Goal: Task Accomplishment & Management: Manage account settings

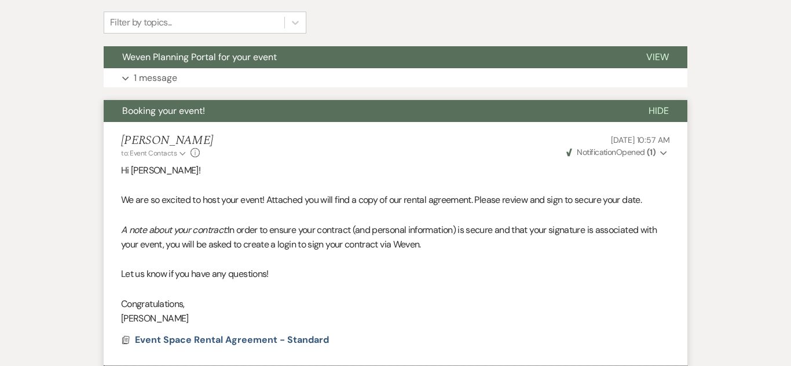
scroll to position [384, 0]
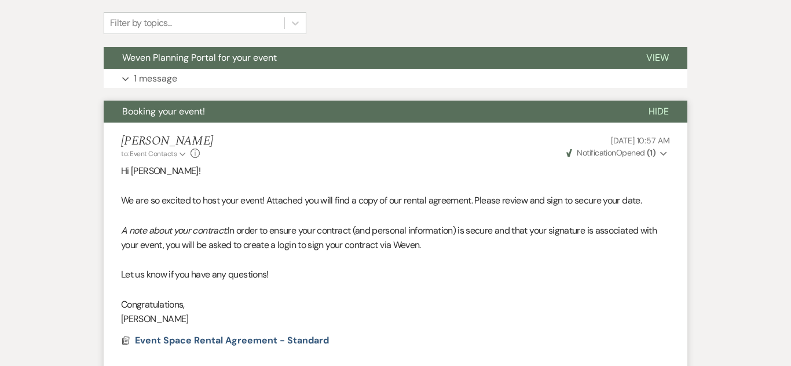
click at [662, 108] on span "Hide" at bounding box center [658, 111] width 20 height 12
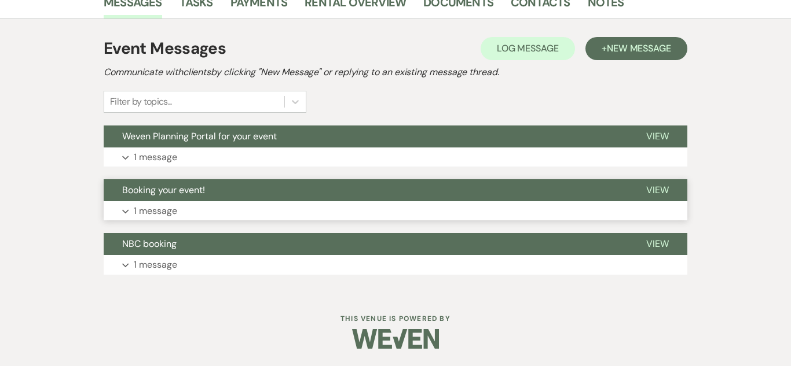
click at [663, 188] on span "View" at bounding box center [657, 190] width 23 height 12
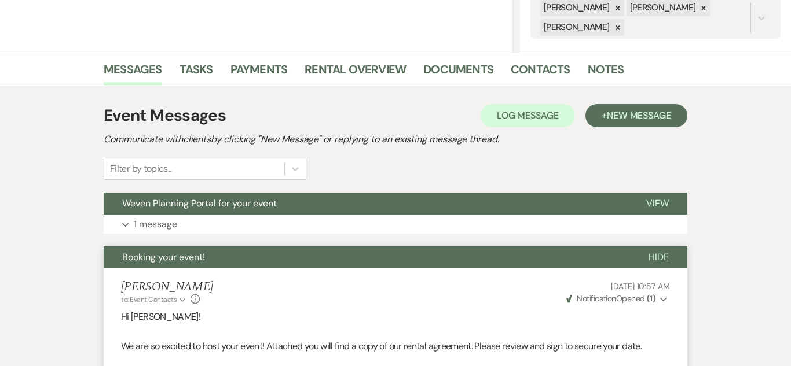
scroll to position [237, 0]
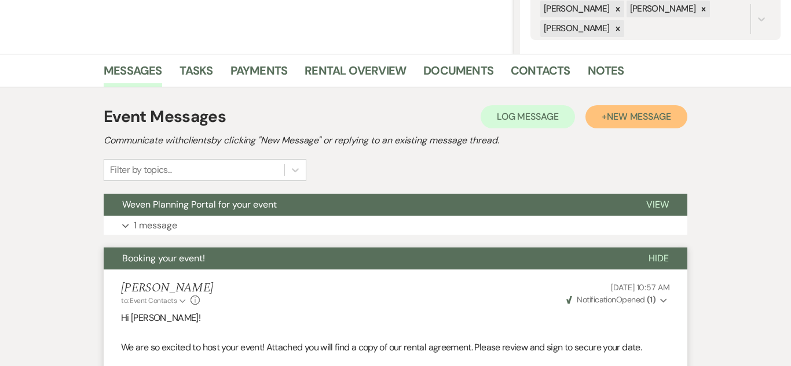
click at [659, 116] on span "New Message" at bounding box center [639, 117] width 64 height 12
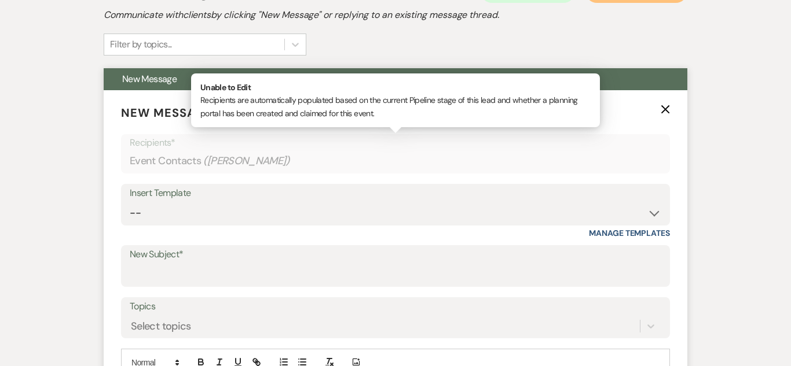
scroll to position [389, 0]
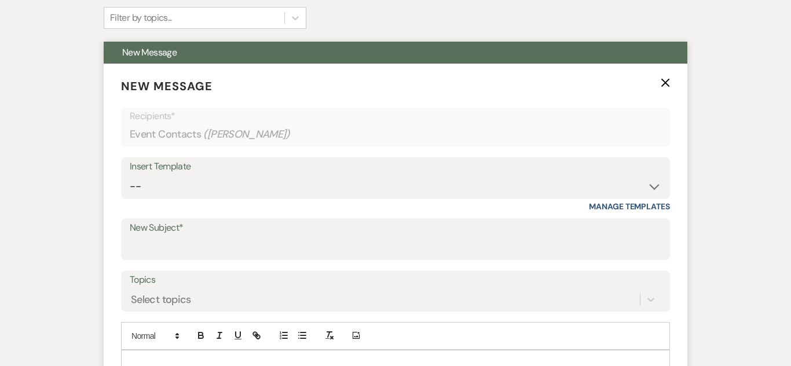
click at [336, 170] on div "Insert Template" at bounding box center [395, 167] width 531 height 17
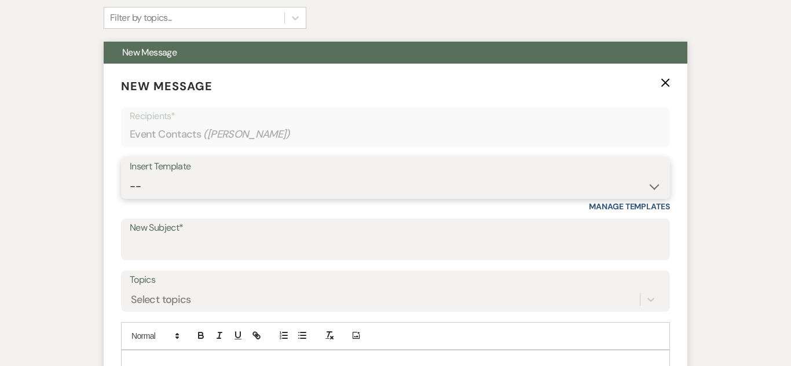
click at [633, 190] on select "-- Weven Planning Portal Introduction (Booked Events) Initial Inquiry Response …" at bounding box center [395, 186] width 531 height 23
select select "4574"
click at [130, 175] on select "-- Weven Planning Portal Introduction (Booked Events) Initial Inquiry Response …" at bounding box center [395, 186] width 531 height 23
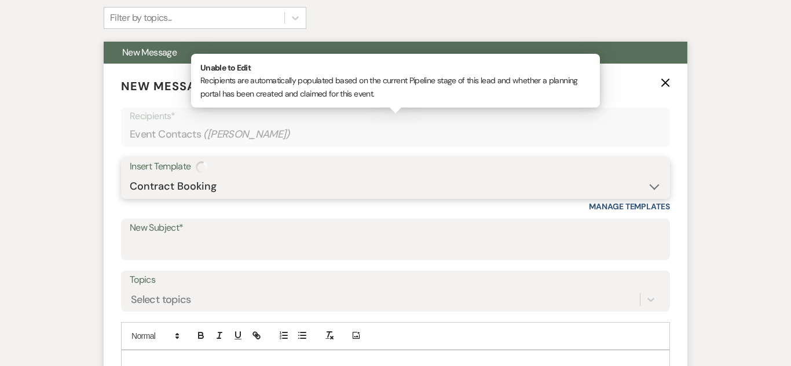
type input "Booking your event!"
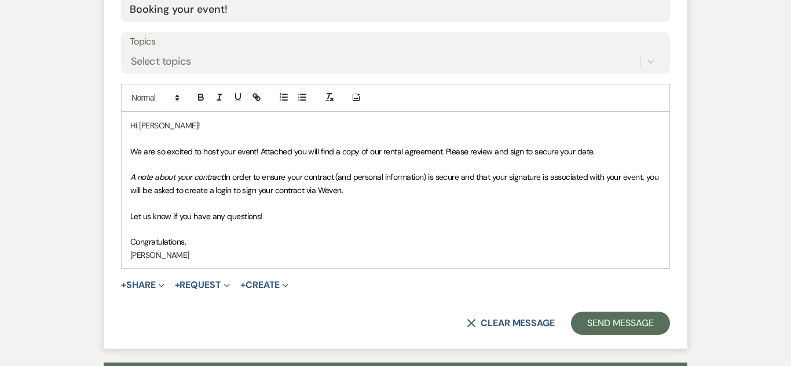
scroll to position [628, 0]
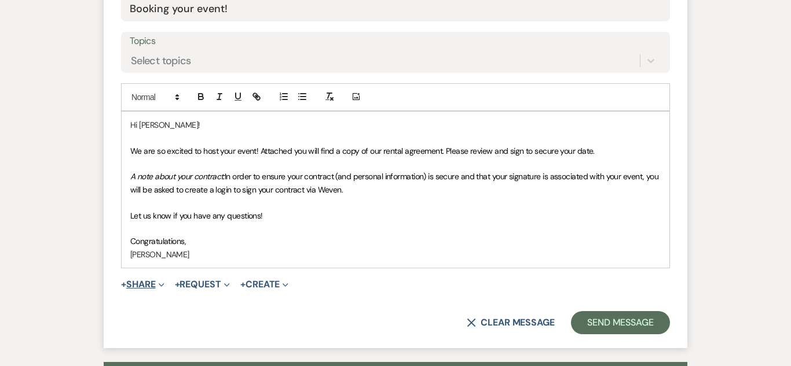
click at [150, 284] on button "+ Share Expand" at bounding box center [142, 284] width 43 height 9
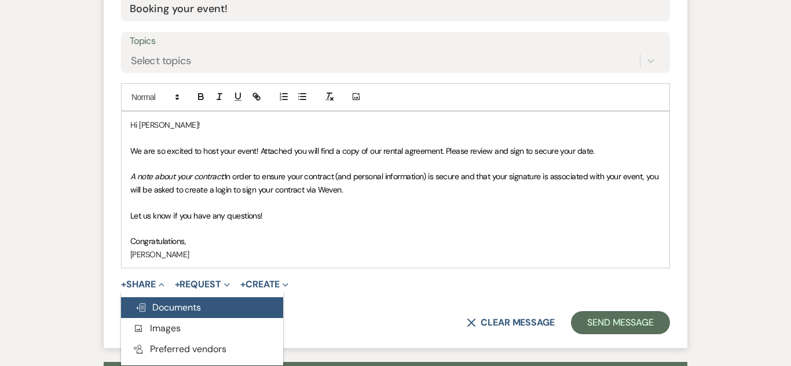
click at [174, 308] on span "Doc Upload Documents" at bounding box center [168, 308] width 66 height 12
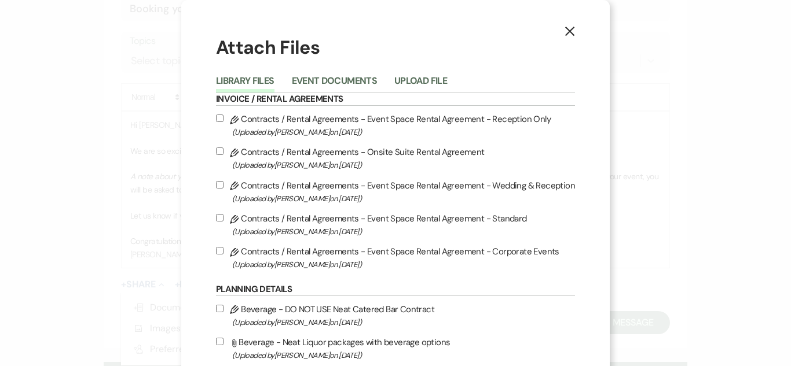
click at [223, 218] on input "Pencil Contracts / Rental Agreements - Event Space Rental Agreement - Standard …" at bounding box center [220, 218] width 8 height 8
checkbox input "true"
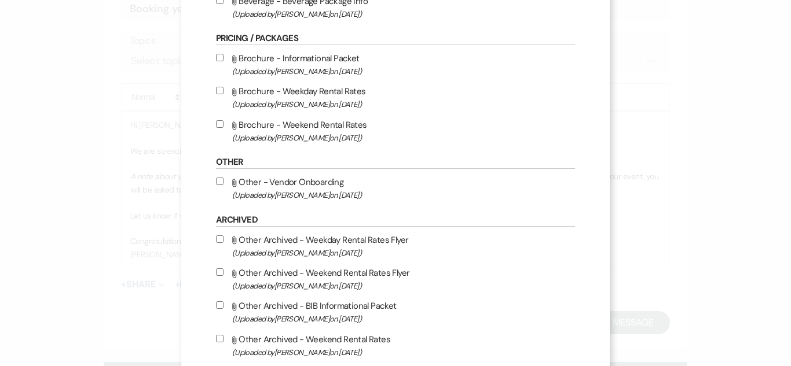
scroll to position [571, 0]
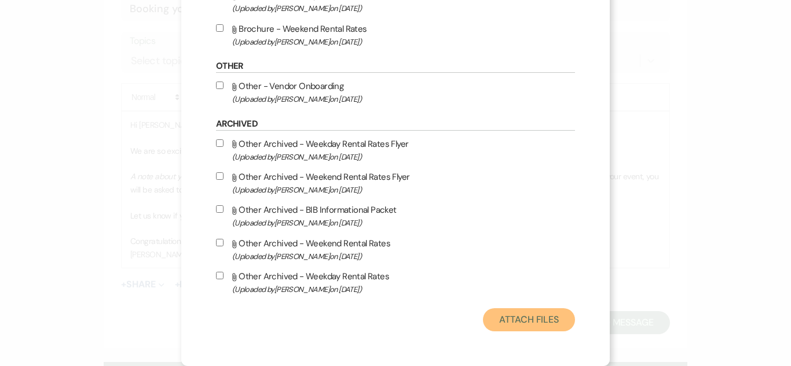
click at [531, 325] on button "Attach Files" at bounding box center [529, 320] width 92 height 23
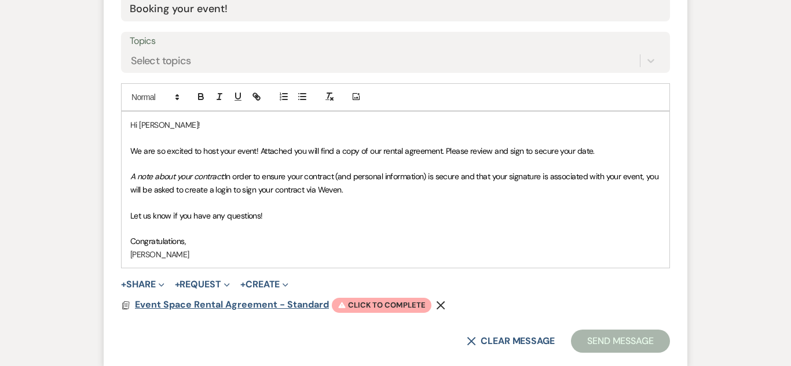
click at [205, 310] on span "Event Space Rental Agreement - Standard" at bounding box center [232, 305] width 194 height 12
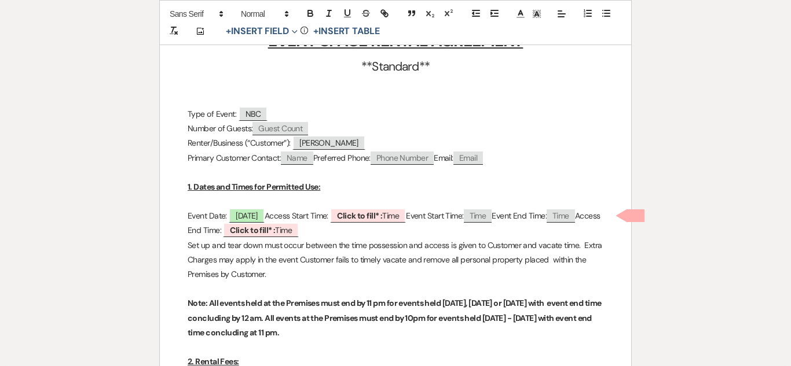
scroll to position [316, 0]
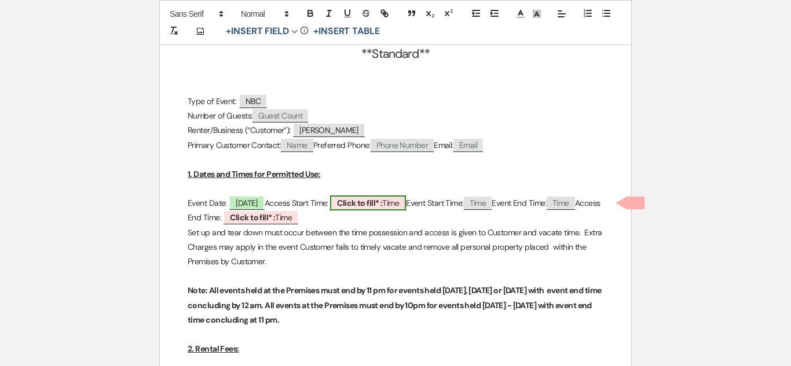
click at [382, 200] on b "Click to fill* :" at bounding box center [359, 203] width 45 height 10
select select "owner"
select select "Time"
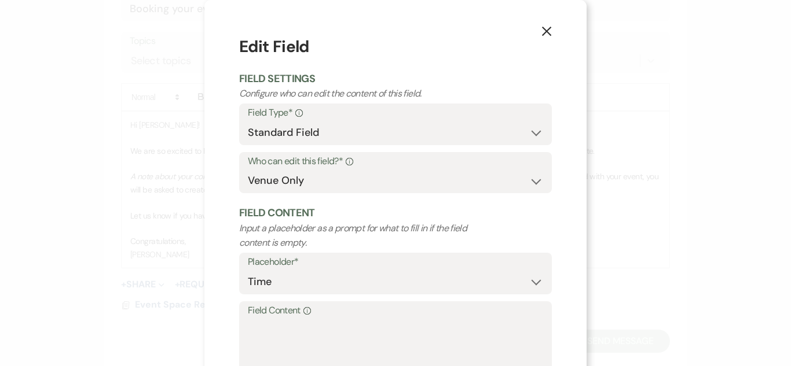
scroll to position [82, 0]
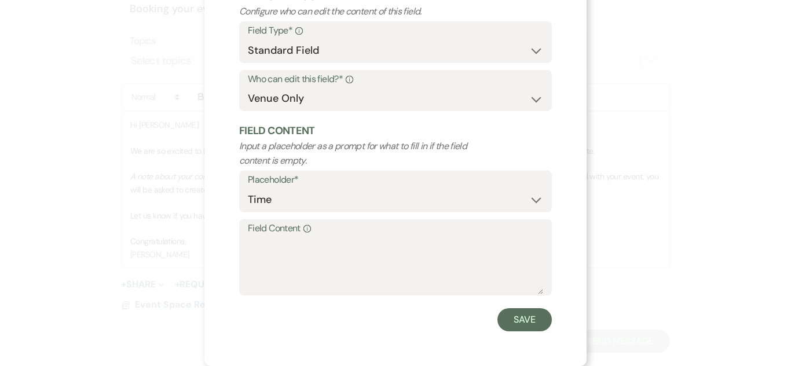
click at [287, 301] on form "Edit Field Field Settings Configure who can edit the content of this field. Fie…" at bounding box center [395, 142] width 313 height 379
click at [288, 271] on textarea "Field Content Info" at bounding box center [395, 266] width 295 height 58
type textarea "9:30am"
click at [518, 327] on button "Save" at bounding box center [524, 320] width 54 height 23
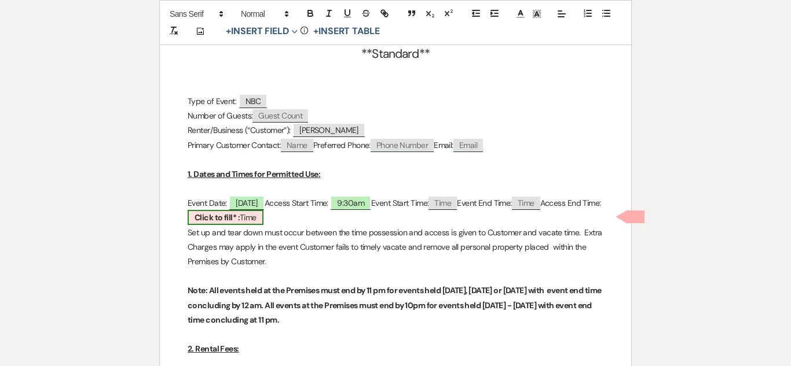
click at [240, 214] on b "Click to fill* :" at bounding box center [217, 217] width 45 height 10
select select "owner"
select select "Time"
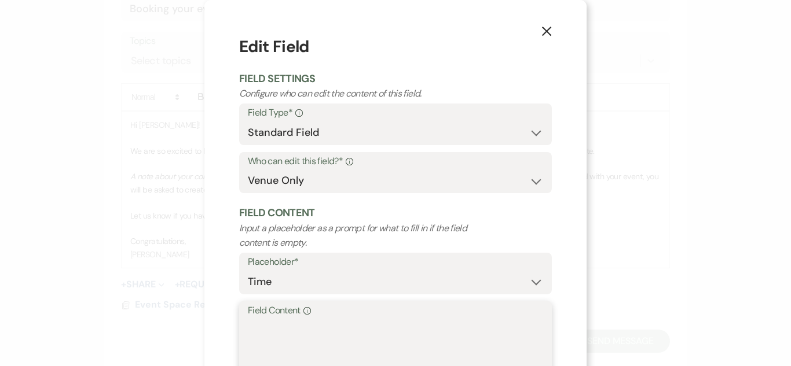
click at [321, 329] on textarea "Field Content Info" at bounding box center [395, 348] width 295 height 58
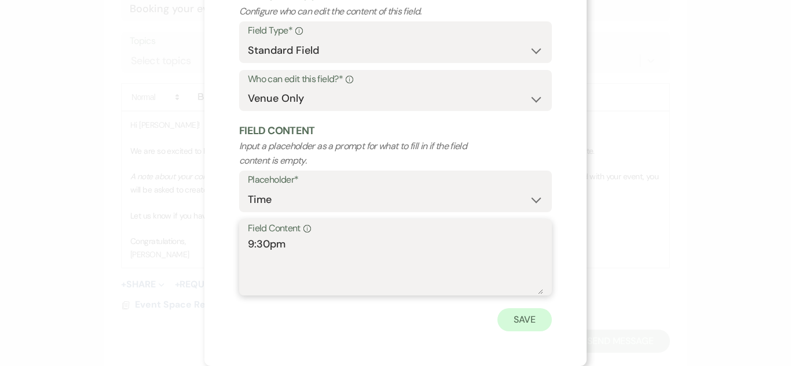
type textarea "9:30pm"
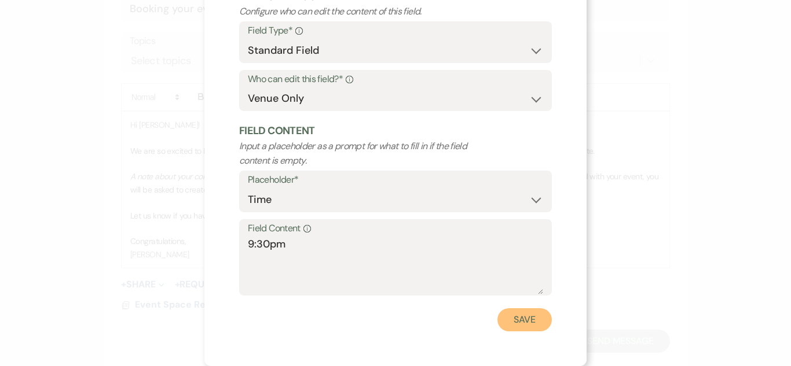
click at [508, 310] on button "Save" at bounding box center [524, 320] width 54 height 23
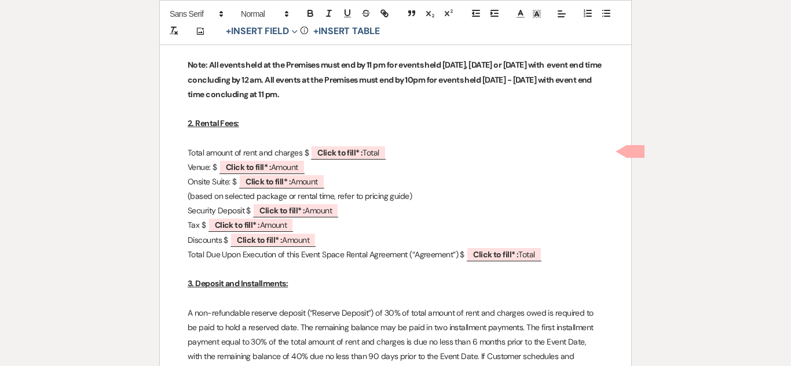
scroll to position [546, 0]
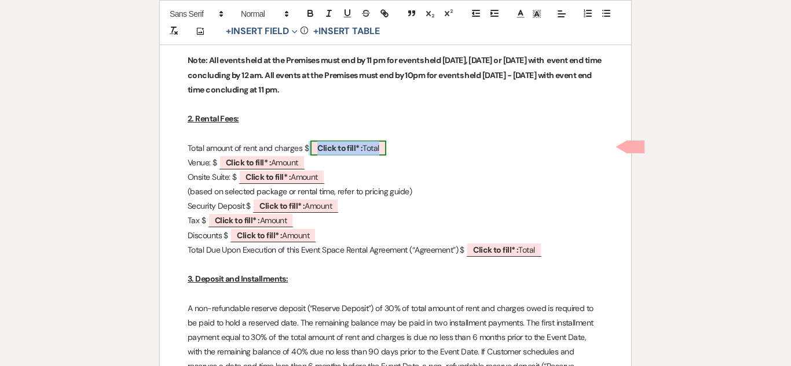
click at [368, 148] on span "Click to fill* : Total" at bounding box center [347, 148] width 75 height 15
select select "owner"
select select "Total"
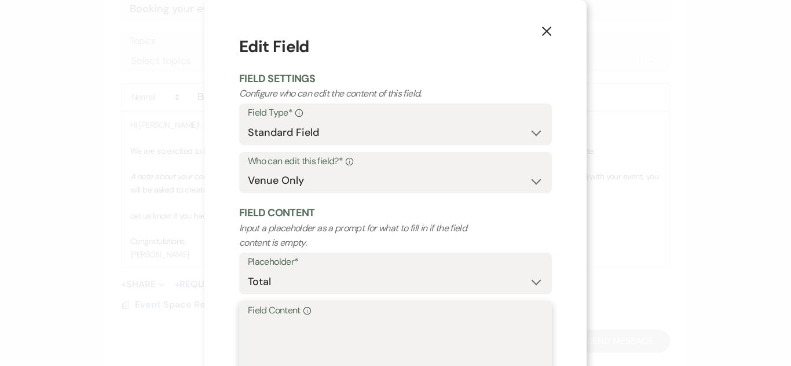
click at [329, 343] on textarea "Field Content Info" at bounding box center [395, 348] width 295 height 58
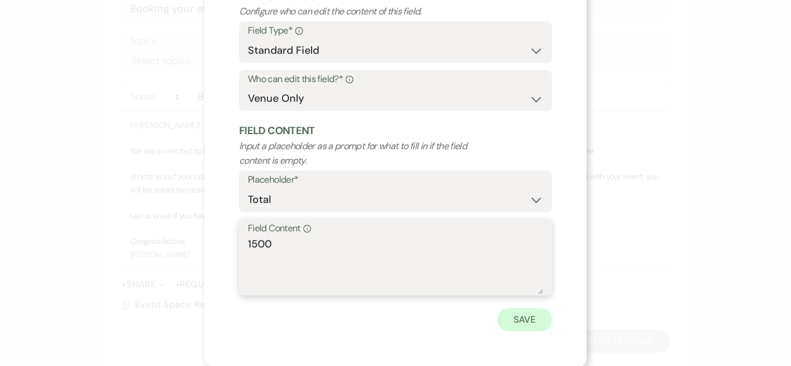
type textarea "1500"
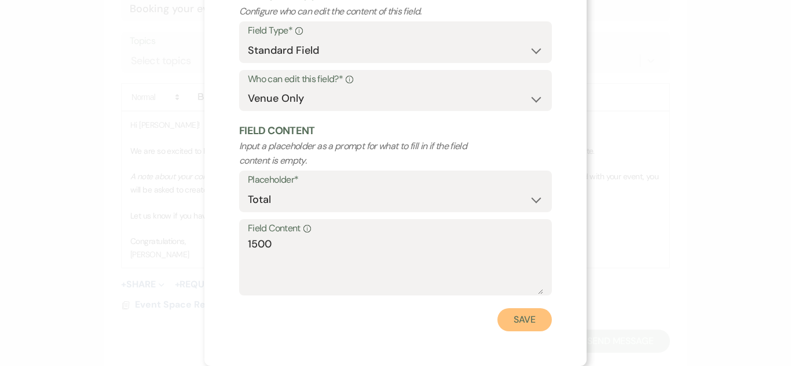
click at [543, 317] on button "Save" at bounding box center [524, 320] width 54 height 23
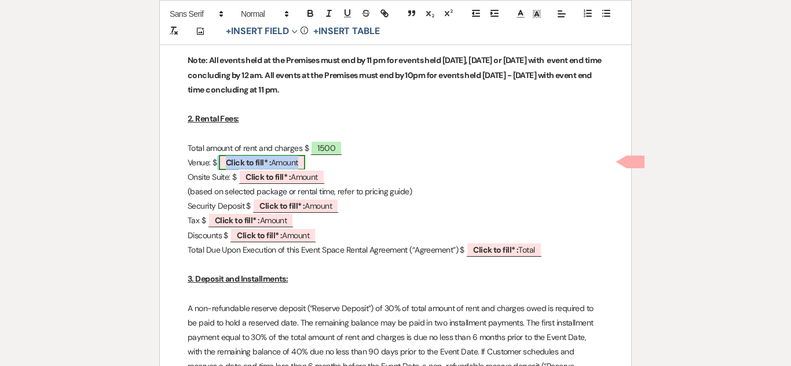
click at [284, 162] on span "Click to fill* : Amount" at bounding box center [262, 162] width 86 height 15
select select "owner"
select select "Amount"
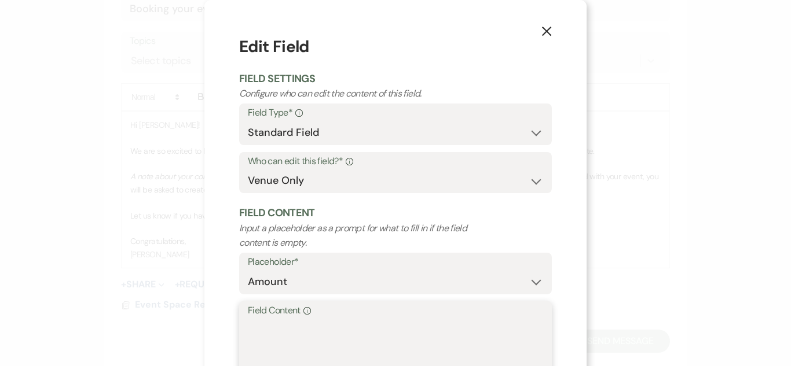
click at [341, 324] on textarea "Field Content Info" at bounding box center [395, 348] width 295 height 58
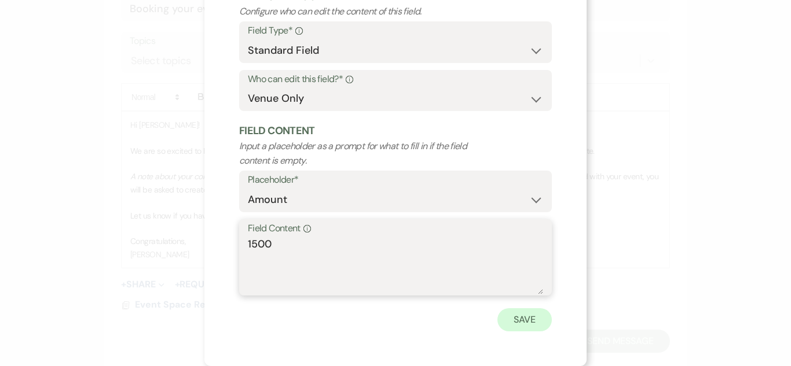
type textarea "1500"
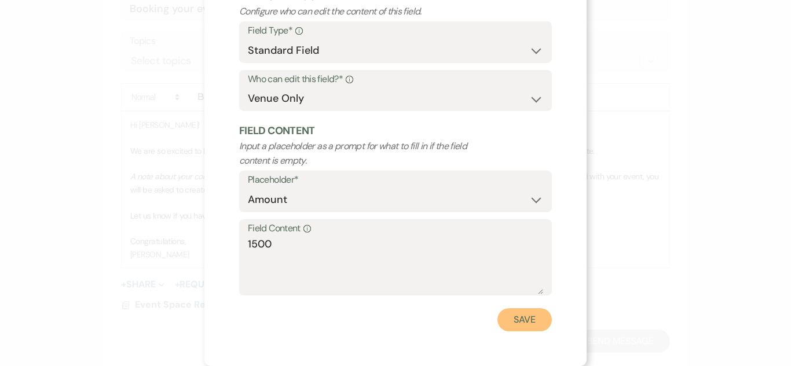
click at [530, 320] on button "Save" at bounding box center [524, 320] width 54 height 23
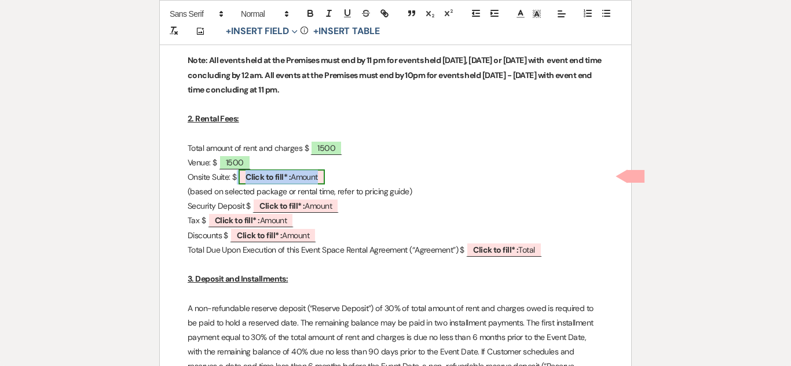
click at [296, 175] on span "Click to fill* : Amount" at bounding box center [282, 177] width 86 height 15
select select "owner"
select select "Amount"
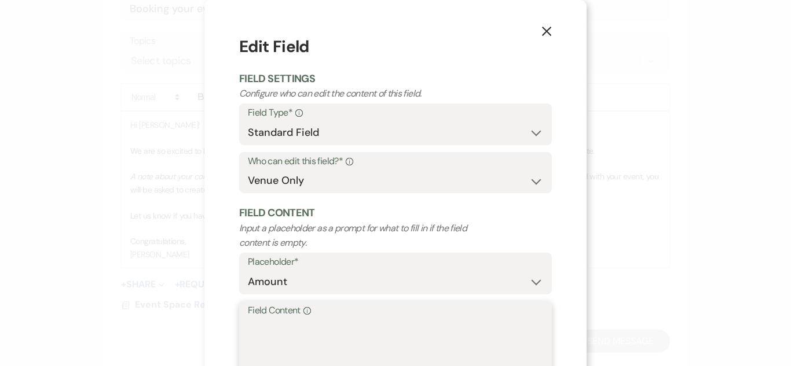
click at [294, 331] on textarea "Field Content Info" at bounding box center [395, 348] width 295 height 58
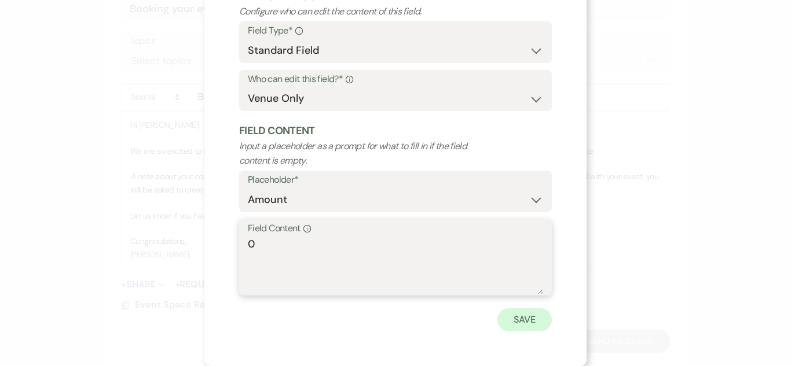
type textarea "0"
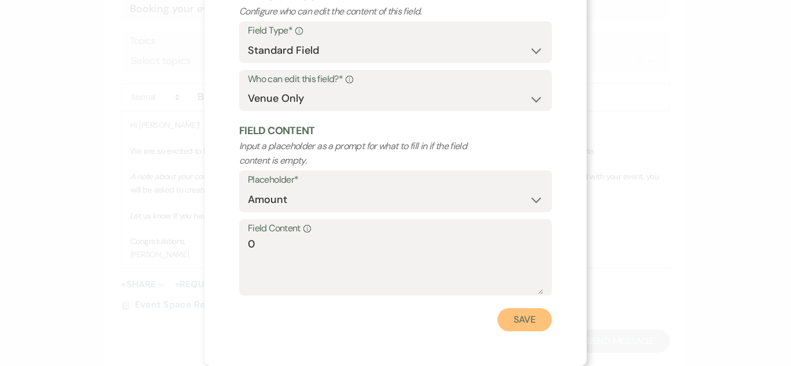
click at [543, 325] on button "Save" at bounding box center [524, 320] width 54 height 23
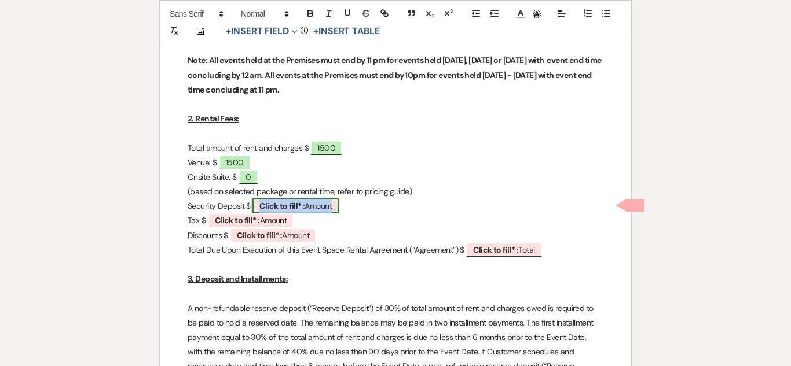
click at [299, 203] on b "Click to fill* :" at bounding box center [281, 206] width 45 height 10
select select "owner"
select select "Amount"
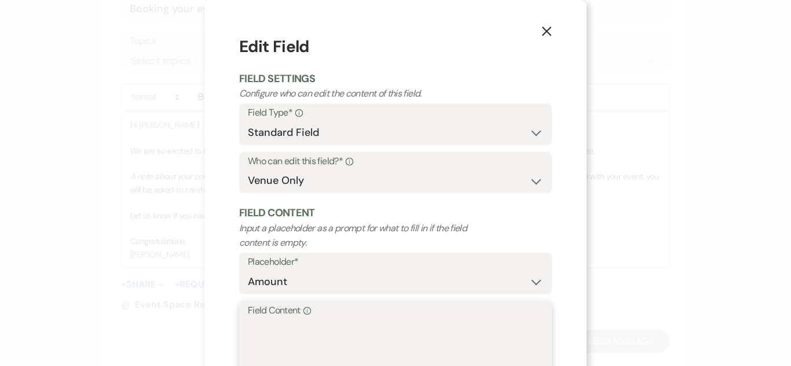
click at [330, 325] on textarea "Field Content Info" at bounding box center [395, 348] width 295 height 58
type textarea "0"
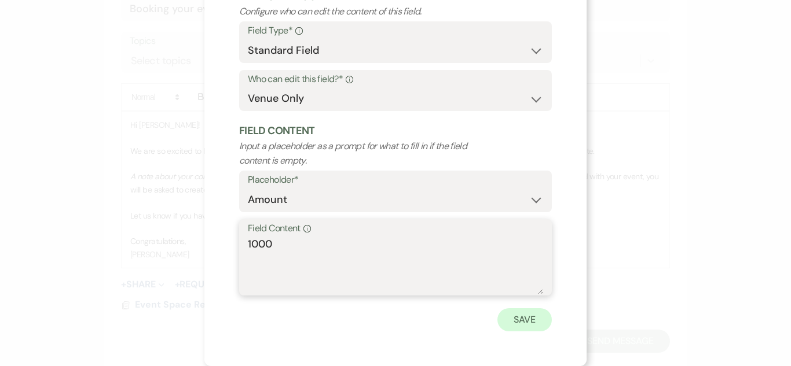
type textarea "1000"
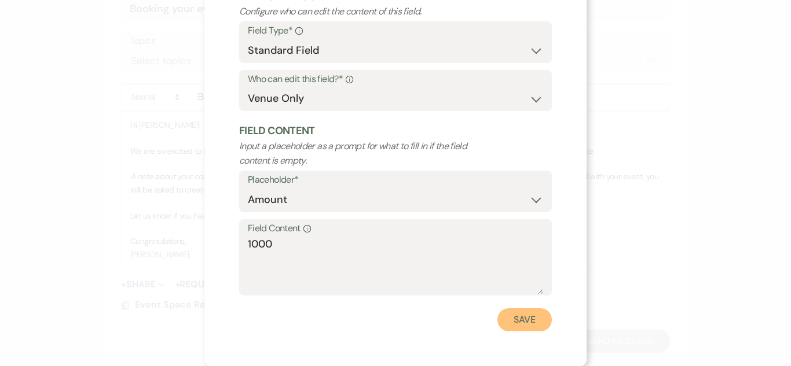
click at [538, 326] on button "Save" at bounding box center [524, 320] width 54 height 23
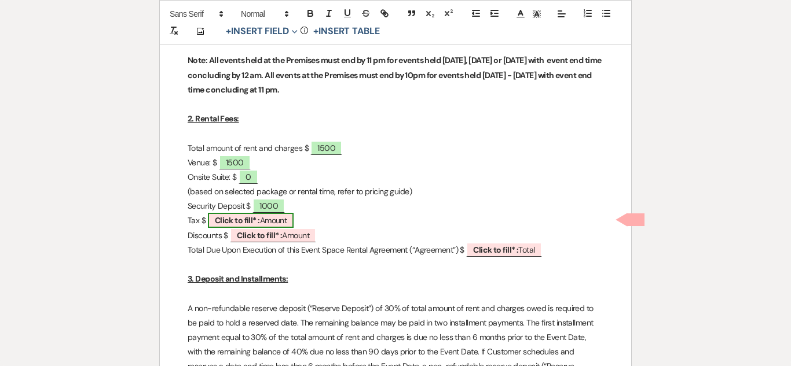
click at [278, 221] on span "Click to fill* : Amount" at bounding box center [251, 220] width 86 height 15
select select "owner"
select select "Amount"
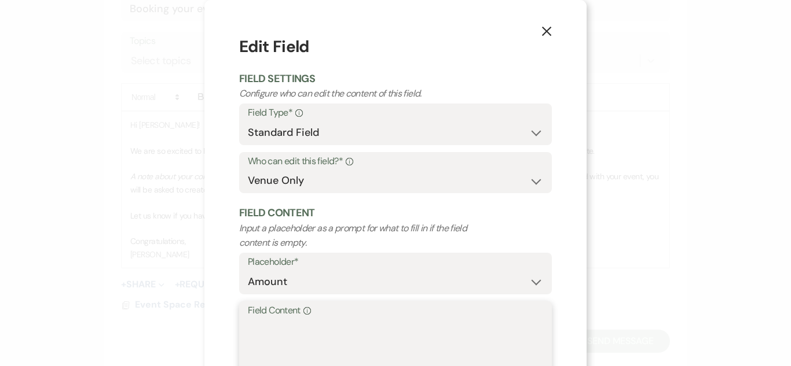
click at [338, 342] on textarea "Field Content Info" at bounding box center [395, 348] width 295 height 58
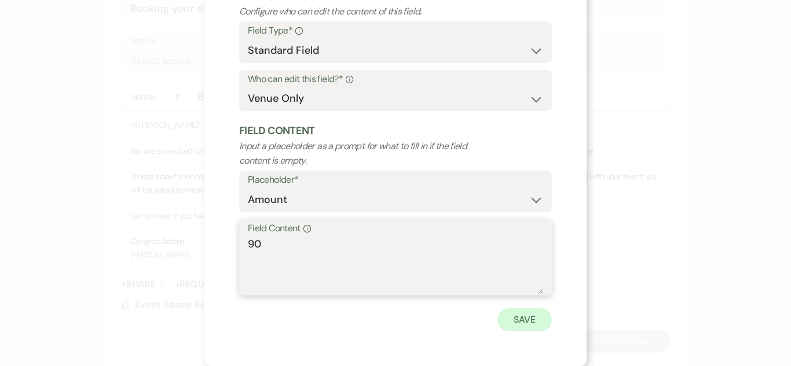
type textarea "90"
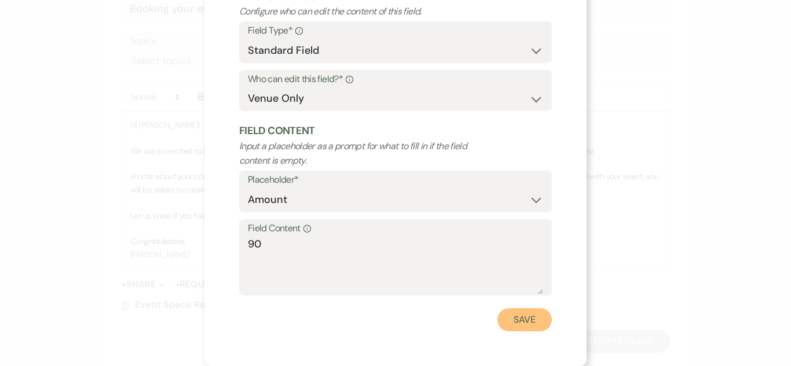
click at [522, 322] on button "Save" at bounding box center [524, 320] width 54 height 23
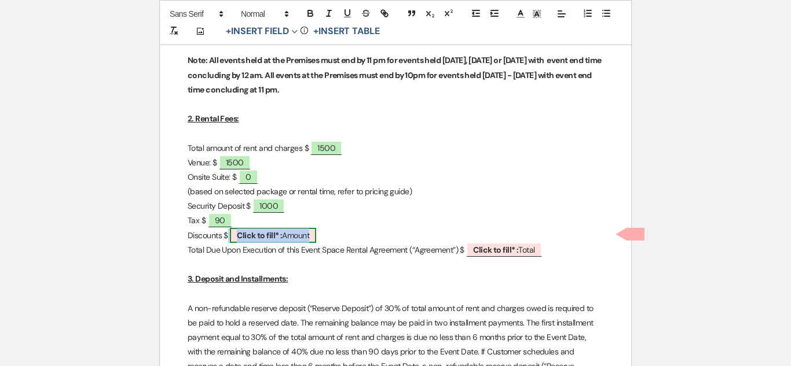
click at [302, 238] on span "Click to fill* : Amount" at bounding box center [273, 235] width 86 height 15
select select "owner"
select select "Amount"
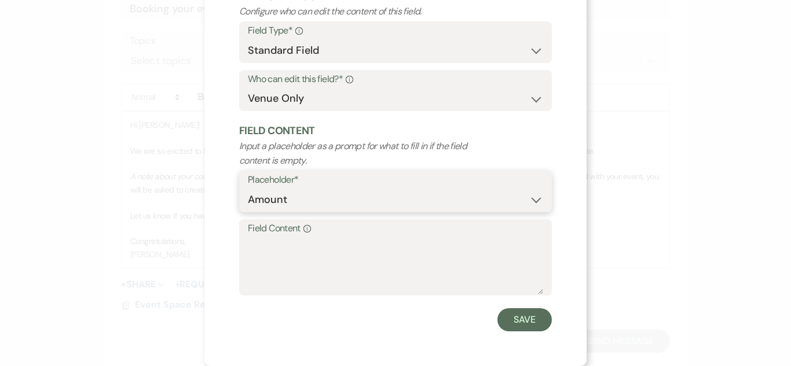
click at [350, 196] on select "Custom Placeholder Date Time Name Location Venue Name Type Number Budget Addres…" at bounding box center [395, 200] width 295 height 23
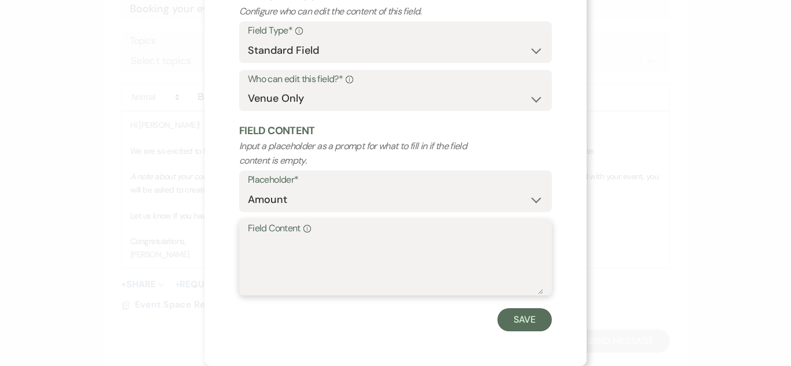
click at [325, 245] on textarea "Field Content Info" at bounding box center [395, 266] width 295 height 58
type textarea "5860"
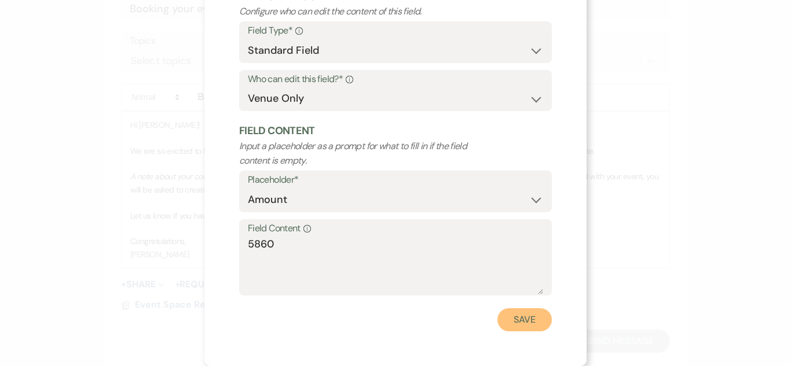
click at [537, 329] on button "Save" at bounding box center [524, 320] width 54 height 23
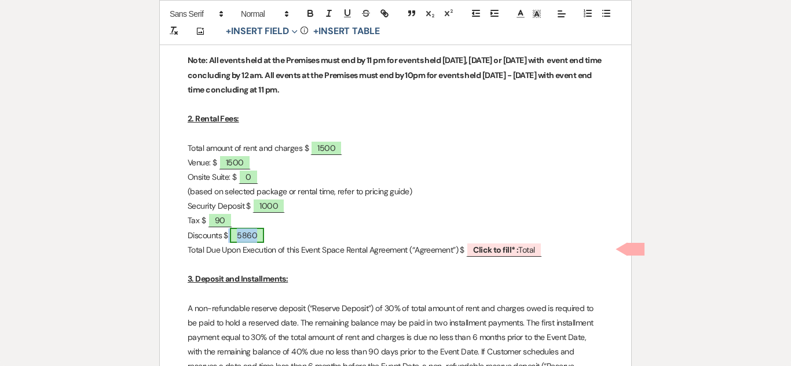
click at [254, 234] on span "5860" at bounding box center [247, 235] width 34 height 15
select select "owner"
select select "Amount"
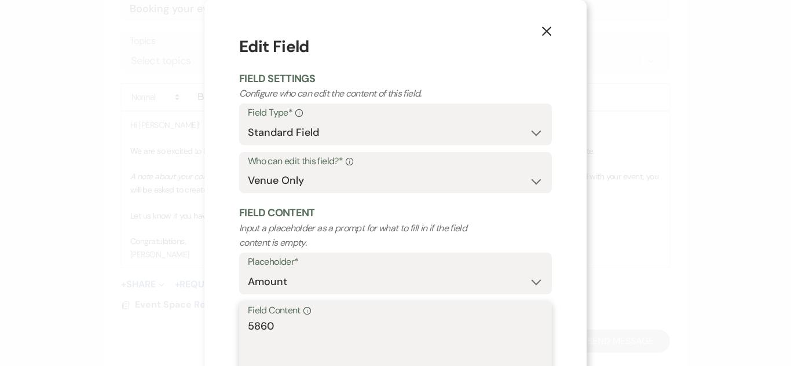
click at [255, 327] on textarea "5860" at bounding box center [395, 348] width 295 height 58
click at [273, 330] on textarea "5860" at bounding box center [395, 348] width 295 height 58
type textarea "5"
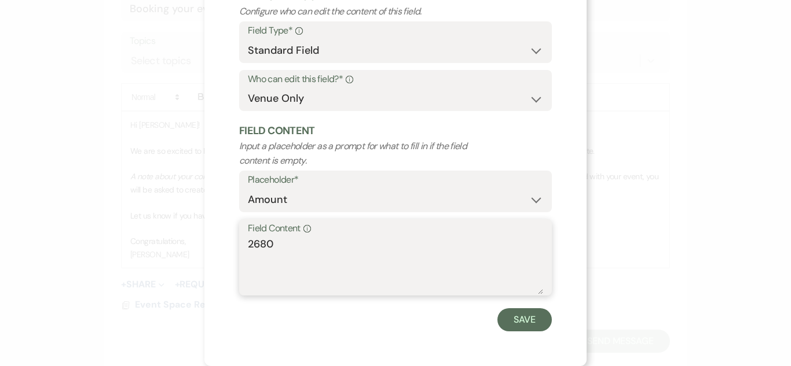
click at [252, 248] on textarea "2680" at bounding box center [395, 266] width 295 height 58
type textarea "2,680"
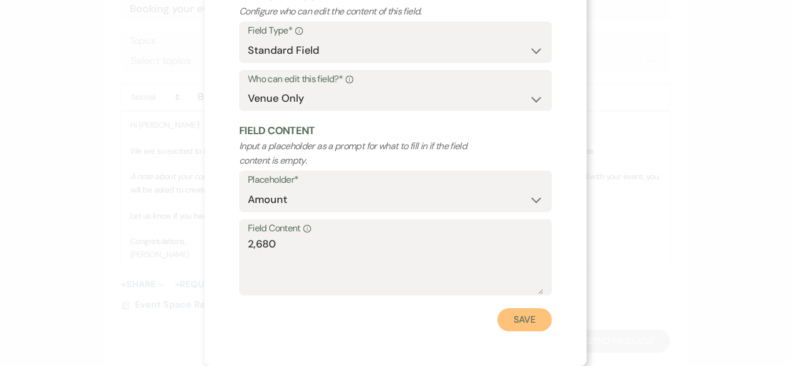
click at [537, 328] on button "Save" at bounding box center [524, 320] width 54 height 23
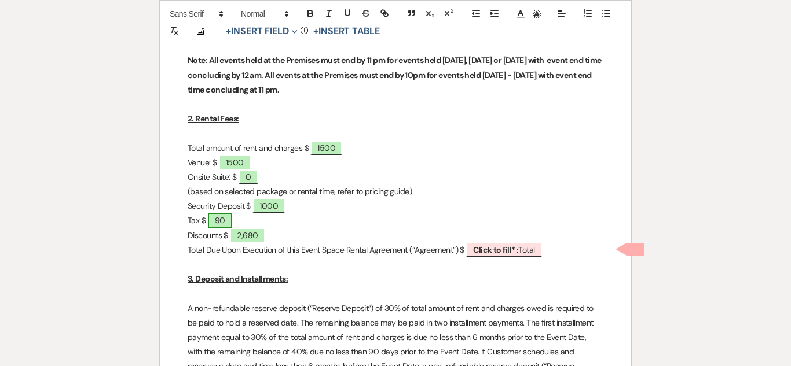
click at [226, 216] on span "90" at bounding box center [220, 220] width 24 height 15
select select "owner"
select select "Amount"
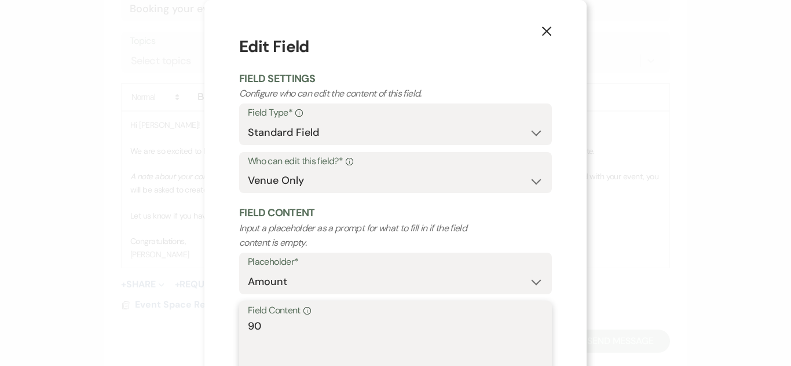
click at [276, 333] on textarea "90" at bounding box center [395, 348] width 295 height 58
type textarea "9"
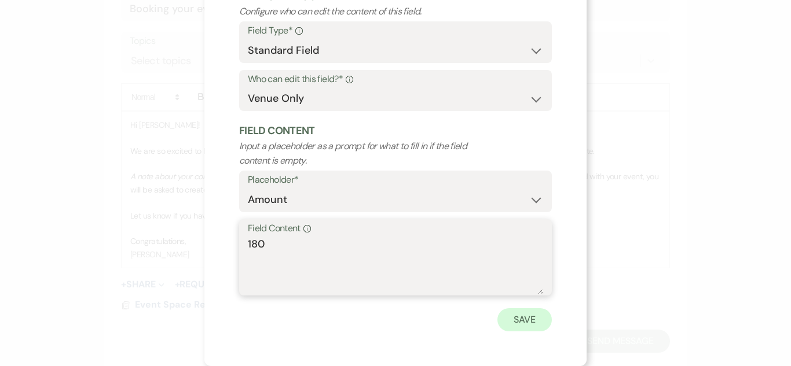
type textarea "180"
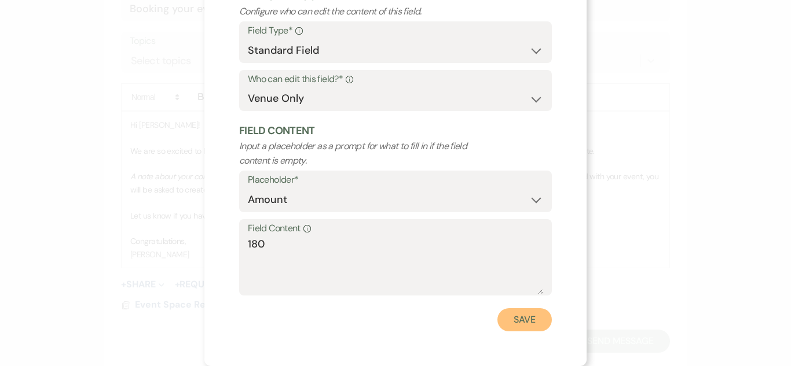
click at [526, 325] on button "Save" at bounding box center [524, 320] width 54 height 23
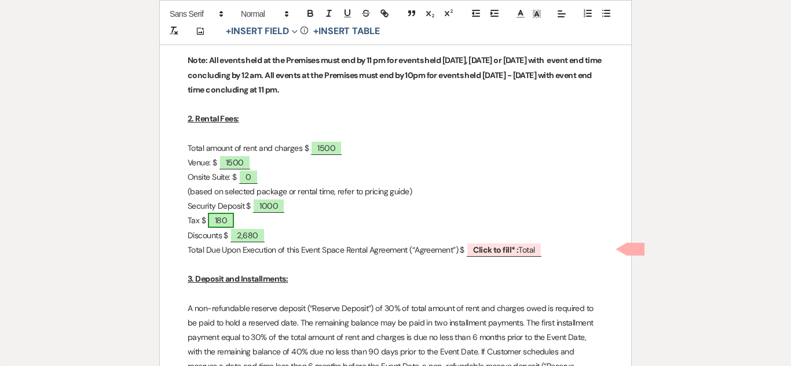
click at [232, 218] on span "180" at bounding box center [221, 220] width 26 height 15
select select "owner"
select select "Amount"
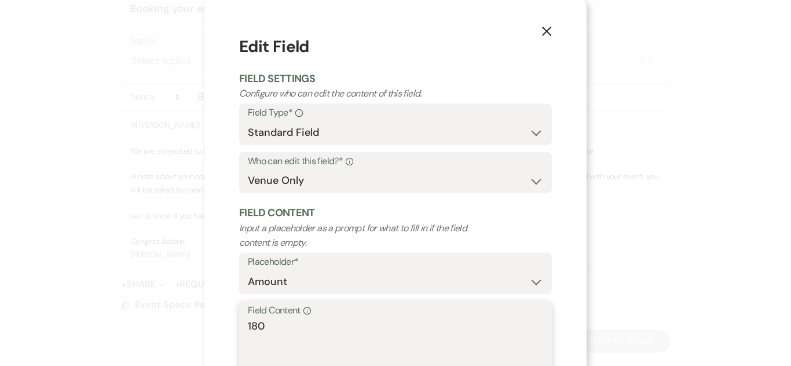
click at [304, 331] on textarea "180" at bounding box center [395, 348] width 295 height 58
type textarea "1"
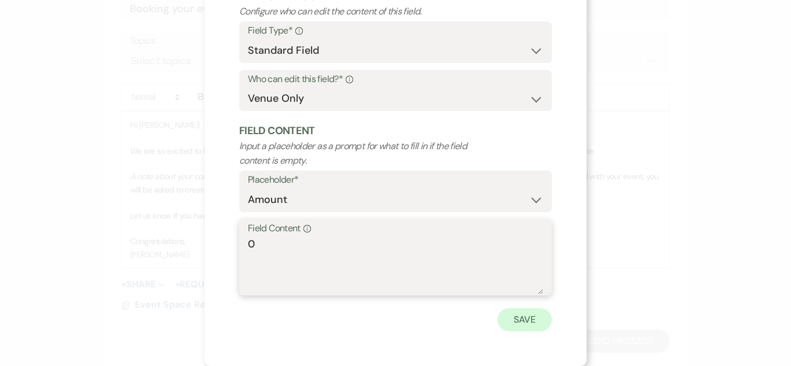
type textarea "0"
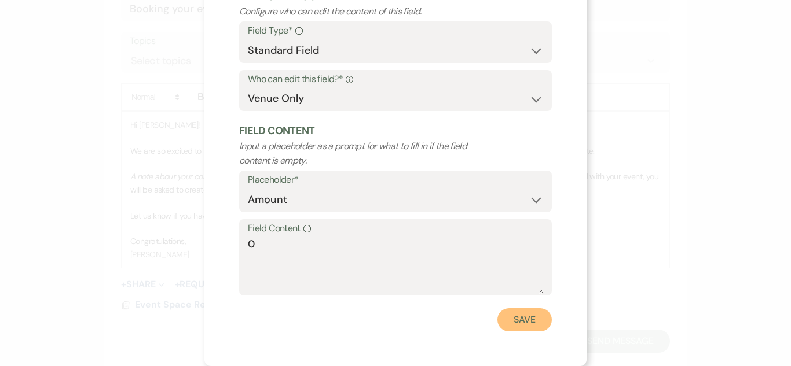
click at [519, 327] on button "Save" at bounding box center [524, 320] width 54 height 23
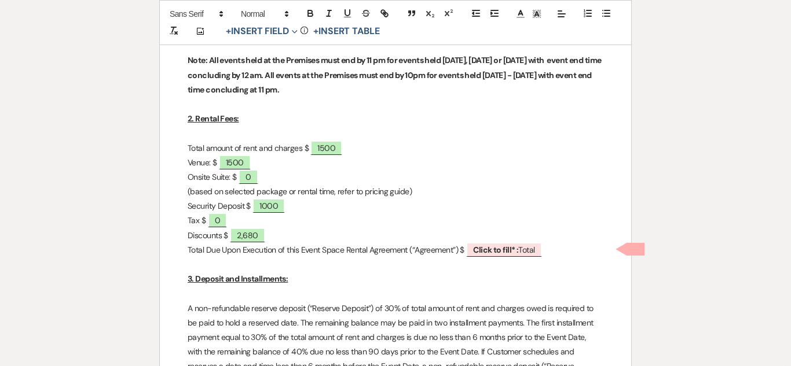
click at [277, 214] on p "Tax $ 0" at bounding box center [396, 221] width 416 height 14
click at [277, 205] on span "1000" at bounding box center [268, 206] width 32 height 15
select select "owner"
select select "Amount"
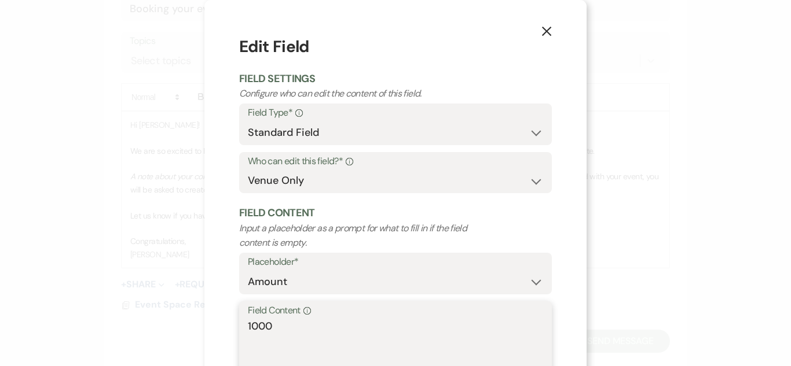
click at [320, 331] on textarea "1000" at bounding box center [395, 348] width 295 height 58
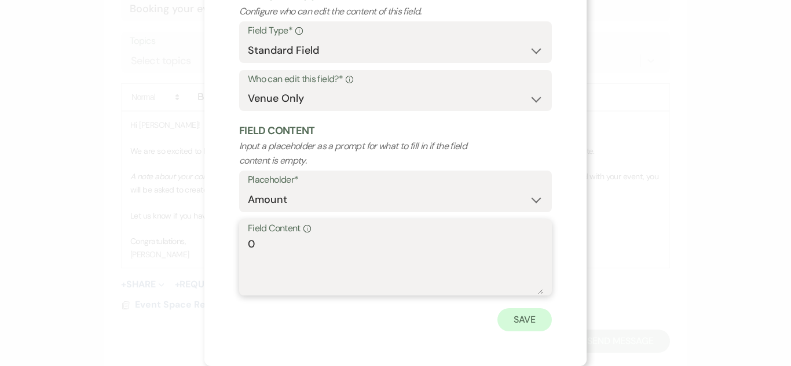
type textarea "0"
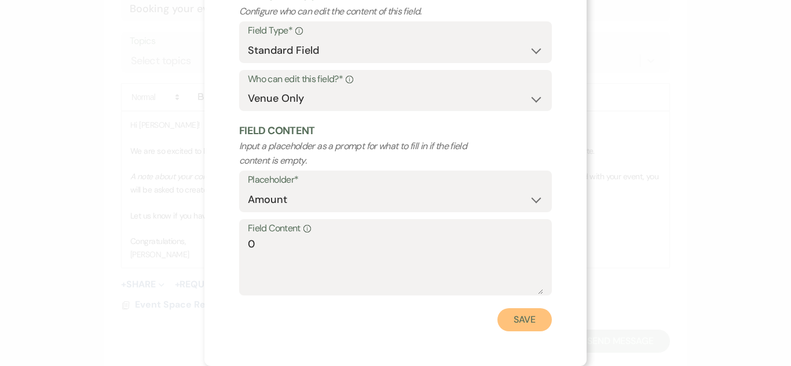
click at [514, 326] on button "Save" at bounding box center [524, 320] width 54 height 23
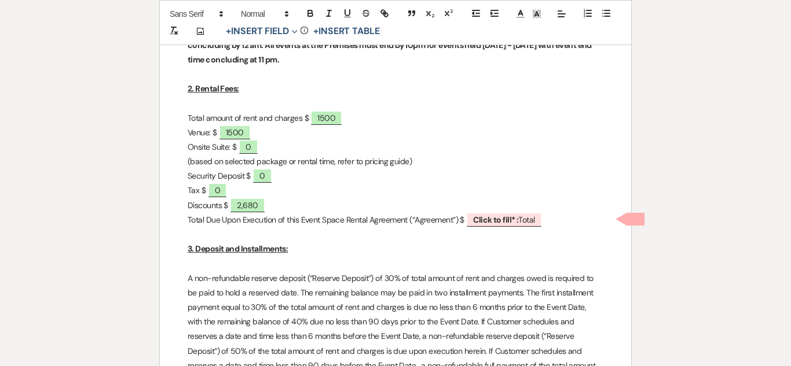
scroll to position [586, 0]
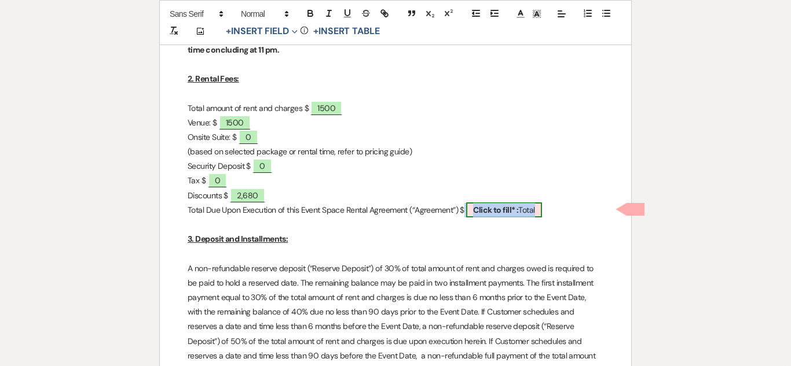
click at [497, 206] on b "Click to fill* :" at bounding box center [495, 210] width 45 height 10
select select "owner"
select select "Total"
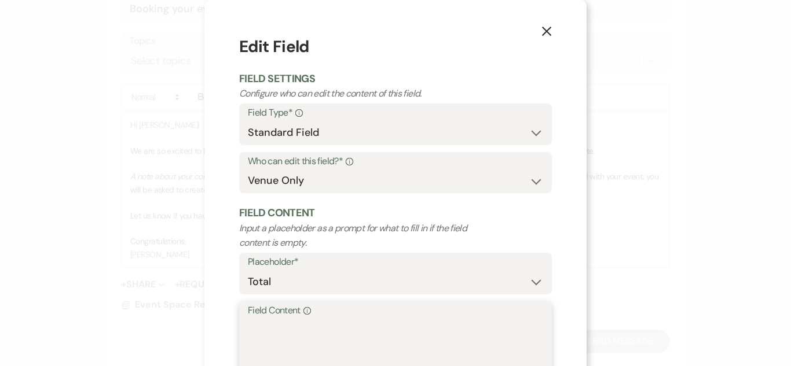
click at [316, 347] on textarea "Field Content Info" at bounding box center [395, 348] width 295 height 58
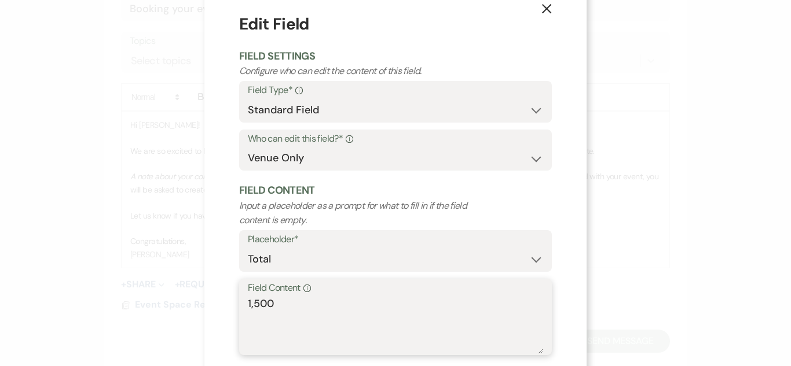
scroll to position [82, 0]
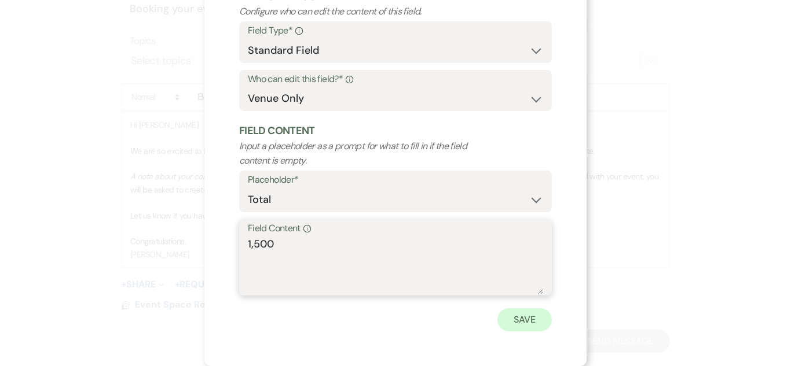
type textarea "1,500"
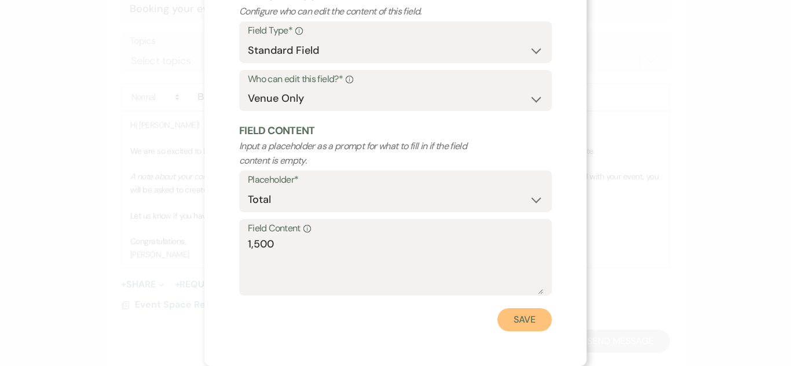
click at [537, 321] on button "Save" at bounding box center [524, 320] width 54 height 23
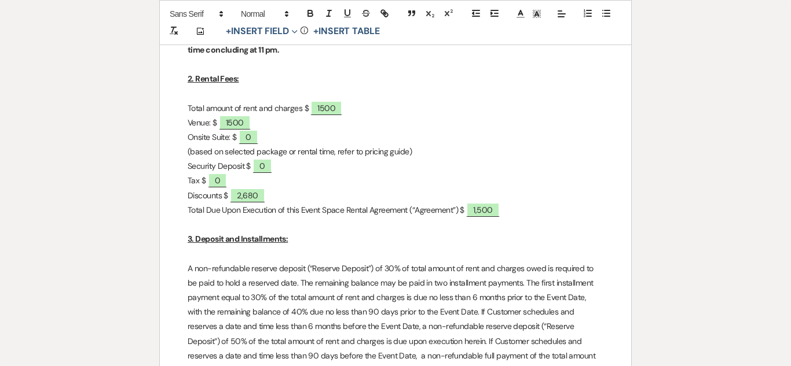
click at [323, 116] on p "Venue: $ 1500" at bounding box center [396, 123] width 416 height 14
click at [322, 116] on p "Venue: $ 1500" at bounding box center [396, 123] width 416 height 14
click at [321, 105] on span "1500" at bounding box center [326, 108] width 32 height 15
select select "owner"
select select "Total"
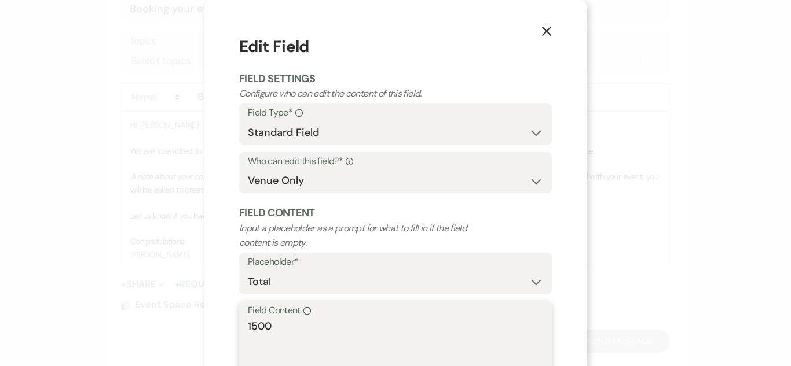
click at [253, 329] on textarea "1500" at bounding box center [395, 348] width 295 height 58
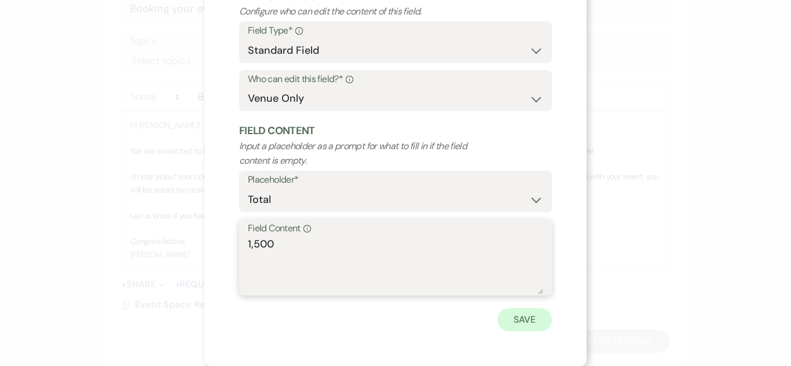
type textarea "1,500"
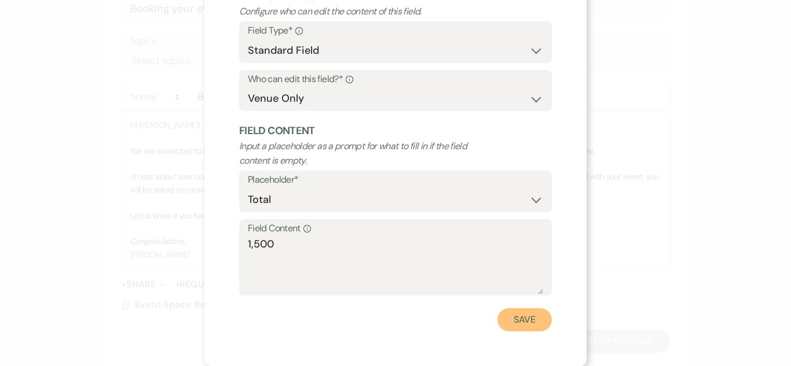
click at [499, 322] on button "Save" at bounding box center [524, 320] width 54 height 23
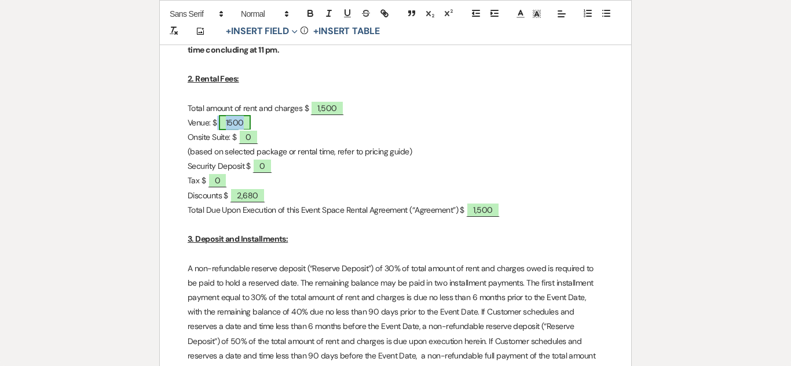
click at [232, 123] on span "1500" at bounding box center [235, 122] width 32 height 15
select select "owner"
select select "Amount"
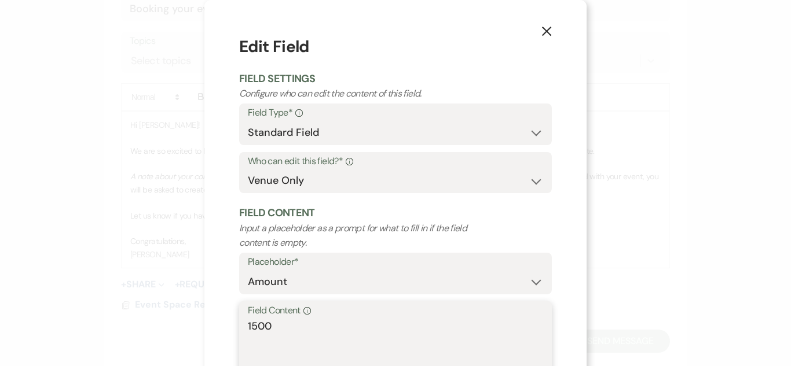
click at [254, 333] on textarea "1500" at bounding box center [395, 348] width 295 height 58
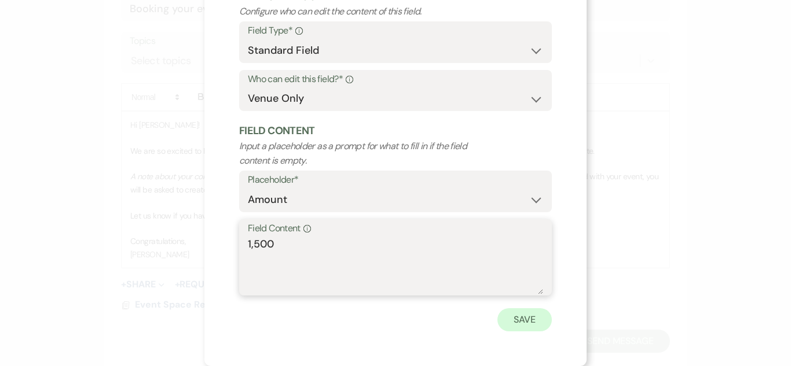
type textarea "1,500"
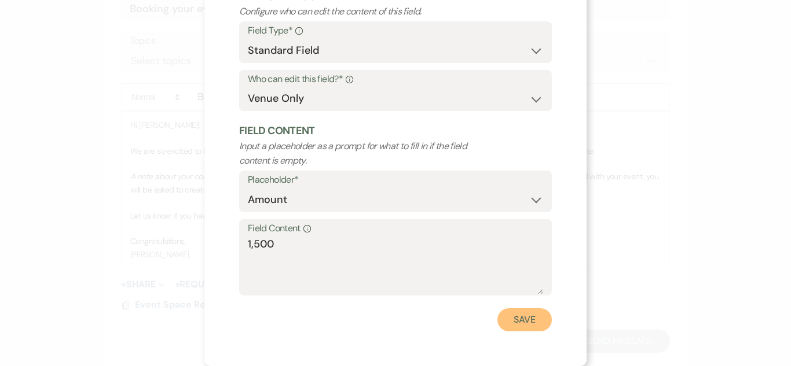
click at [537, 324] on button "Save" at bounding box center [524, 320] width 54 height 23
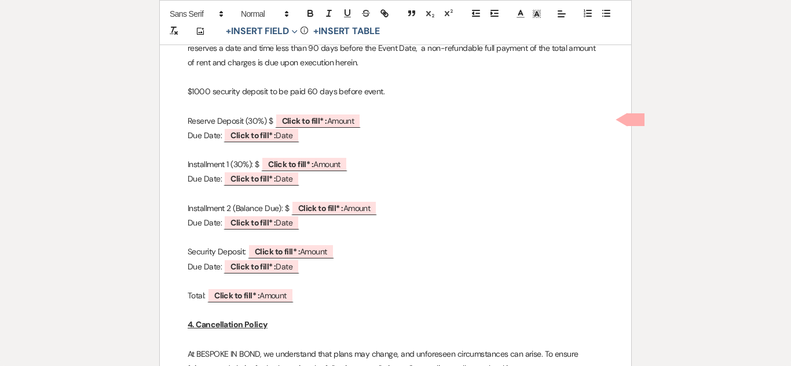
scroll to position [897, 0]
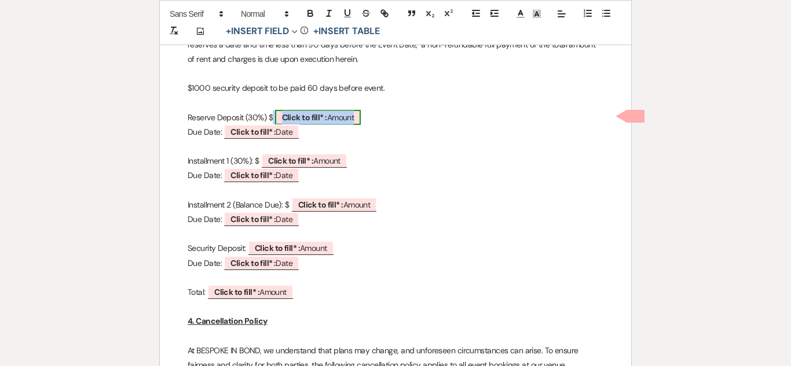
click at [311, 118] on b "Click to fill* :" at bounding box center [304, 117] width 45 height 10
select select "owner"
select select "Amount"
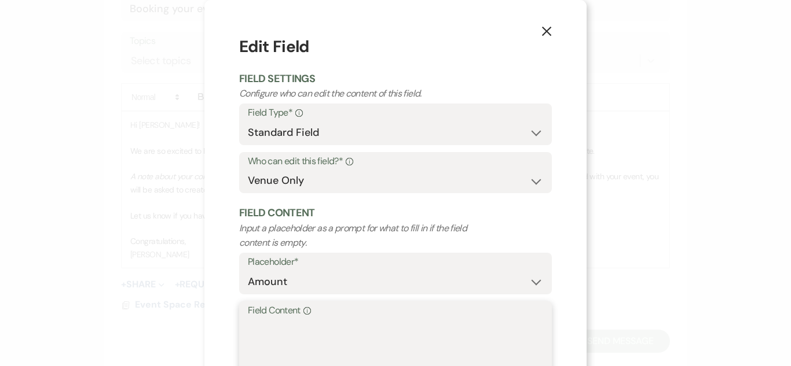
click at [273, 344] on textarea "Field Content Info" at bounding box center [395, 348] width 295 height 58
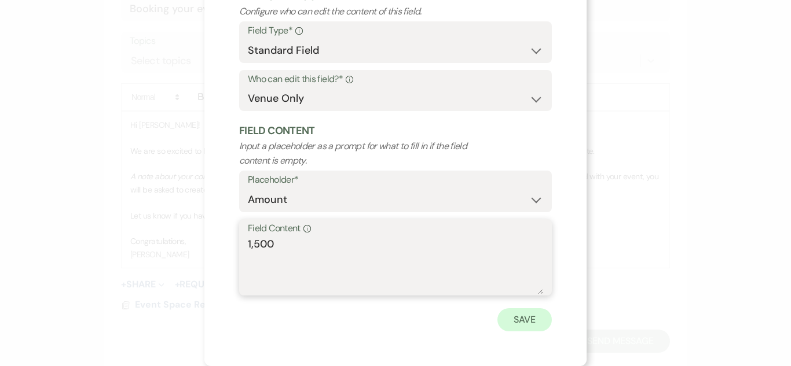
type textarea "1,500"
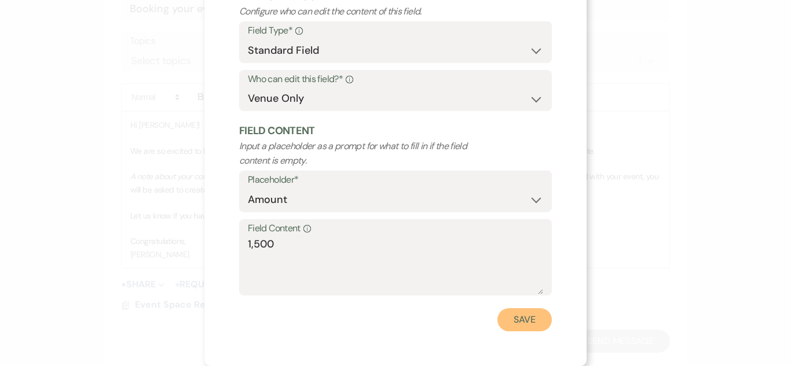
click at [522, 331] on button "Save" at bounding box center [524, 320] width 54 height 23
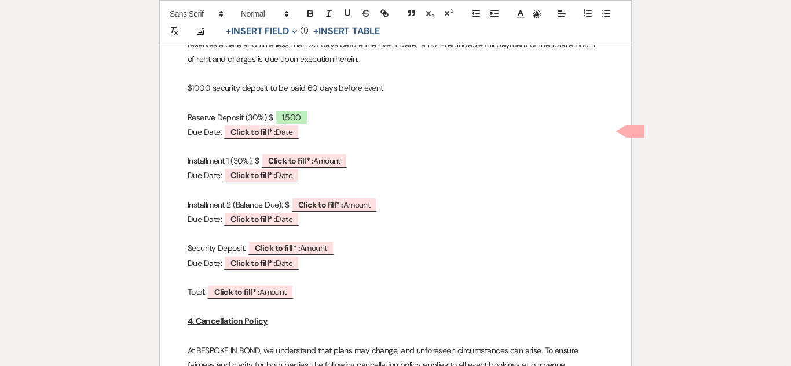
click at [262, 116] on p "Reserve Deposit (30%) $ 1,500" at bounding box center [396, 118] width 416 height 14
click at [296, 112] on span "1,500" at bounding box center [291, 117] width 33 height 15
select select "owner"
select select "Amount"
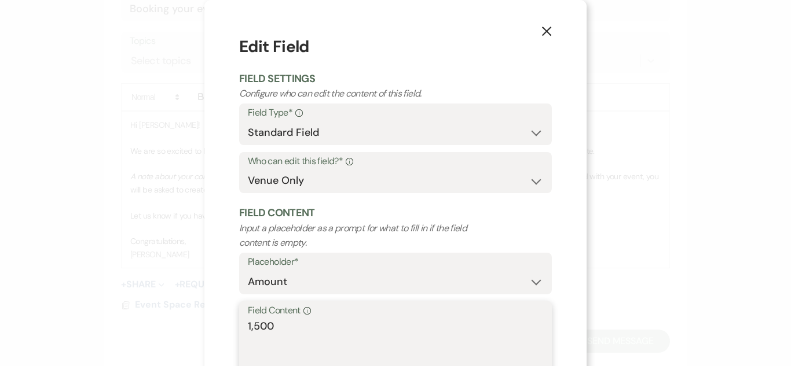
click at [301, 335] on textarea "1,500" at bounding box center [395, 348] width 295 height 58
type textarea "1"
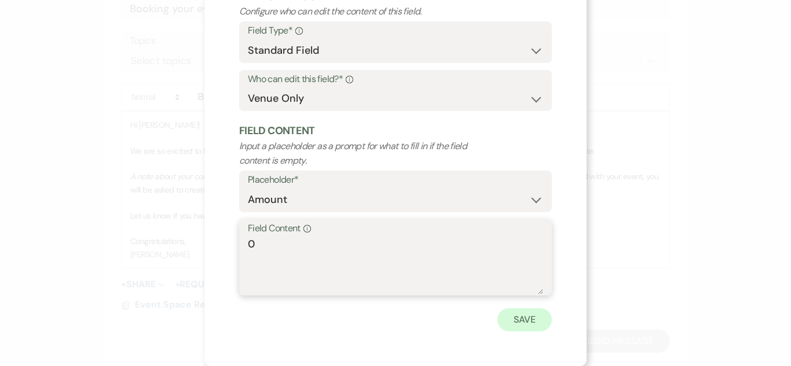
type textarea "0"
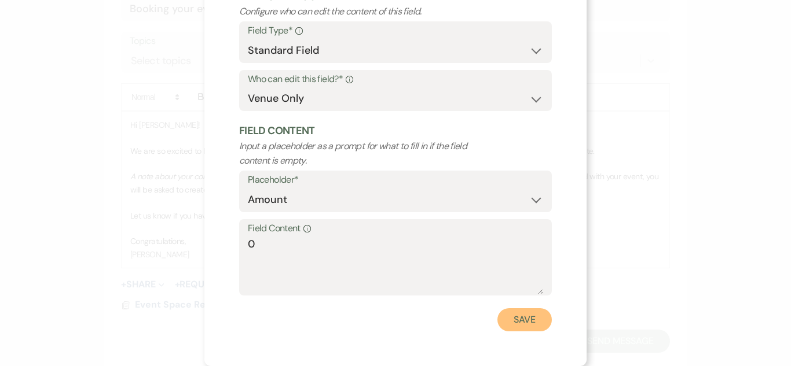
click at [513, 329] on button "Save" at bounding box center [524, 320] width 54 height 23
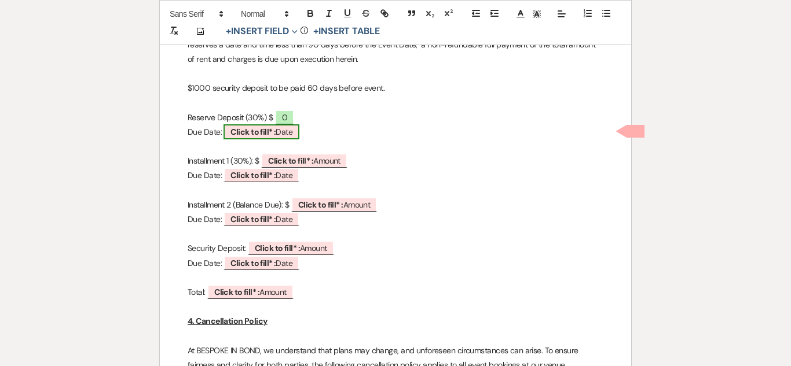
click at [276, 124] on span "Click to fill* : Date" at bounding box center [261, 131] width 76 height 15
select select "owner"
select select "Date"
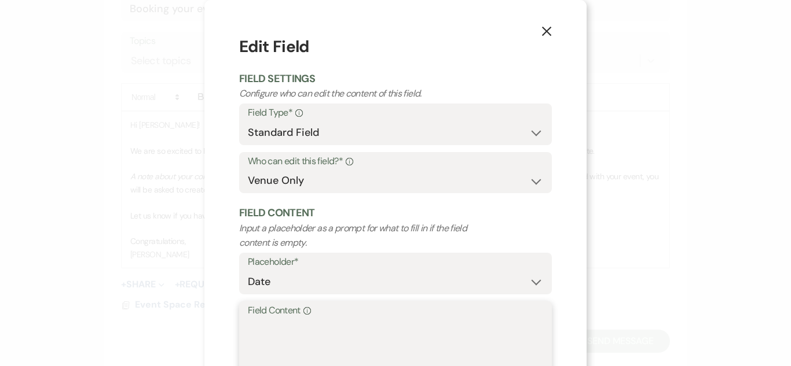
click at [297, 343] on textarea "Field Content Info" at bounding box center [395, 348] width 295 height 58
type textarea "NA"
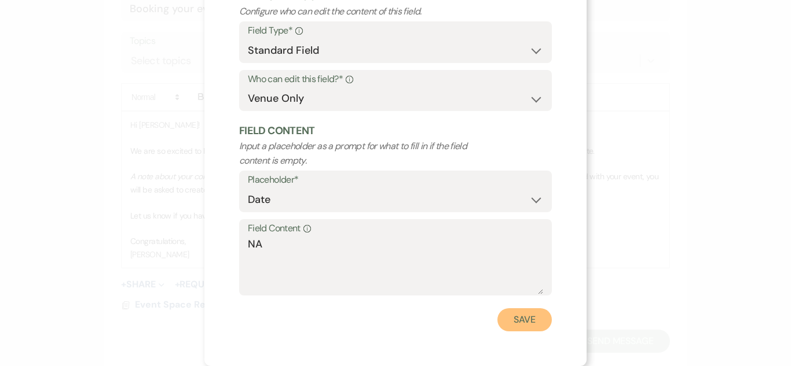
click at [505, 317] on button "Save" at bounding box center [524, 320] width 54 height 23
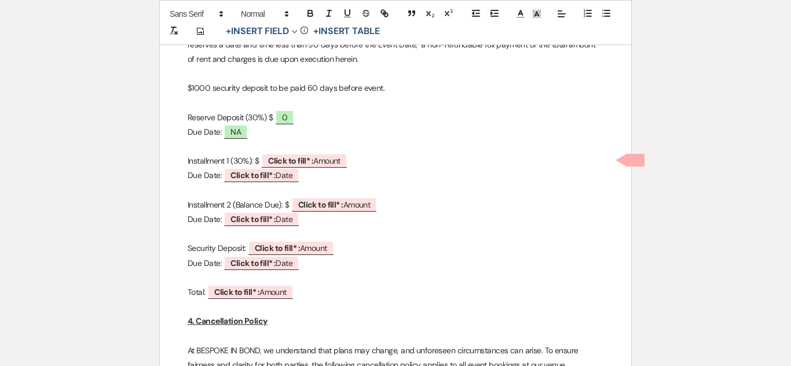
click at [252, 160] on p "Installment 1 (30%): $ ﻿ Click to fill* : Amount ﻿" at bounding box center [396, 161] width 416 height 14
click at [276, 157] on b "Click to fill* :" at bounding box center [269, 161] width 45 height 10
select select "owner"
select select "Amount"
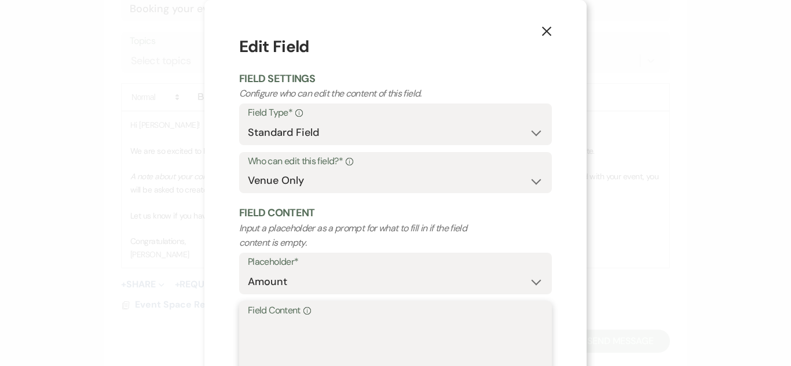
click at [285, 357] on textarea "Field Content Info" at bounding box center [395, 348] width 295 height 58
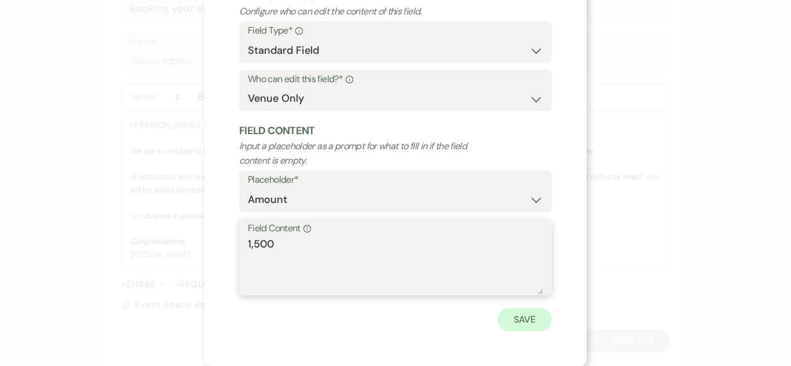
type textarea "1,500"
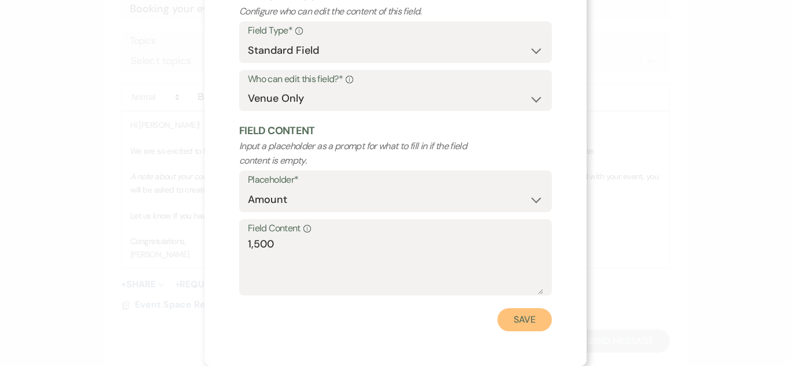
click at [541, 325] on button "Save" at bounding box center [524, 320] width 54 height 23
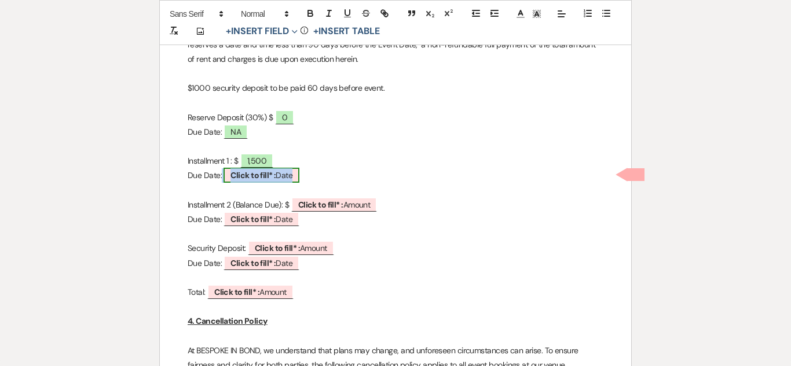
click at [278, 177] on span "Click to fill* : Date" at bounding box center [261, 175] width 76 height 15
select select "owner"
select select "Date"
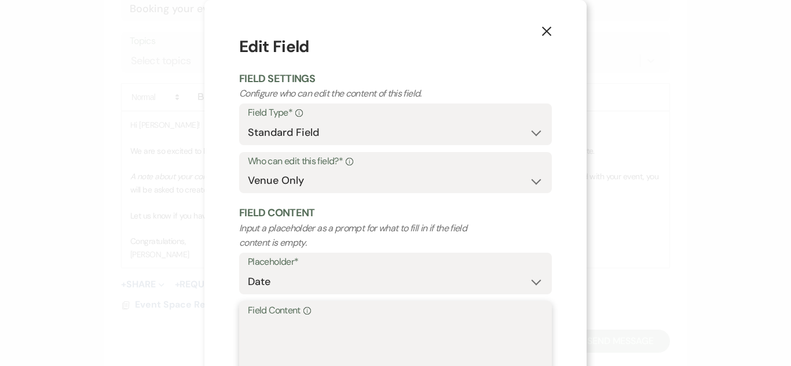
click at [311, 327] on textarea "Field Content Info" at bounding box center [395, 348] width 295 height 58
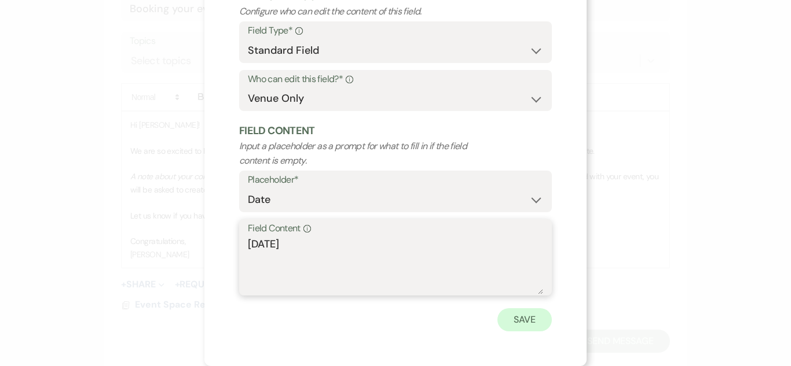
type textarea "[DATE]"
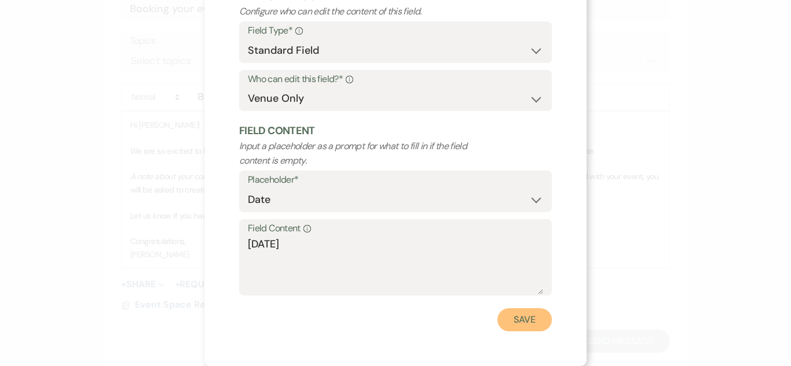
click at [523, 323] on button "Save" at bounding box center [524, 320] width 54 height 23
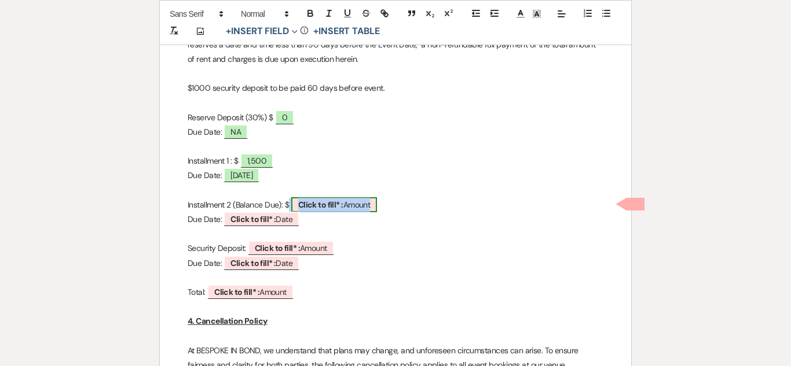
click at [358, 208] on span "Click to fill* : Amount" at bounding box center [334, 204] width 86 height 15
select select "owner"
select select "Amount"
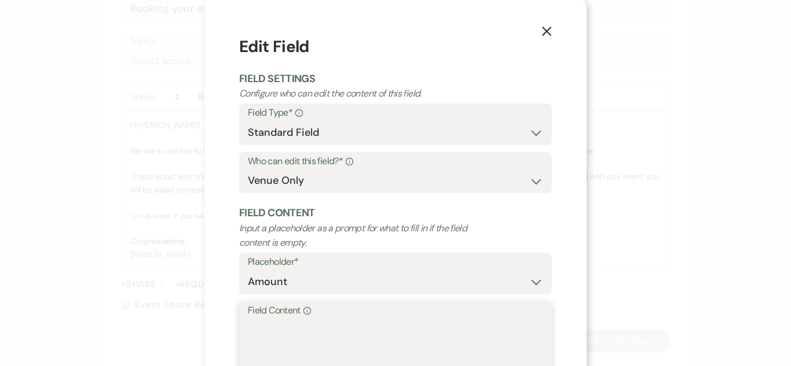
click at [336, 342] on textarea "Field Content Info" at bounding box center [395, 348] width 295 height 58
type textarea "0"
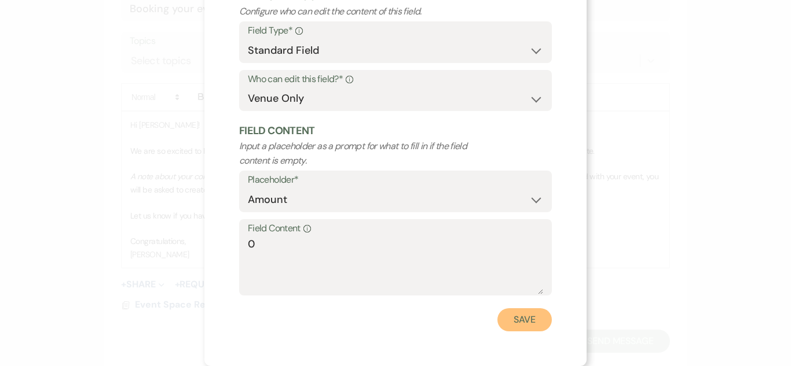
click at [523, 316] on button "Save" at bounding box center [524, 320] width 54 height 23
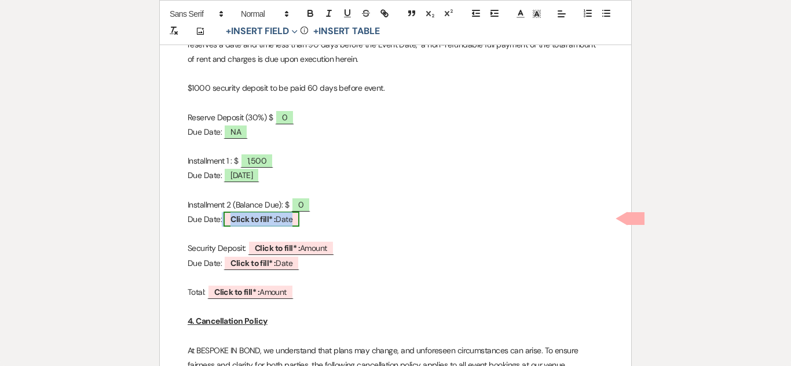
click at [268, 212] on span "Click to fill* : Date" at bounding box center [261, 219] width 76 height 15
select select "owner"
select select "Date"
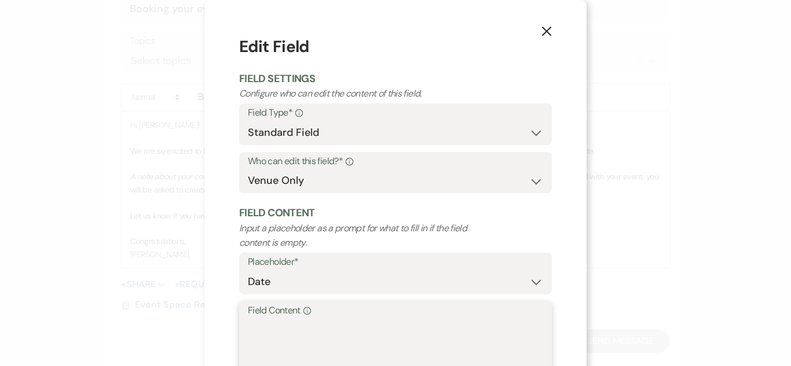
click at [344, 331] on textarea "Field Content Info" at bounding box center [395, 348] width 295 height 58
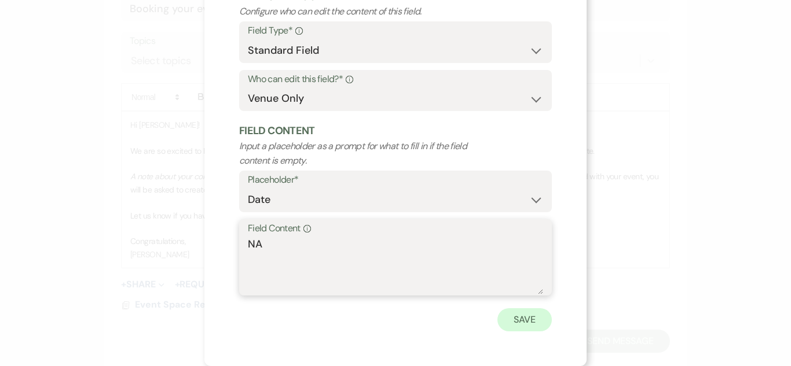
type textarea "NA"
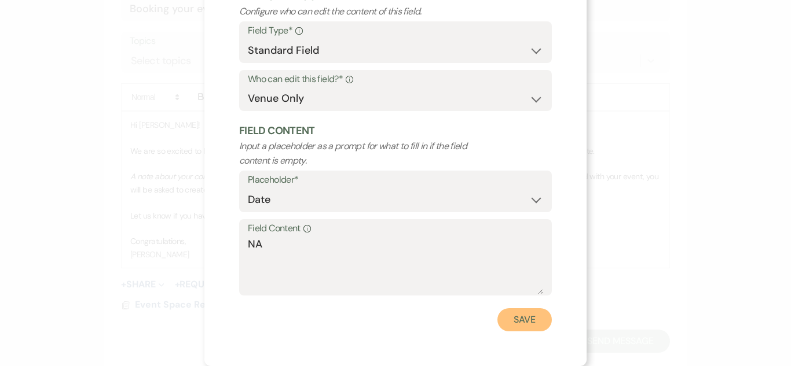
click at [520, 321] on button "Save" at bounding box center [524, 320] width 54 height 23
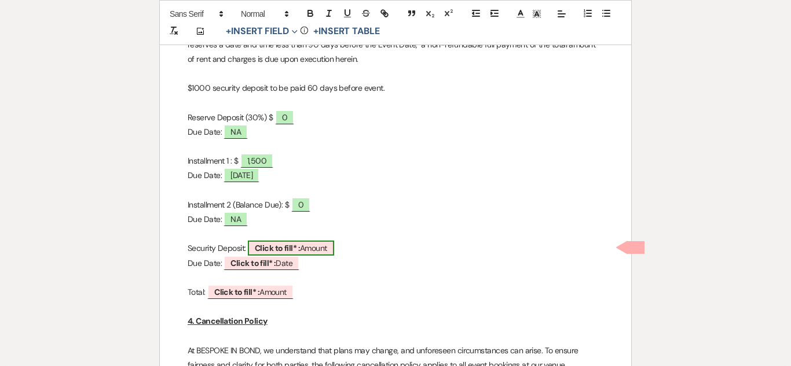
click at [311, 242] on span "Click to fill* : Amount" at bounding box center [291, 248] width 86 height 15
select select "owner"
select select "Amount"
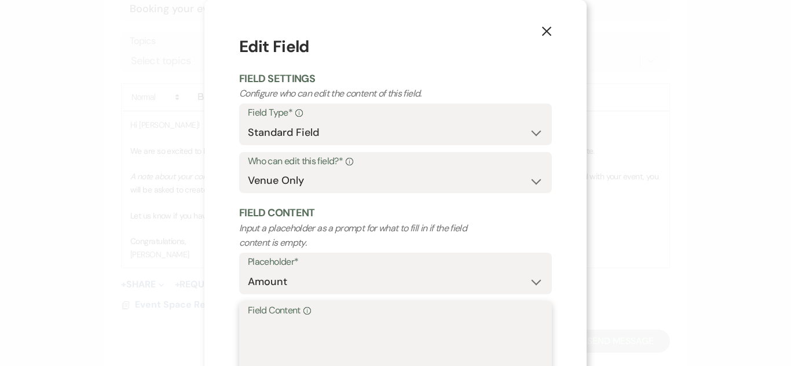
click at [323, 328] on textarea "Field Content Info" at bounding box center [395, 348] width 295 height 58
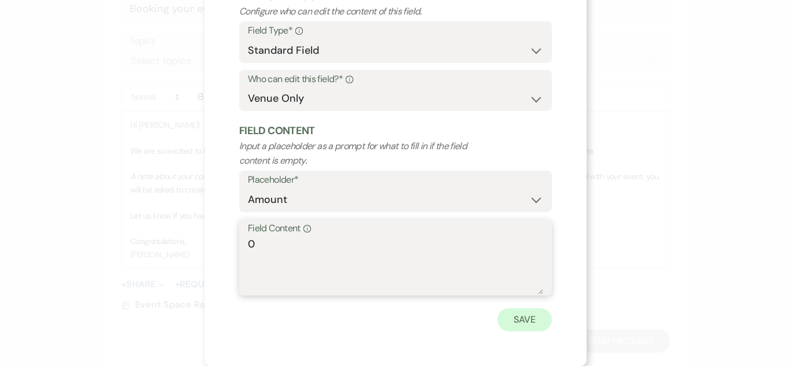
type textarea "0"
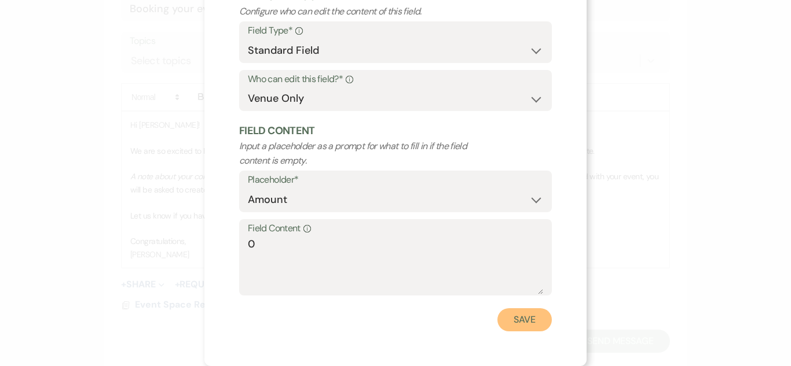
click at [536, 318] on button "Save" at bounding box center [524, 320] width 54 height 23
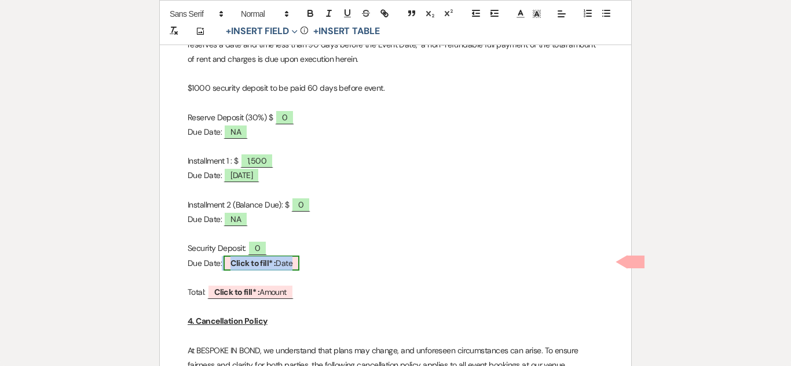
click at [293, 262] on span "Click to fill* : Date" at bounding box center [261, 263] width 76 height 15
select select "owner"
select select "Date"
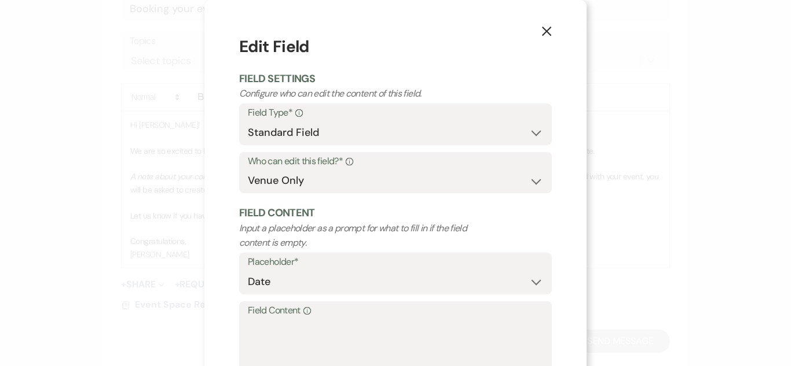
click at [310, 316] on div "Info" at bounding box center [305, 311] width 10 height 17
click at [310, 319] on textarea "Field Content Info" at bounding box center [395, 348] width 295 height 58
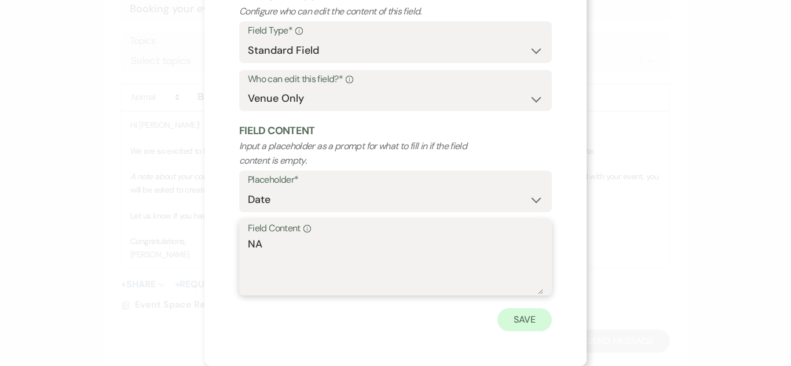
type textarea "NA"
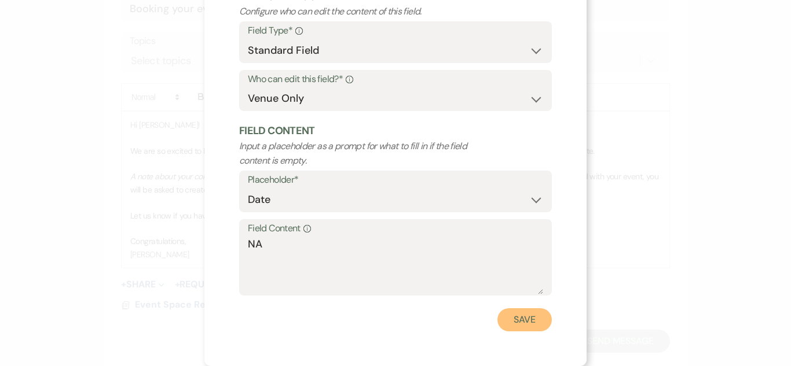
click at [533, 311] on button "Save" at bounding box center [524, 320] width 54 height 23
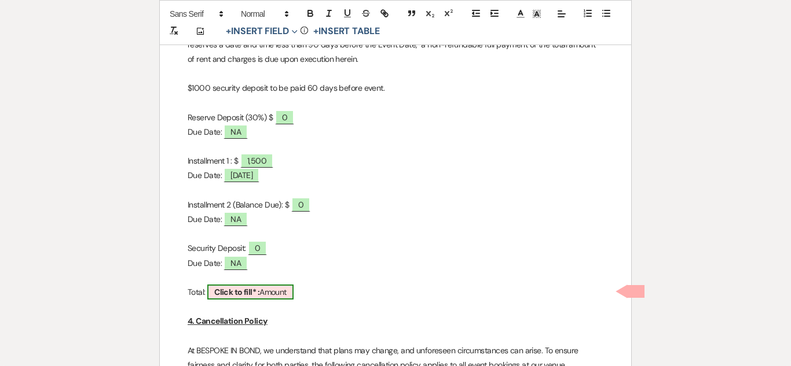
click at [245, 288] on b "Click to fill* :" at bounding box center [236, 292] width 45 height 10
select select "owner"
select select "Amount"
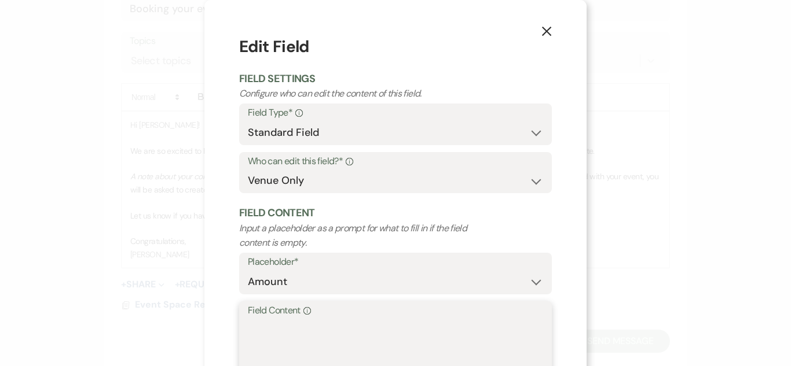
click at [274, 339] on textarea "Field Content Info" at bounding box center [395, 348] width 295 height 58
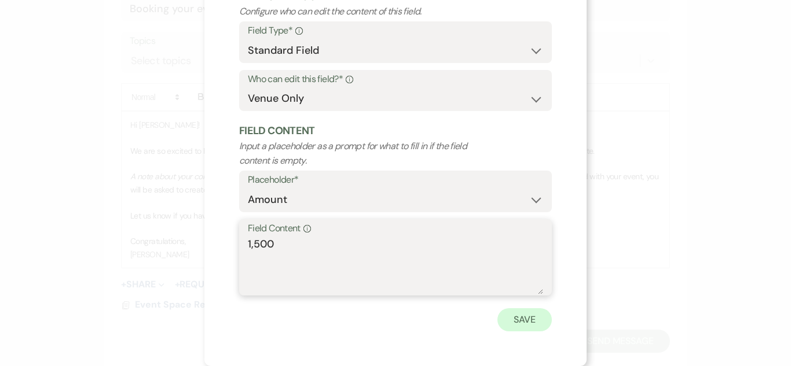
type textarea "1,500"
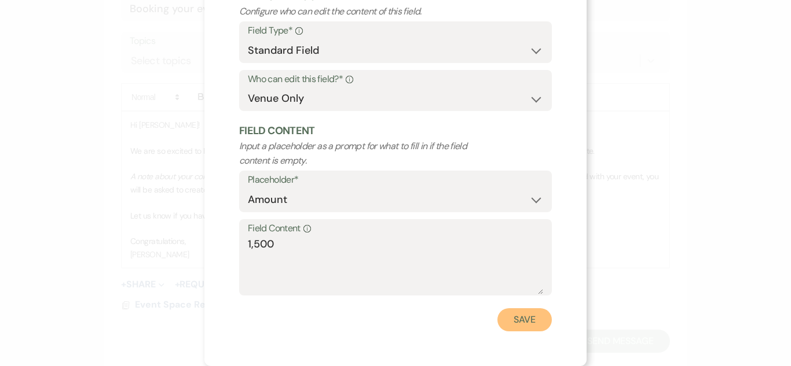
click at [523, 322] on button "Save" at bounding box center [524, 320] width 54 height 23
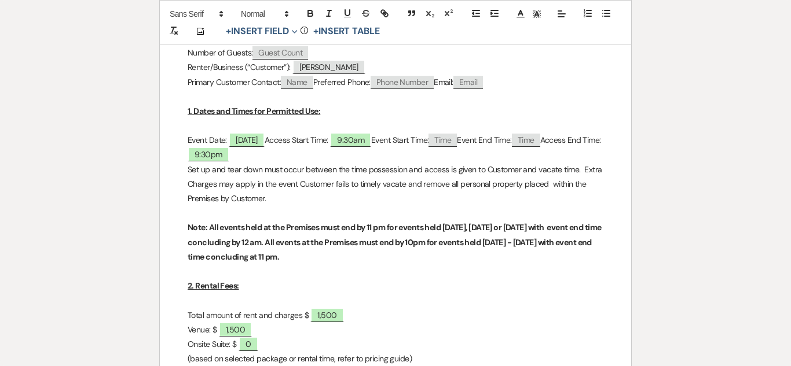
scroll to position [377, 0]
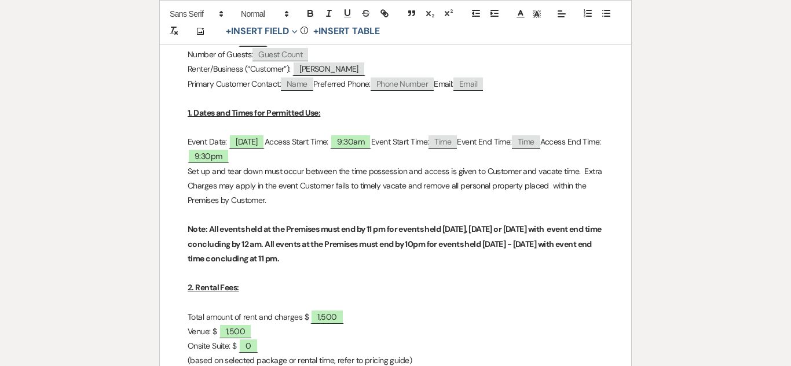
click at [523, 322] on p "Total amount of rent and charges $ 1,500" at bounding box center [396, 317] width 416 height 14
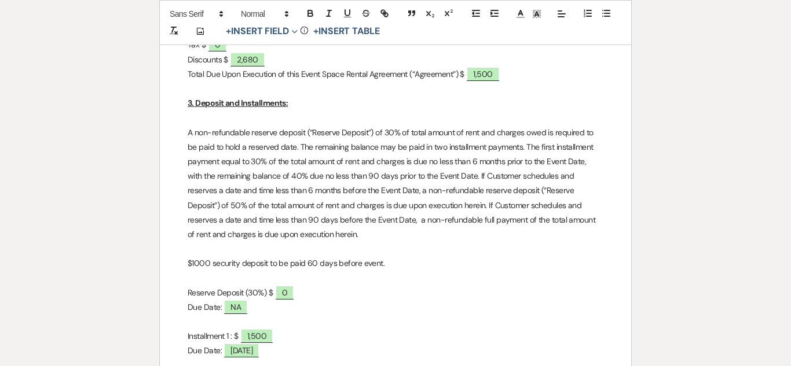
scroll to position [0, 0]
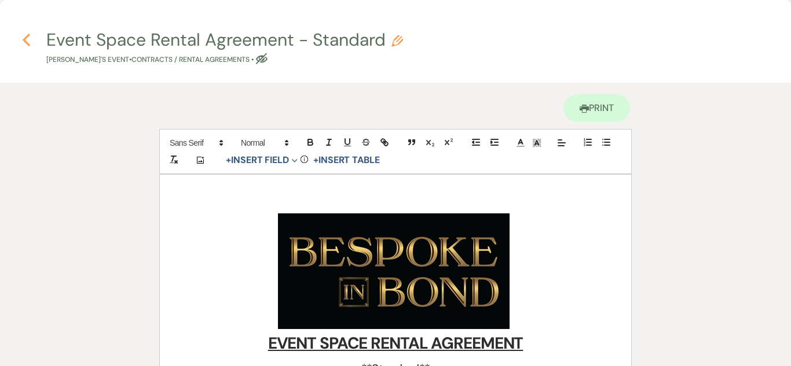
click at [30, 46] on icon "Previous" at bounding box center [26, 40] width 9 height 14
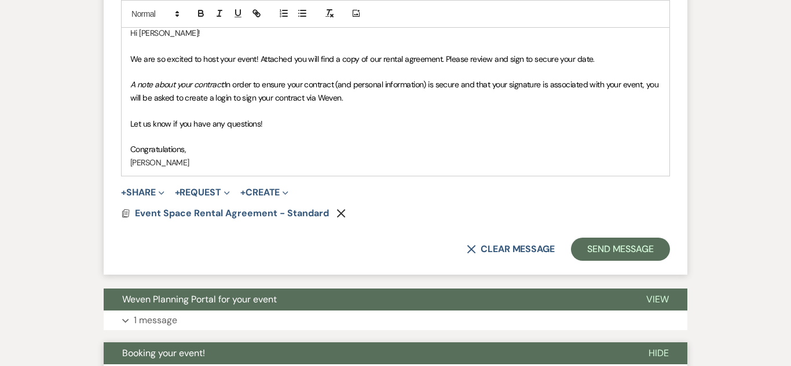
scroll to position [721, 0]
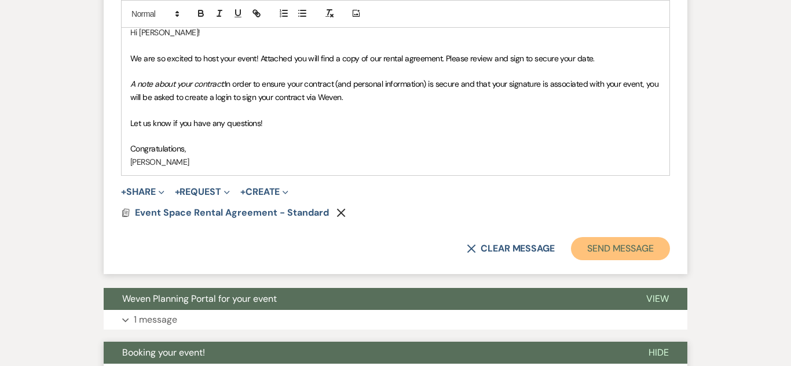
click at [639, 252] on button "Send Message" at bounding box center [620, 248] width 99 height 23
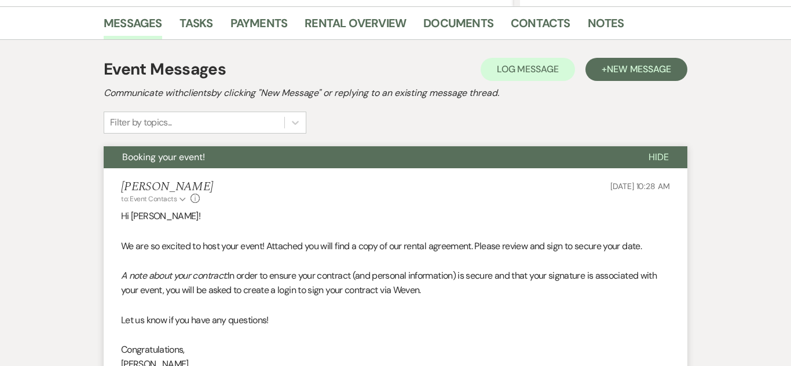
scroll to position [284, 0]
click at [390, 31] on link "Rental Overview" at bounding box center [355, 26] width 101 height 25
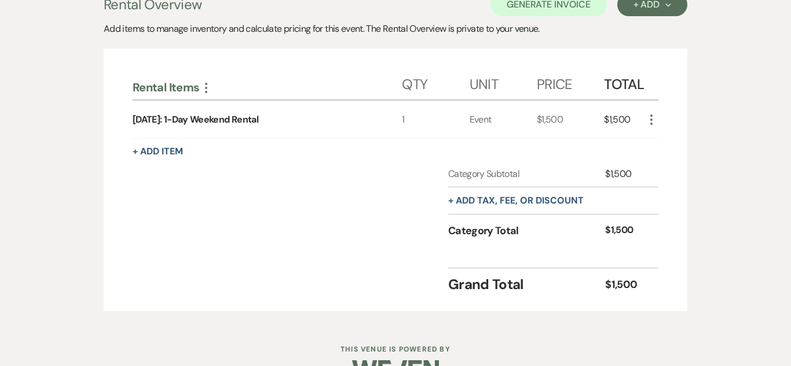
scroll to position [346, 0]
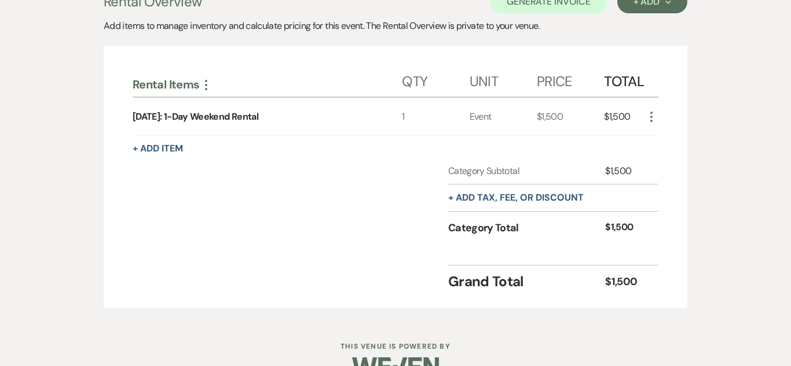
click at [654, 119] on icon "More" at bounding box center [651, 117] width 14 height 14
click at [669, 137] on button "Pencil Edit" at bounding box center [674, 139] width 60 height 19
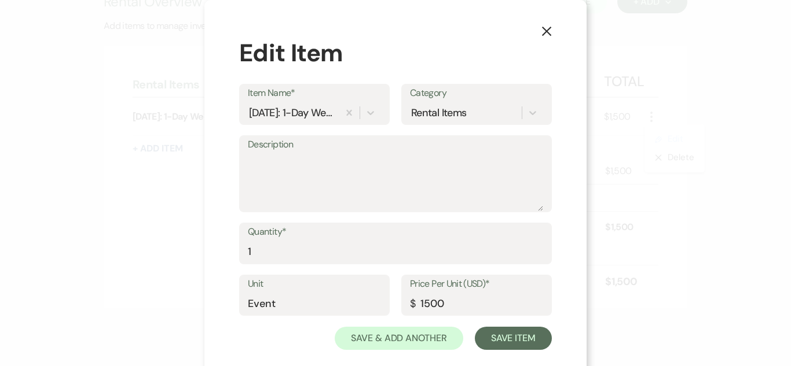
scroll to position [19, 0]
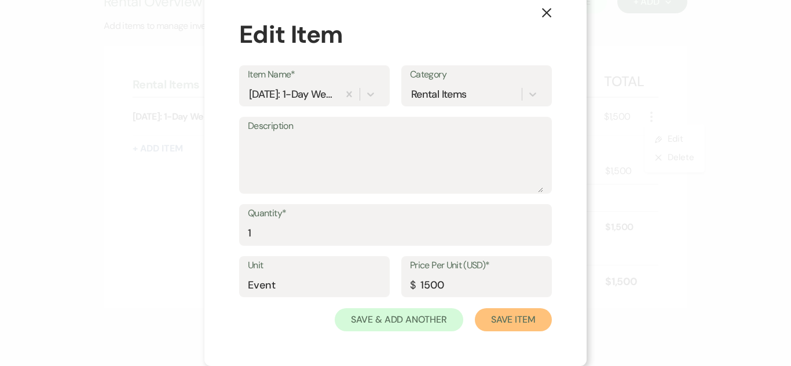
click at [510, 323] on button "Save Item" at bounding box center [513, 320] width 77 height 23
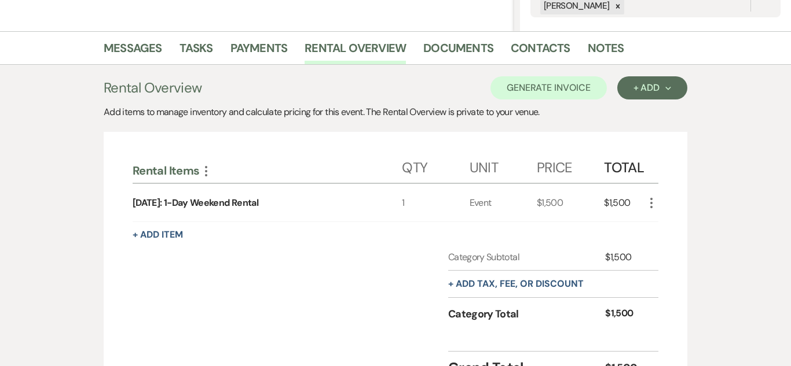
scroll to position [257, 0]
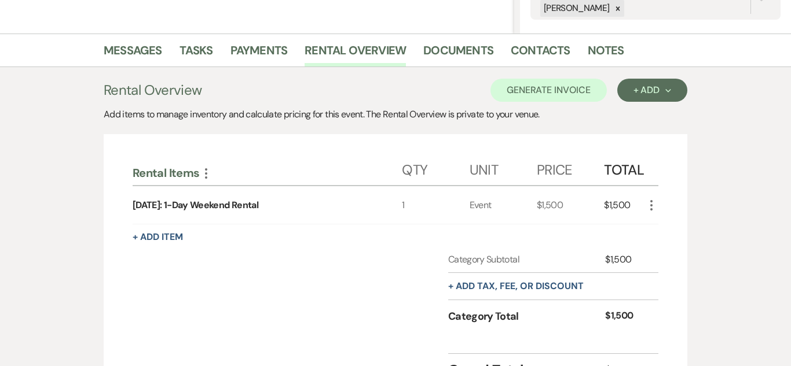
click at [654, 210] on icon "More" at bounding box center [651, 206] width 14 height 14
click at [689, 251] on button "X Delete" at bounding box center [675, 246] width 63 height 19
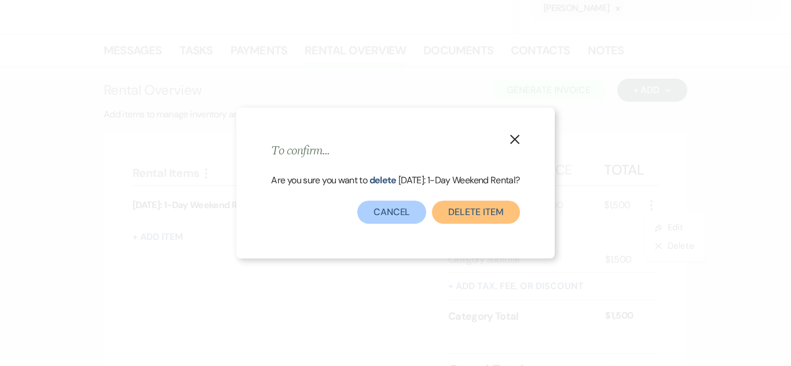
click at [492, 216] on button "Delete Item" at bounding box center [475, 212] width 87 height 23
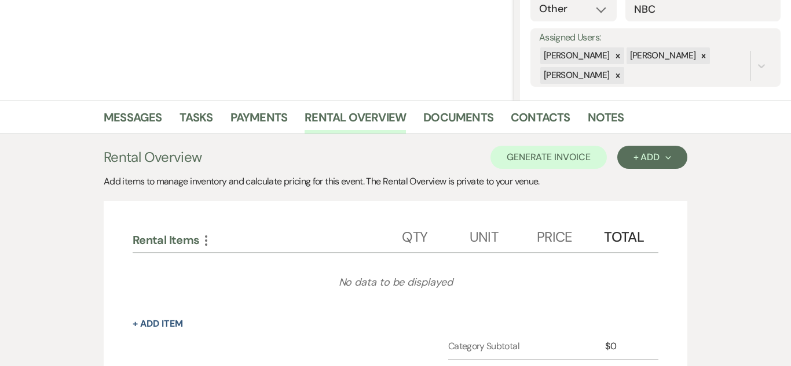
scroll to position [179, 0]
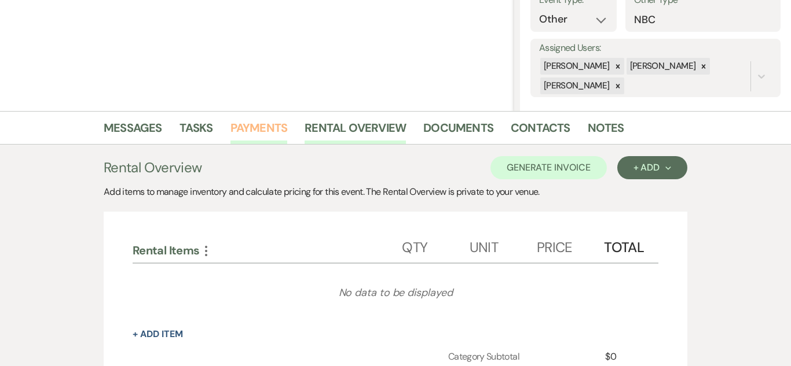
click at [245, 123] on link "Payments" at bounding box center [258, 131] width 57 height 25
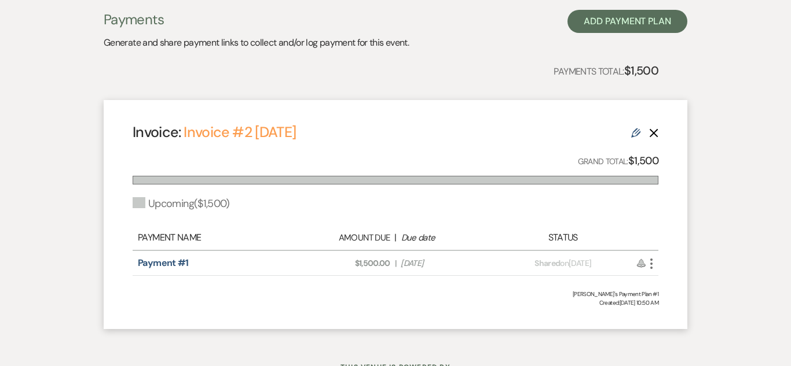
scroll to position [342, 0]
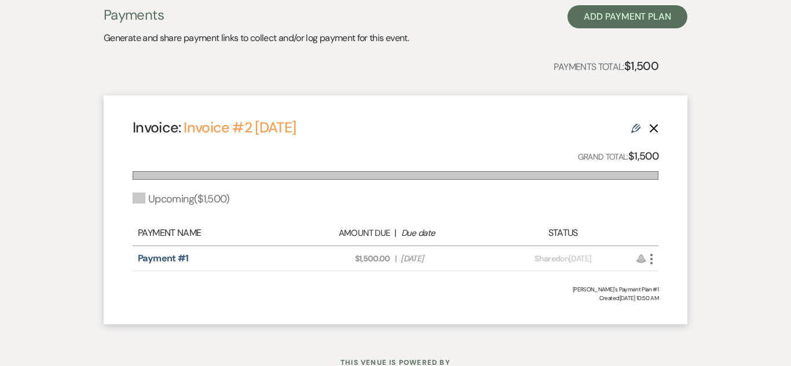
click at [649, 261] on icon "More" at bounding box center [651, 259] width 14 height 14
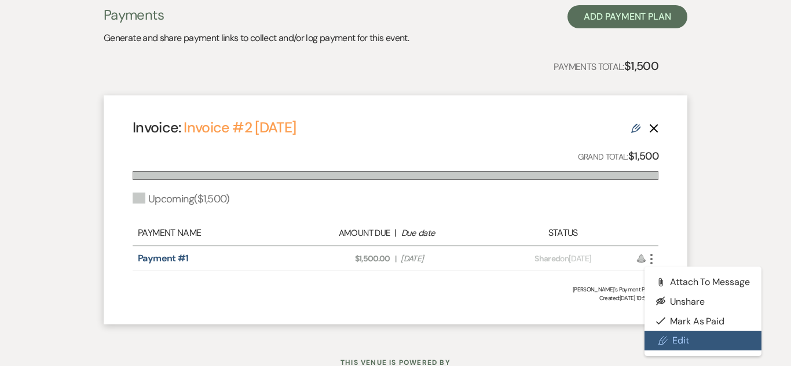
click at [688, 349] on link "Pencil Edit" at bounding box center [702, 341] width 117 height 20
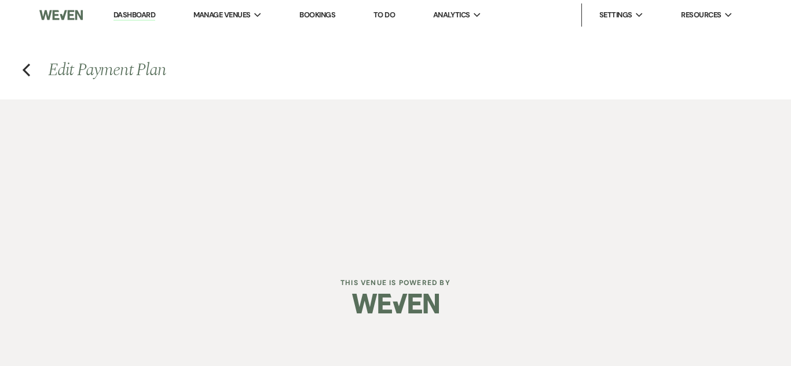
select select "27388"
select select "2"
select select "flat"
select select "true"
select select "client"
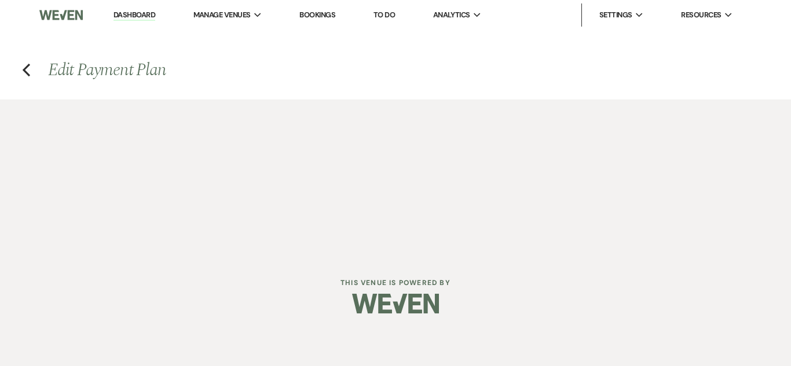
select select "onDueDate"
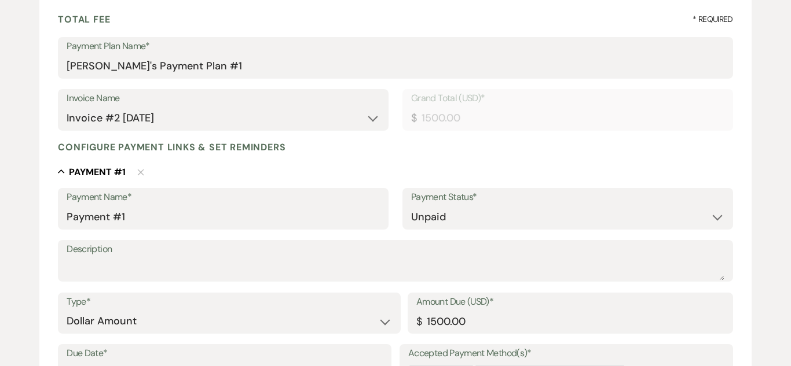
scroll to position [168, 0]
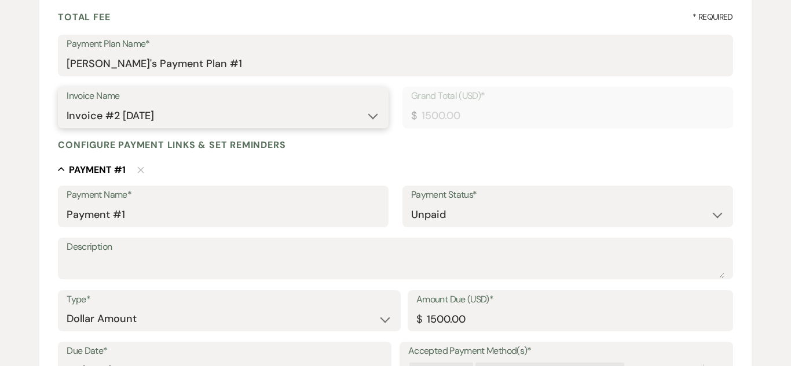
click at [360, 116] on select "N/A Invoice #1 [DATE] Invoice #2 [DATE]" at bounding box center [223, 116] width 313 height 23
click at [509, 135] on div "Invoice Name N/A Invoice #1 [DATE] Invoice #2 [DATE] Grand Total (USD)* $ 1500.…" at bounding box center [395, 113] width 674 height 52
click at [147, 119] on select "N/A Invoice #1 [DATE] Invoice #2 [DATE]" at bounding box center [223, 116] width 313 height 23
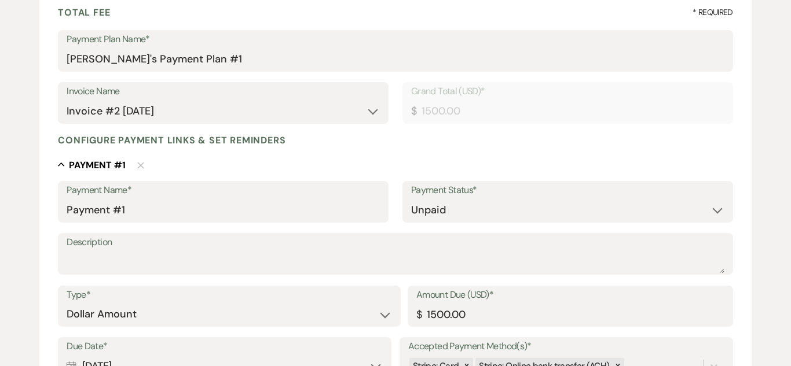
scroll to position [174, 0]
click at [111, 108] on select "N/A Invoice #1 [DATE] Invoice #2 [DATE]" at bounding box center [223, 111] width 313 height 23
select select "27387"
click at [67, 100] on select "N/A Invoice #1 [DATE] Invoice #2 [DATE]" at bounding box center [223, 111] width 313 height 23
type input "1590.00"
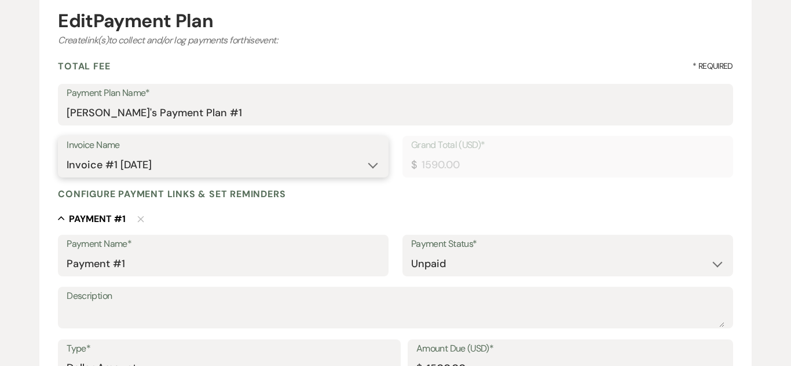
scroll to position [118, 0]
click at [316, 177] on select "N/A Invoice #1 [DATE] Invoice #2 [DATE]" at bounding box center [223, 166] width 313 height 23
select select "27388"
click at [67, 155] on select "N/A Invoice #1 [DATE] Invoice #2 [DATE]" at bounding box center [223, 166] width 313 height 23
type input "1500.00"
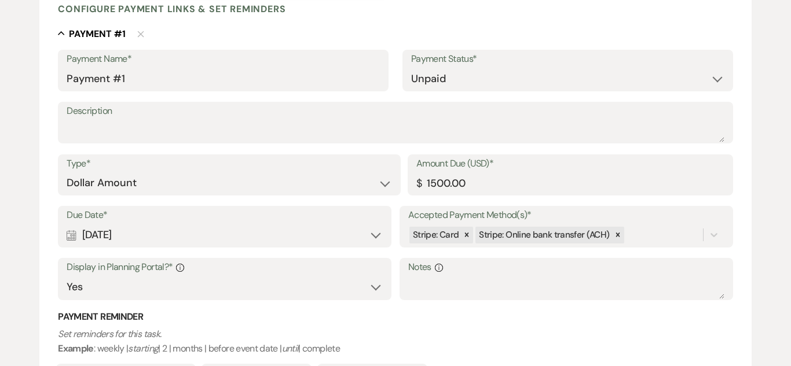
scroll to position [309, 0]
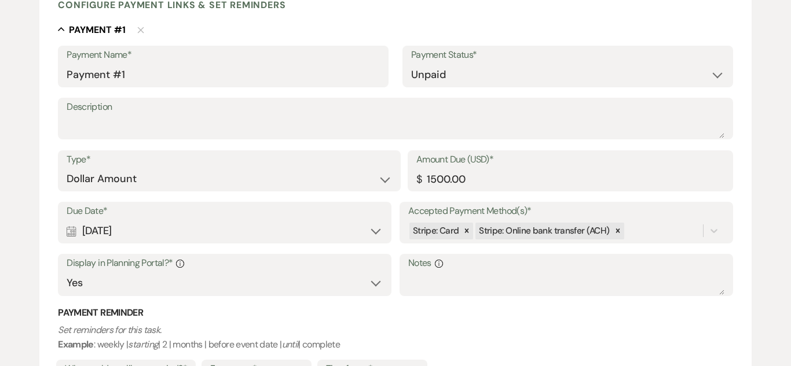
click at [368, 237] on div "Calendar [DATE] Expand" at bounding box center [225, 231] width 316 height 23
select select "day"
select select "afterTodaysDate"
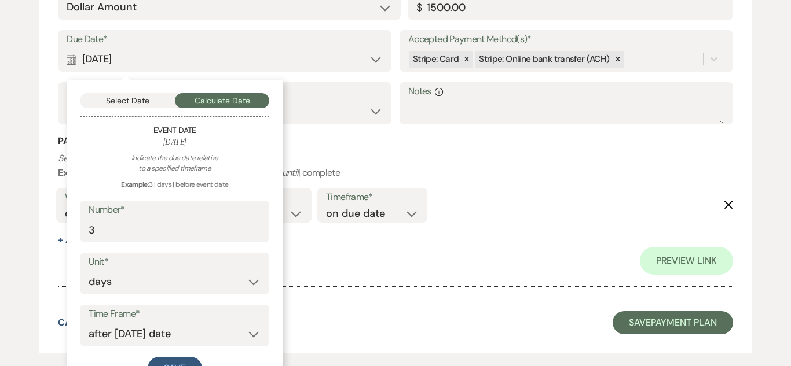
scroll to position [481, 0]
click at [238, 234] on input "3" at bounding box center [175, 229] width 172 height 23
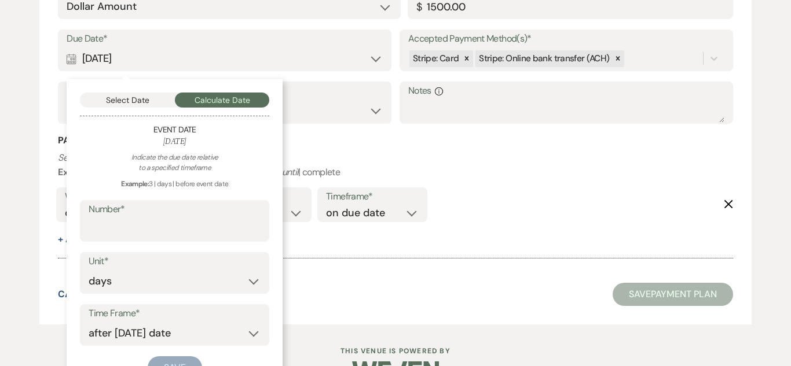
click at [454, 269] on div "Collapse Payment # 1 Delete Payment Name* Payment #1 Payment Status* Paid Unpai…" at bounding box center [395, 60] width 674 height 420
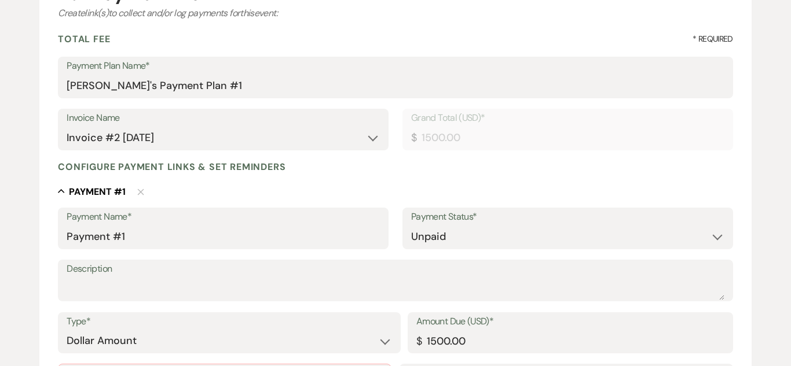
scroll to position [0, 0]
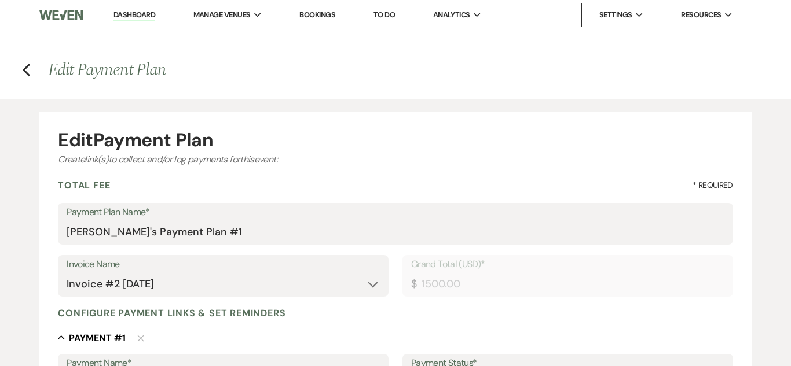
click at [30, 76] on div "Previous" at bounding box center [26, 68] width 9 height 18
click at [31, 63] on h4 "Previous Edit Payment Plan" at bounding box center [395, 70] width 791 height 24
click at [27, 65] on icon "Previous" at bounding box center [26, 70] width 9 height 14
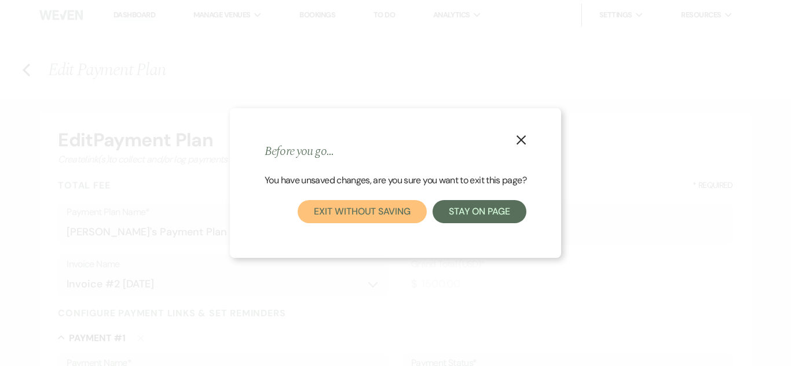
click at [385, 221] on button "Exit without saving" at bounding box center [362, 211] width 129 height 23
select select "6"
select select "13"
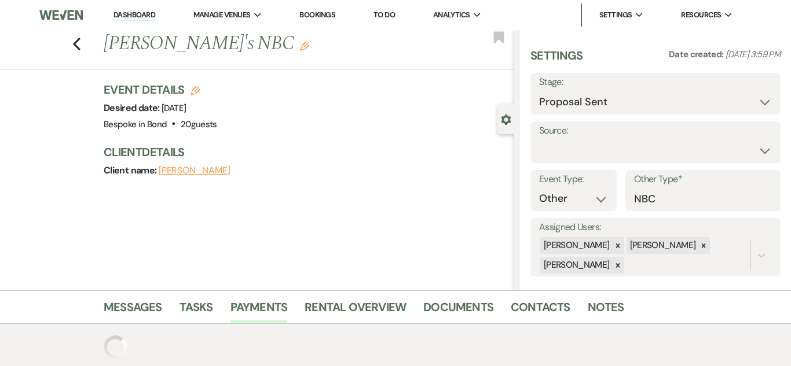
scroll to position [297, 0]
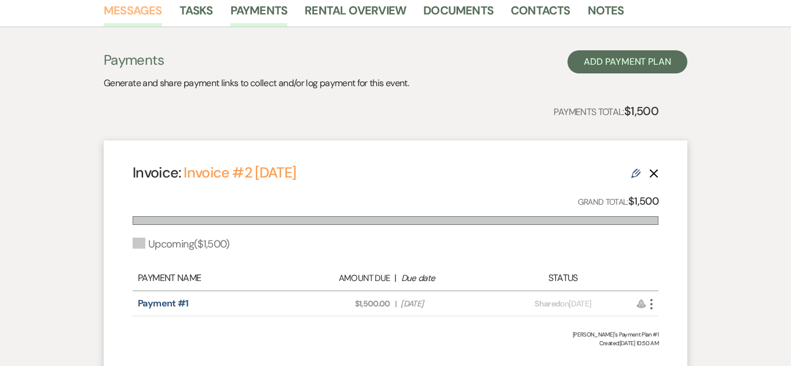
click at [133, 16] on link "Messages" at bounding box center [133, 13] width 58 height 25
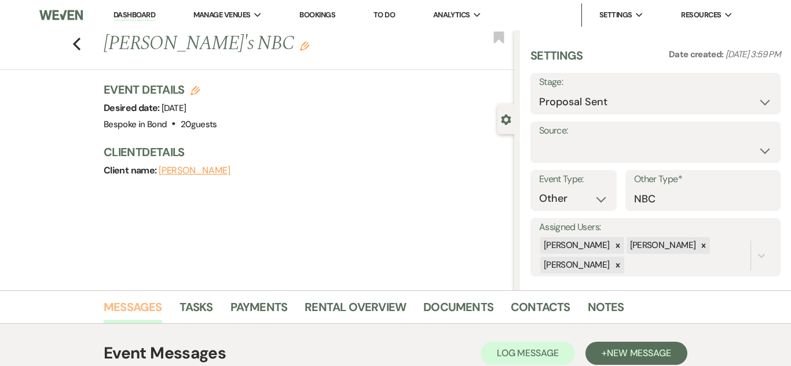
scroll to position [10, 0]
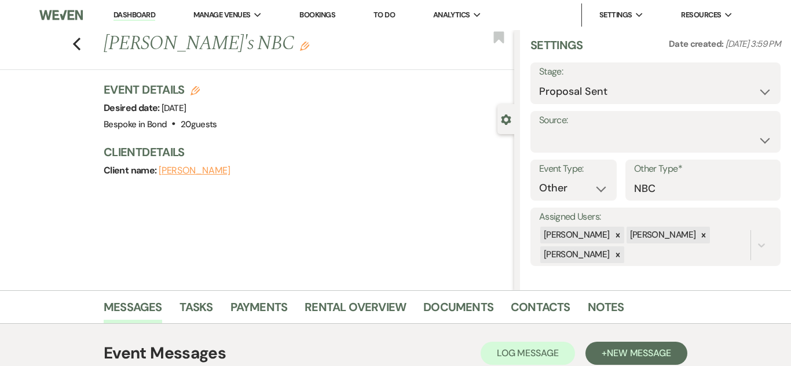
click at [500, 130] on div "Gear Settings" at bounding box center [508, 119] width 22 height 30
click at [509, 109] on div "Gear Settings" at bounding box center [508, 119] width 22 height 30
click at [504, 124] on div "Gear Settings" at bounding box center [508, 119] width 22 height 30
click at [501, 124] on icon "Gear" at bounding box center [506, 120] width 10 height 10
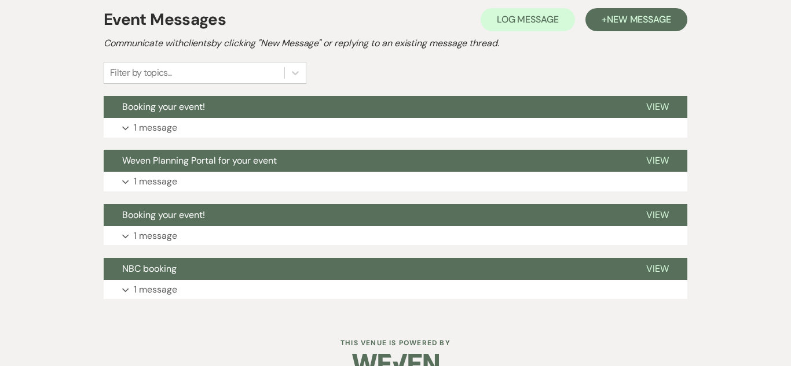
scroll to position [0, 0]
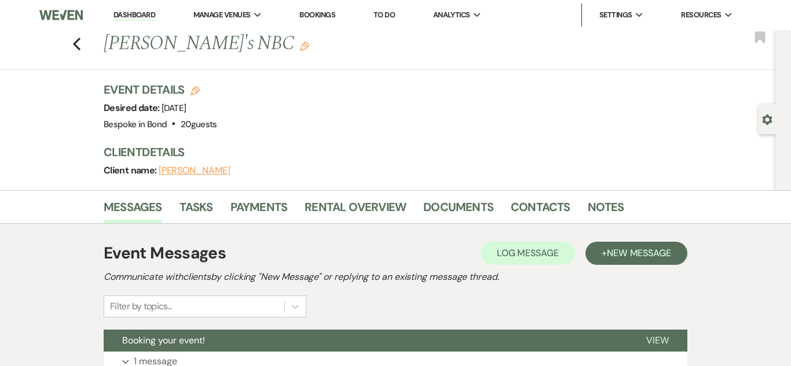
click at [771, 113] on div "Gear Settings" at bounding box center [769, 119] width 22 height 30
click at [755, 127] on div "Event Details Edit Desired date: [DATE] Venue: Bespoke in [GEOGRAPHIC_DATA] . 2…" at bounding box center [434, 136] width 660 height 109
click at [774, 123] on div "Gear Settings" at bounding box center [769, 119] width 22 height 30
click at [771, 123] on use "button" at bounding box center [767, 120] width 10 height 10
select select "6"
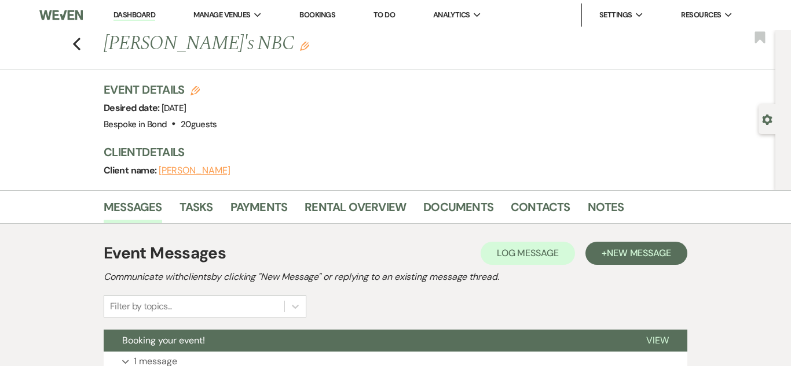
select select "13"
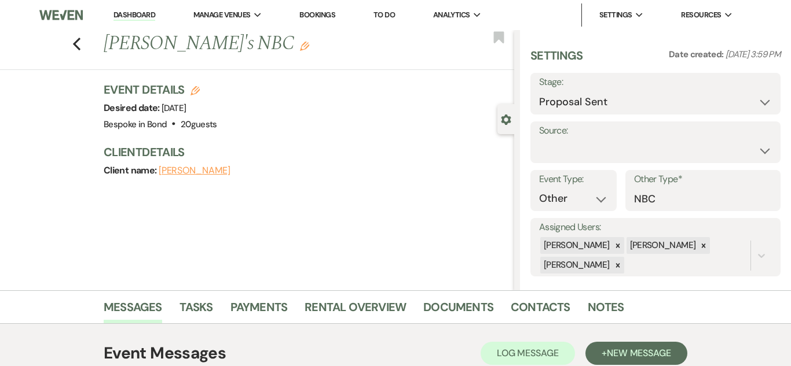
click at [197, 93] on icon "Edit" at bounding box center [194, 90] width 9 height 9
select select "770"
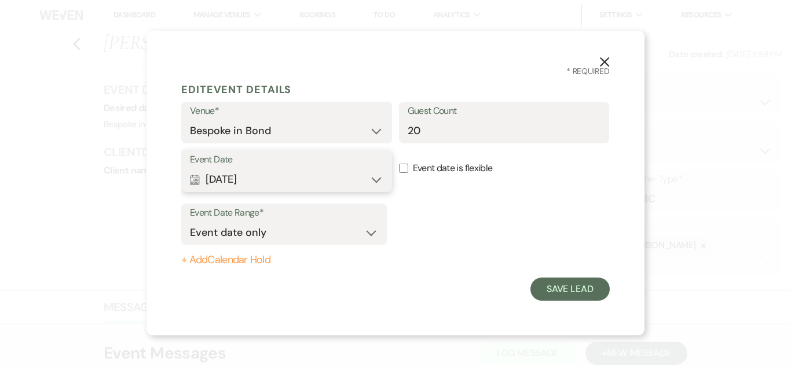
click at [376, 184] on button "Calendar [DATE] Expand" at bounding box center [286, 179] width 193 height 23
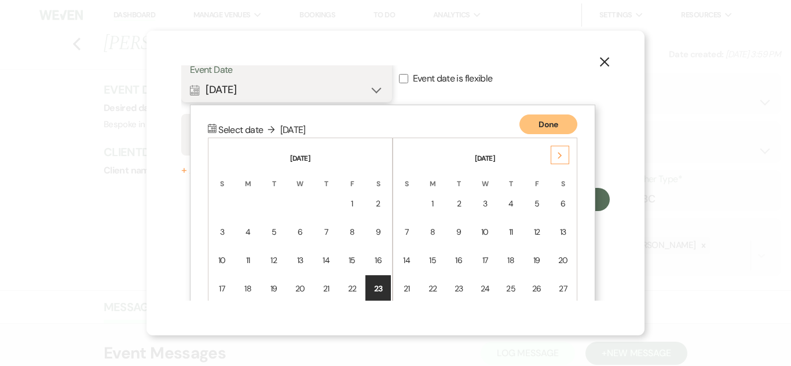
scroll to position [149, 0]
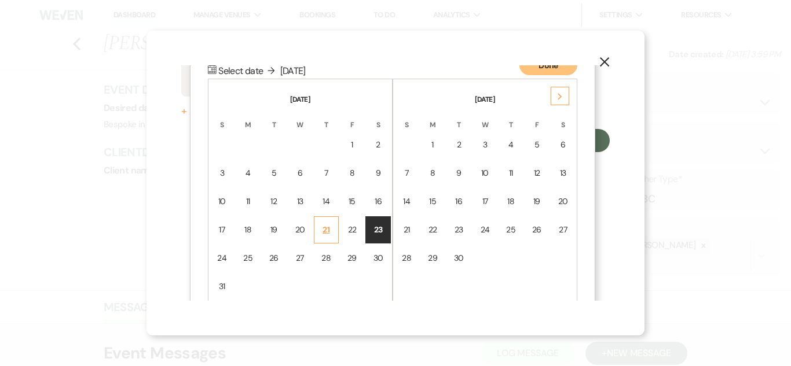
click at [332, 225] on td "21" at bounding box center [326, 230] width 25 height 27
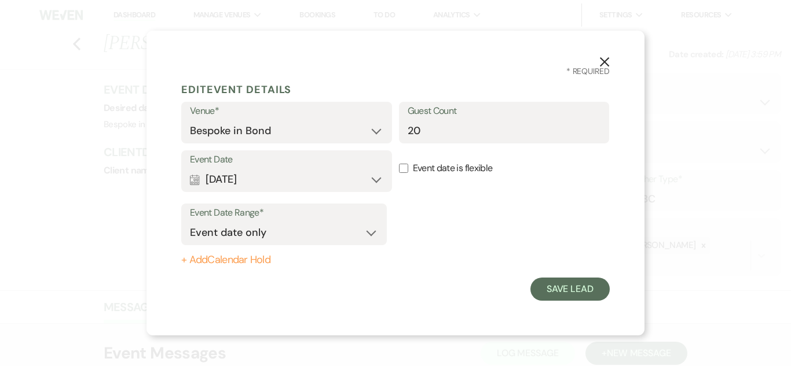
scroll to position [0, 0]
click at [608, 299] on form "Edit Event Details Venue* Bespoke in Bond Guest Count 20 Event Date Calendar [D…" at bounding box center [395, 190] width 428 height 224
click at [598, 295] on button "Save Lead" at bounding box center [569, 289] width 79 height 23
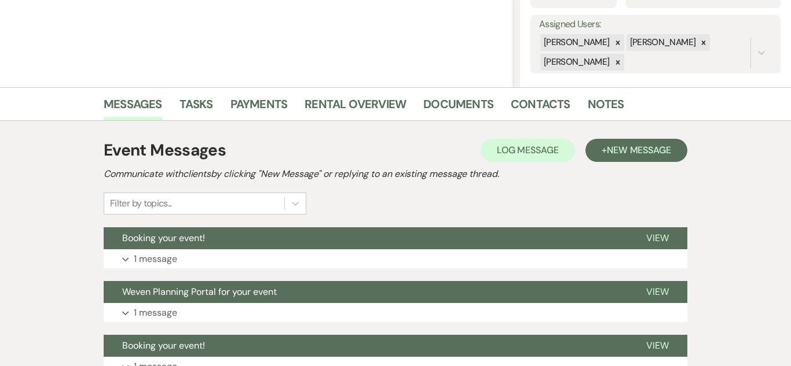
scroll to position [223, 0]
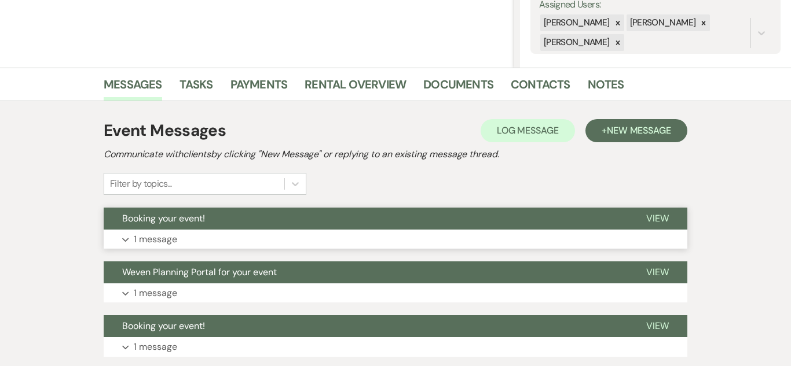
click at [160, 245] on p "1 message" at bounding box center [155, 239] width 43 height 15
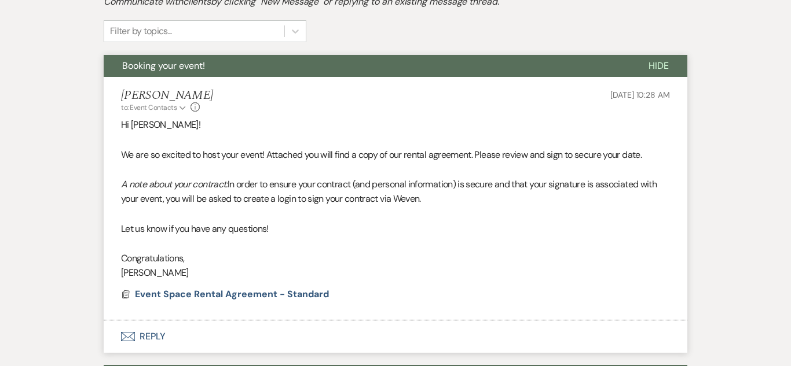
scroll to position [376, 0]
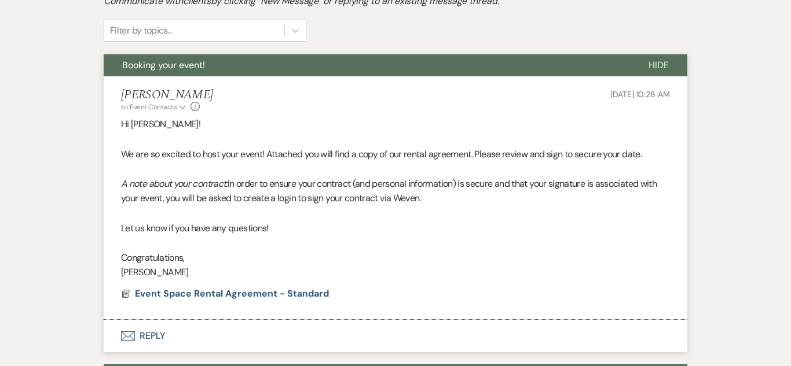
click at [234, 301] on li "[PERSON_NAME] to: Event Contacts Expand Info [DATE] 10:28 AM Hi [PERSON_NAME]! …" at bounding box center [396, 198] width 584 height 244
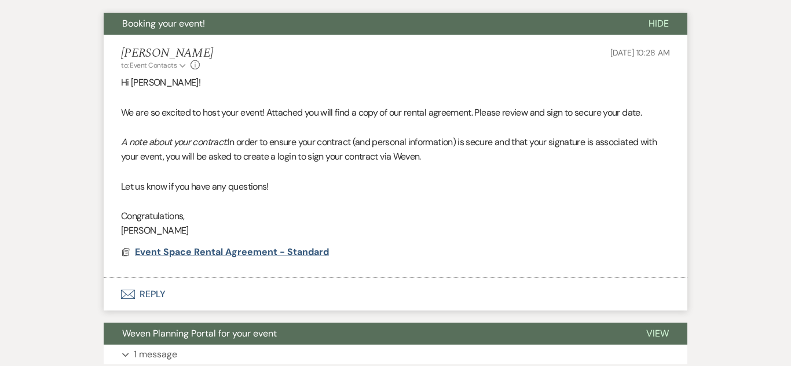
scroll to position [428, 0]
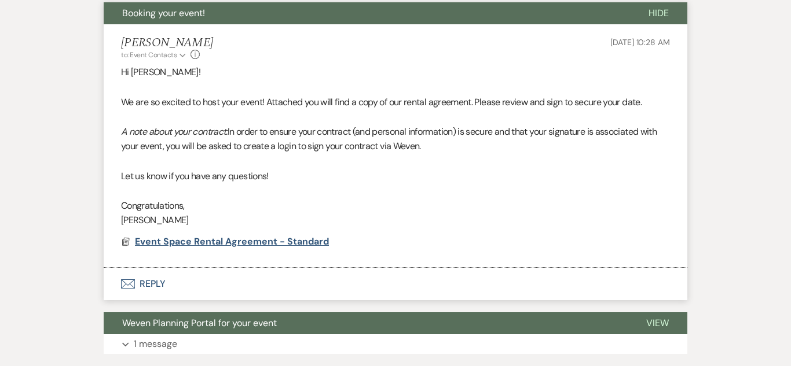
click at [235, 248] on span "Event Space Rental Agreement - Standard" at bounding box center [232, 242] width 194 height 14
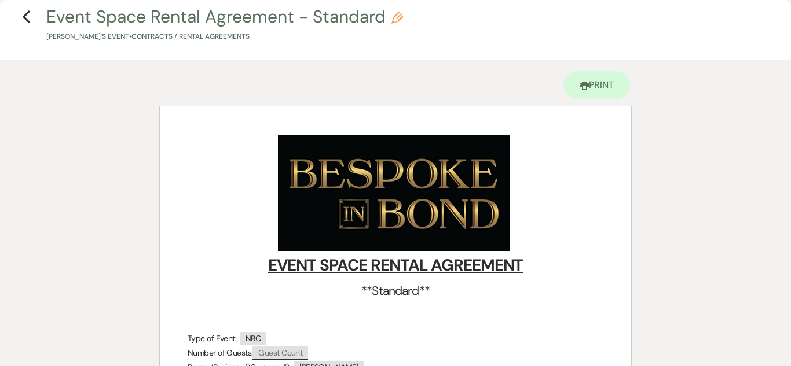
scroll to position [23, 0]
click at [33, 27] on h4 "Previous Event Space Rental Agreement - Standard Pencil Nick's Event • Contract…" at bounding box center [395, 24] width 791 height 38
click at [26, 21] on use "button" at bounding box center [27, 17] width 8 height 13
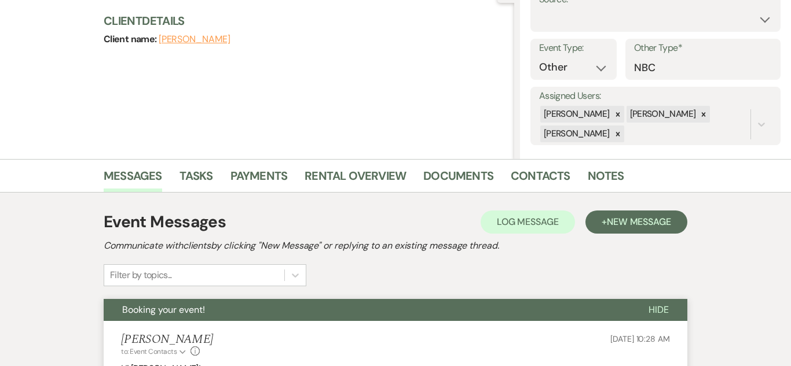
scroll to position [122, 0]
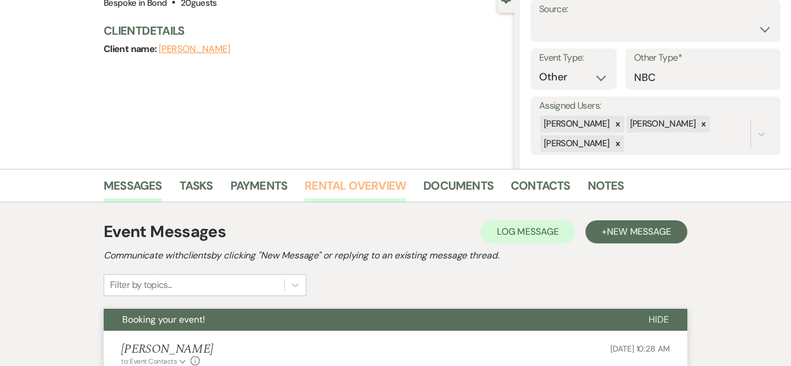
click at [376, 187] on link "Rental Overview" at bounding box center [355, 189] width 101 height 25
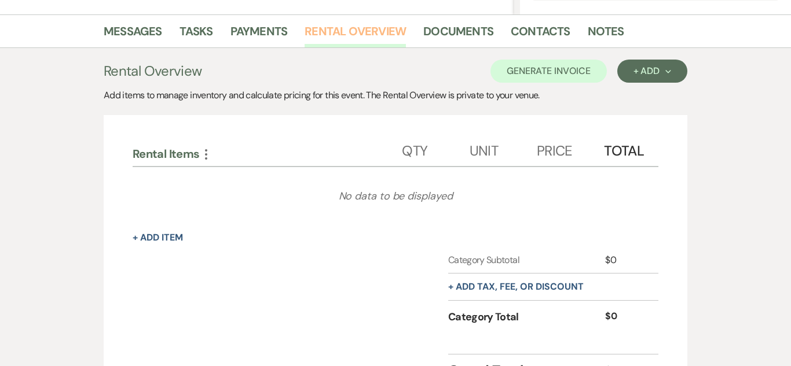
scroll to position [275, 0]
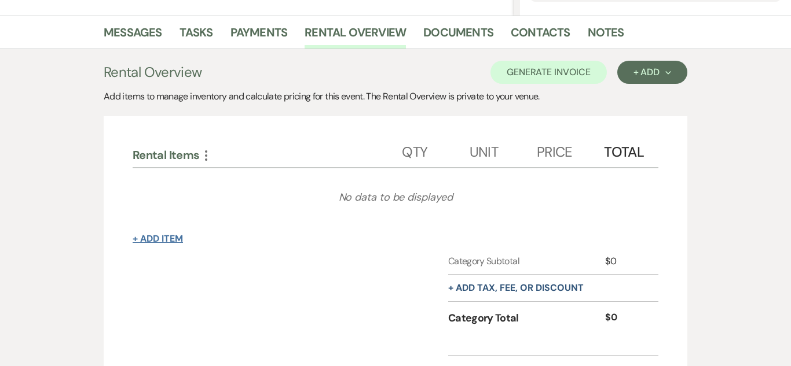
click at [170, 238] on button "+ Add Item" at bounding box center [158, 238] width 50 height 9
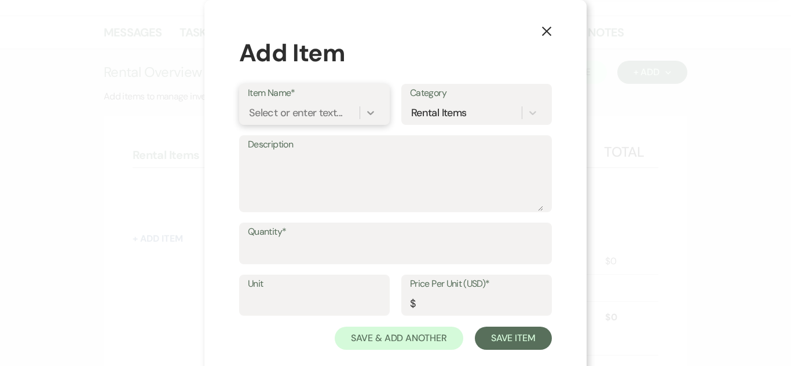
click at [363, 111] on div at bounding box center [370, 112] width 21 height 21
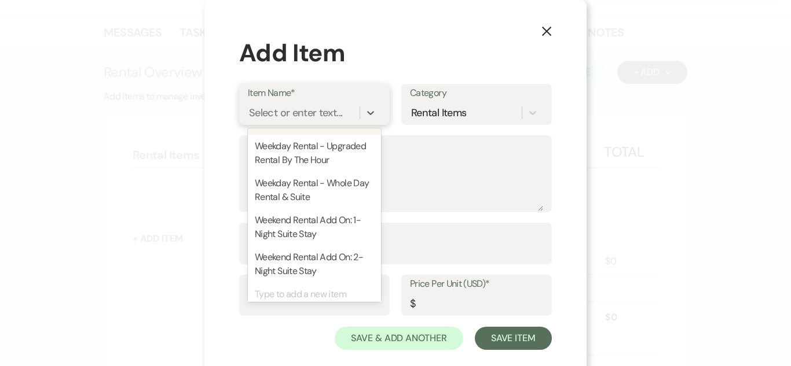
scroll to position [199, 0]
click at [357, 135] on div "Weekday Rental - Base Rental By The Hour" at bounding box center [314, 116] width 133 height 37
type textarea "Base rental for event hall with tables and chairs only."
type input "Hour"
type input "300"
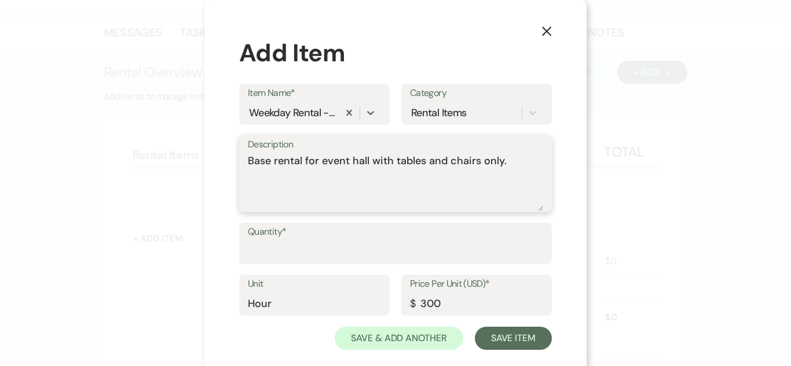
click at [504, 166] on textarea "Base rental for event hall with tables and chairs only." at bounding box center [395, 182] width 295 height 58
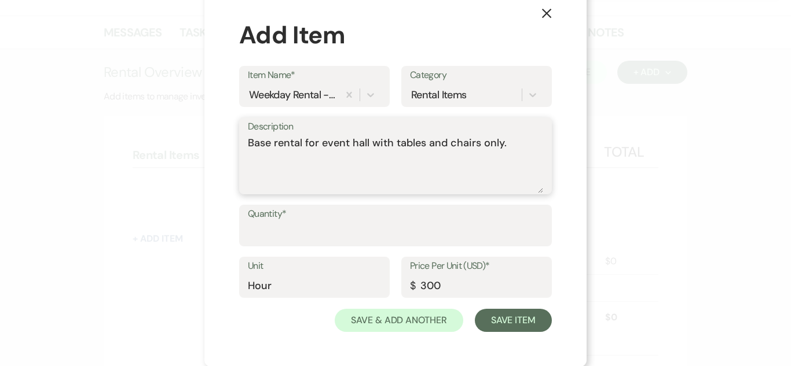
scroll to position [19, 0]
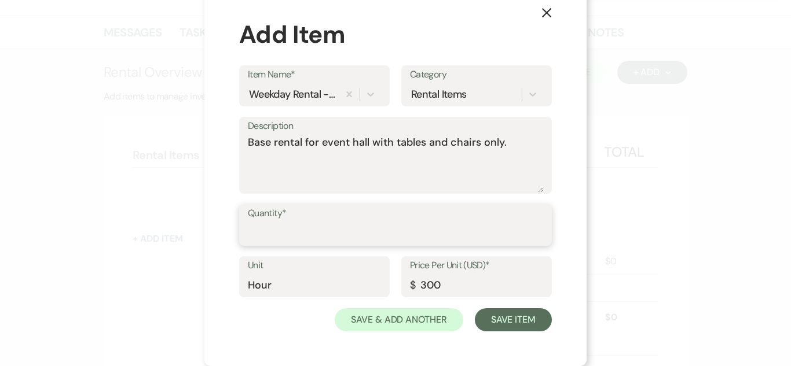
click at [351, 230] on input "Quantity*" at bounding box center [395, 233] width 295 height 23
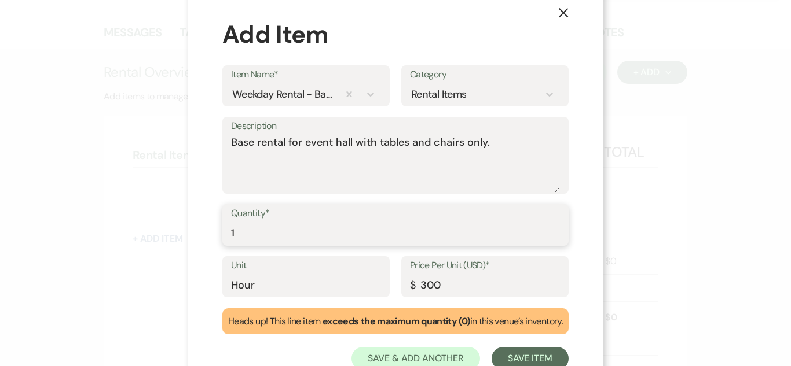
type input "1"
click at [281, 291] on input "Hour" at bounding box center [306, 285] width 150 height 23
type input "H"
type input "3"
type input "Event"
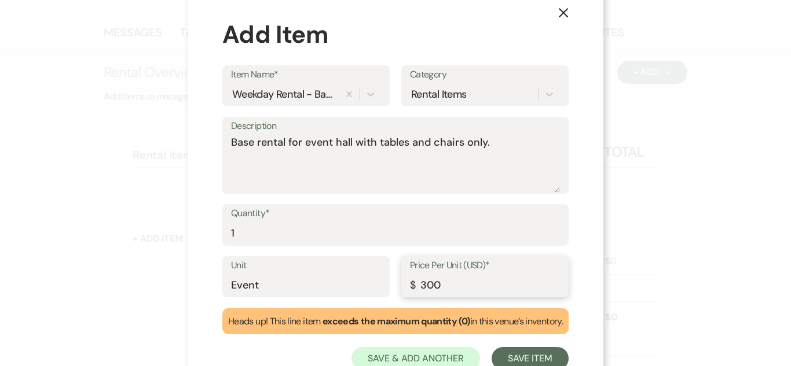
click at [485, 281] on input "300" at bounding box center [485, 285] width 150 height 23
type input "3"
type input "1500"
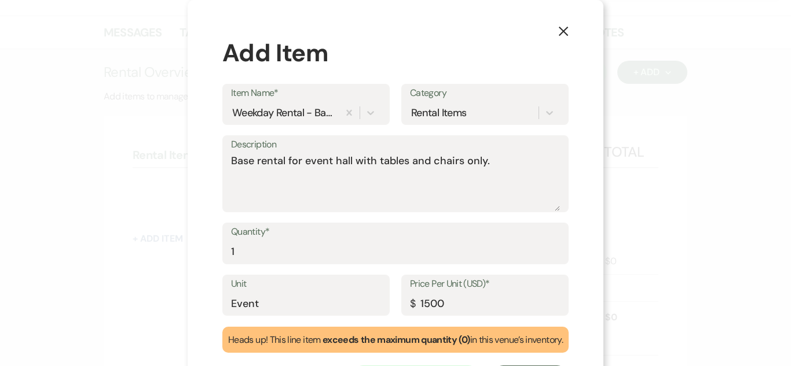
scroll to position [57, 0]
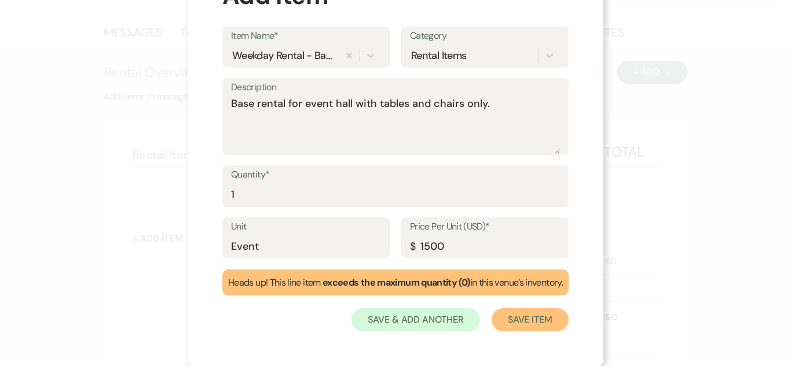
click at [539, 313] on button "Save Item" at bounding box center [530, 320] width 77 height 23
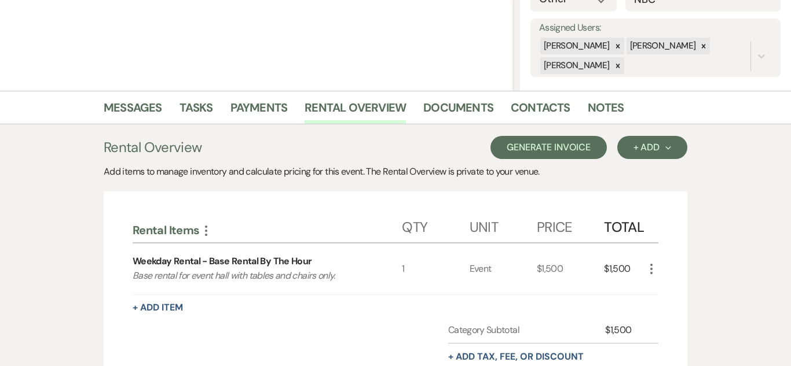
scroll to position [199, 0]
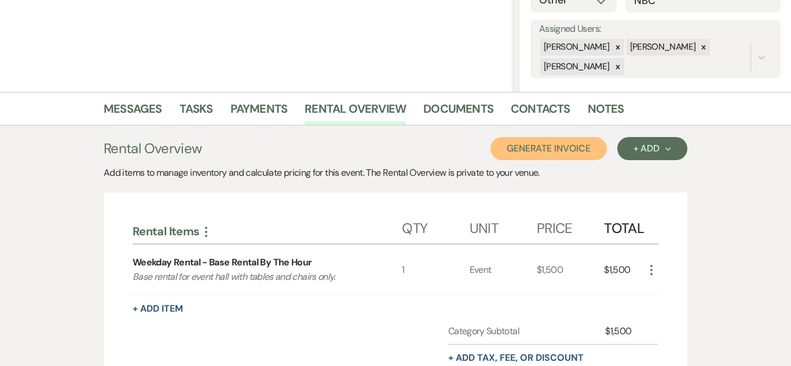
click at [590, 139] on button "Generate Invoice" at bounding box center [548, 148] width 116 height 23
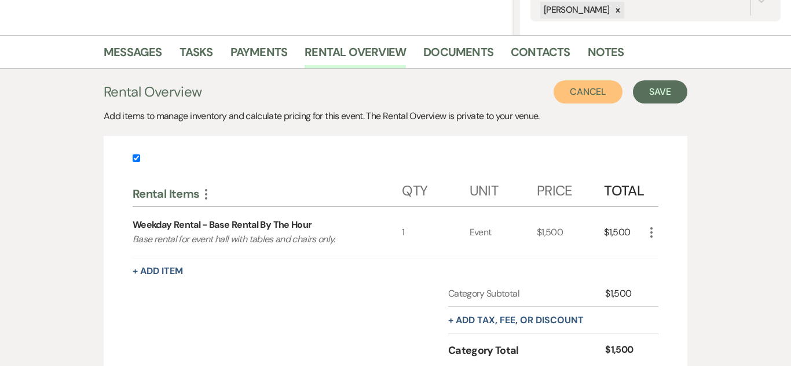
scroll to position [255, 0]
click at [677, 89] on button "Save" at bounding box center [660, 92] width 54 height 23
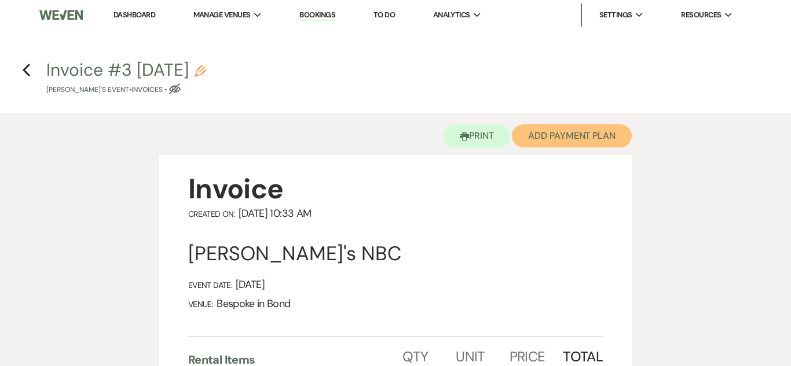
click at [548, 130] on button "Add Payment Plan" at bounding box center [572, 135] width 120 height 23
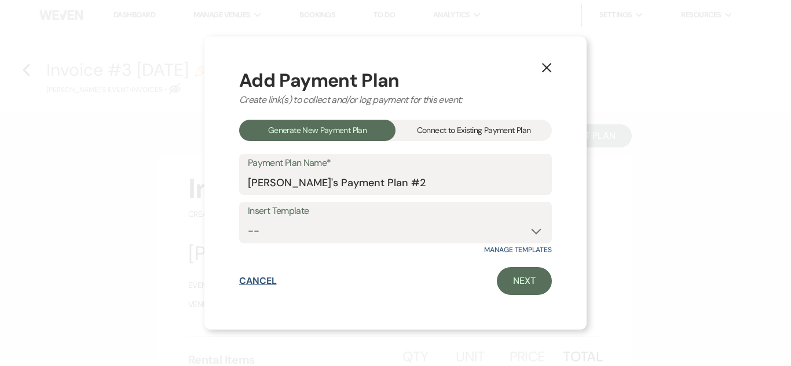
click at [273, 285] on button "Cancel" at bounding box center [258, 281] width 38 height 9
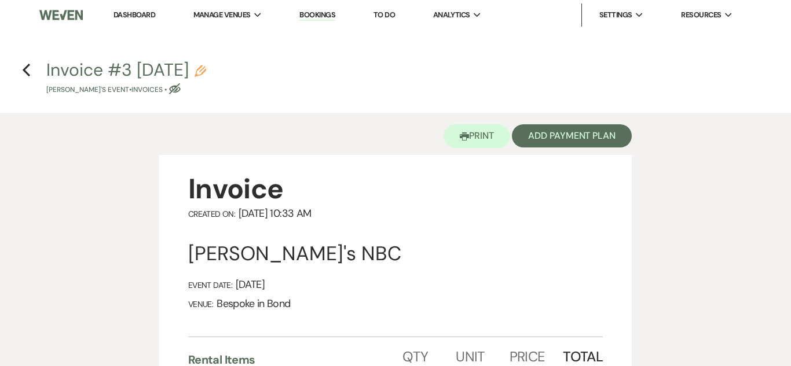
click at [32, 67] on h4 "Previous Invoice #3 [DATE] Pencil [PERSON_NAME]'s Event • Invoices • Eye Blocked" at bounding box center [395, 77] width 791 height 38
click at [25, 70] on use "button" at bounding box center [27, 70] width 8 height 13
select select "6"
select select "13"
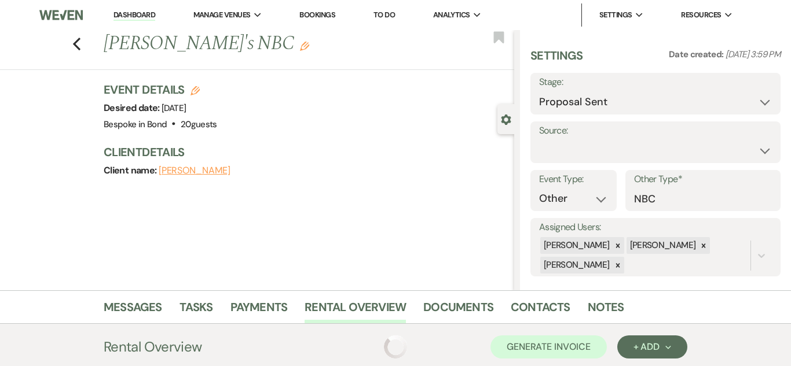
scroll to position [255, 0]
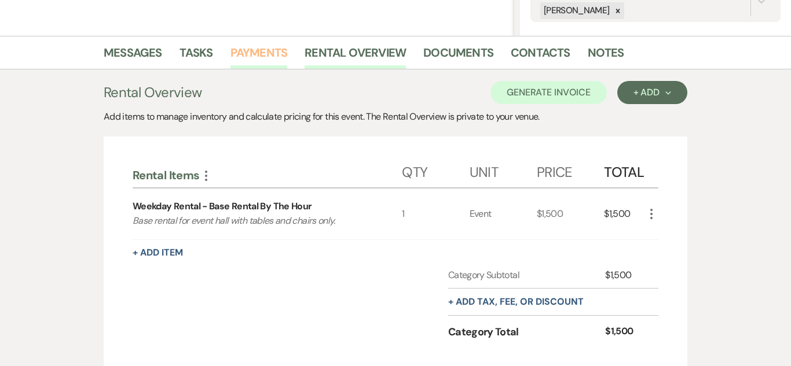
click at [252, 58] on link "Payments" at bounding box center [258, 55] width 57 height 25
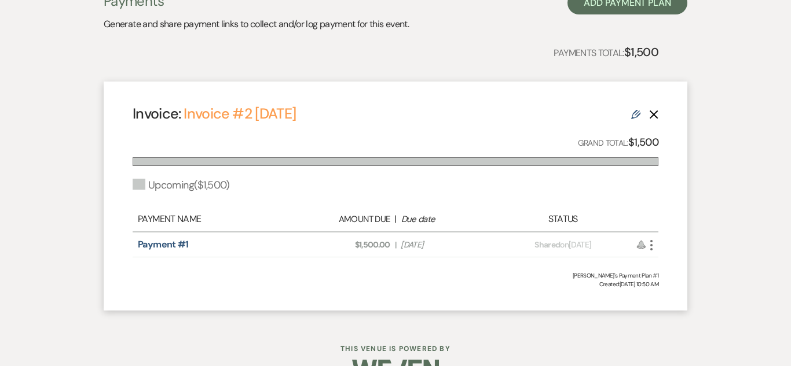
scroll to position [355, 0]
click at [651, 244] on icon "More" at bounding box center [651, 246] width 14 height 14
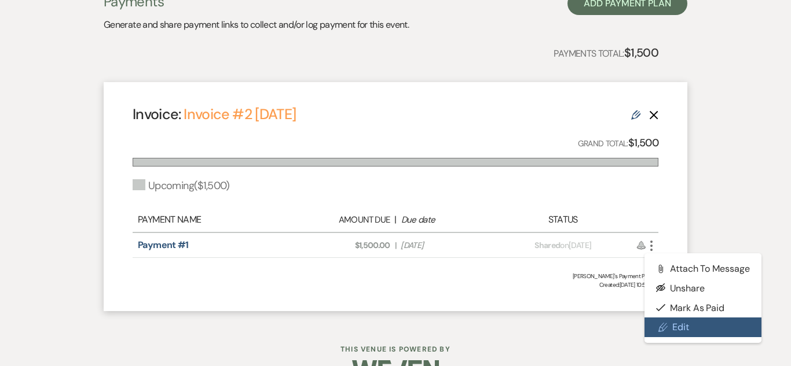
click at [673, 323] on link "Pencil Edit" at bounding box center [702, 328] width 117 height 20
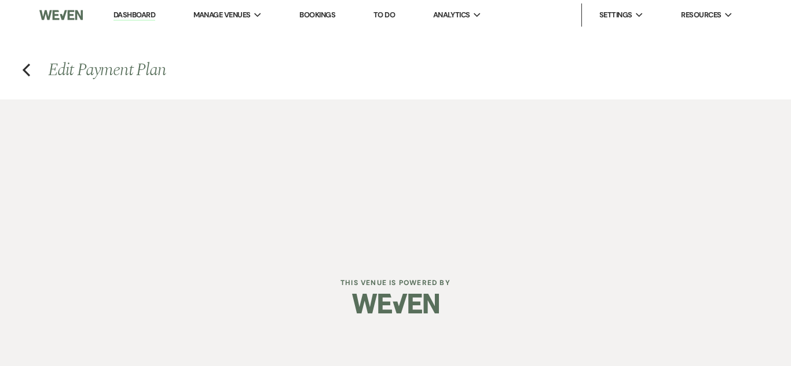
select select "27388"
select select "2"
select select "flat"
select select "true"
select select "client"
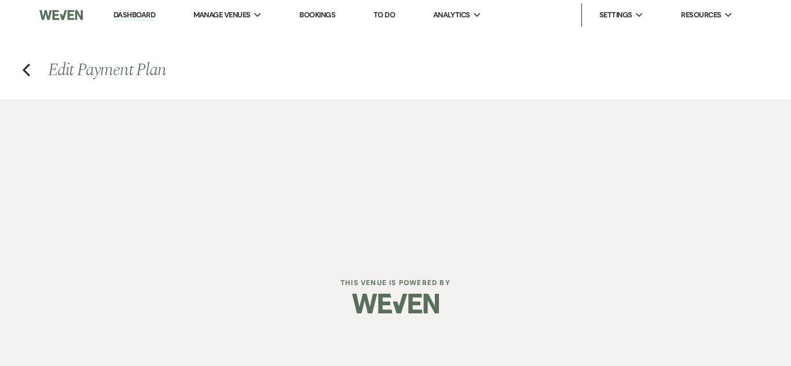
select select "onDueDate"
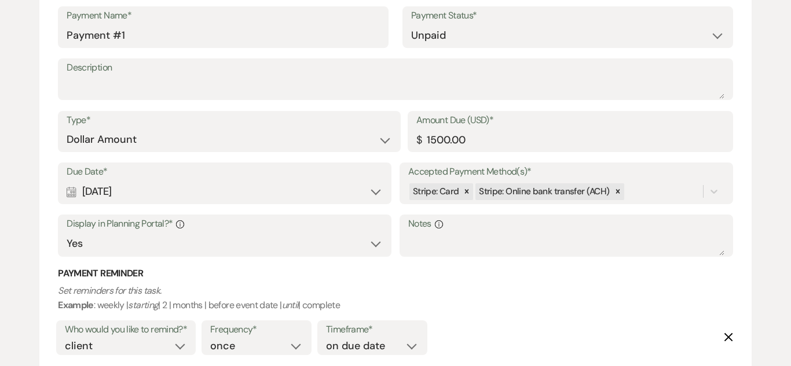
scroll to position [351, 0]
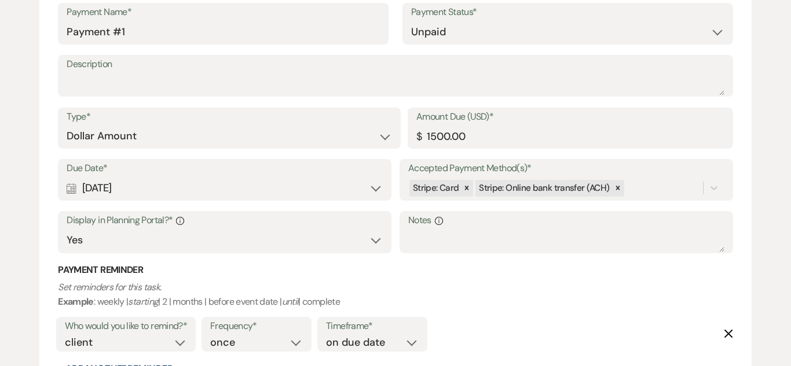
click at [381, 182] on div "Calendar [DATE] Expand" at bounding box center [225, 188] width 316 height 23
select select "day"
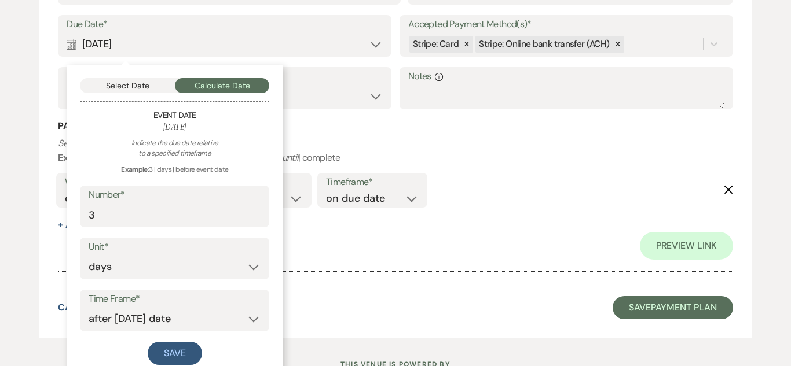
scroll to position [498, 0]
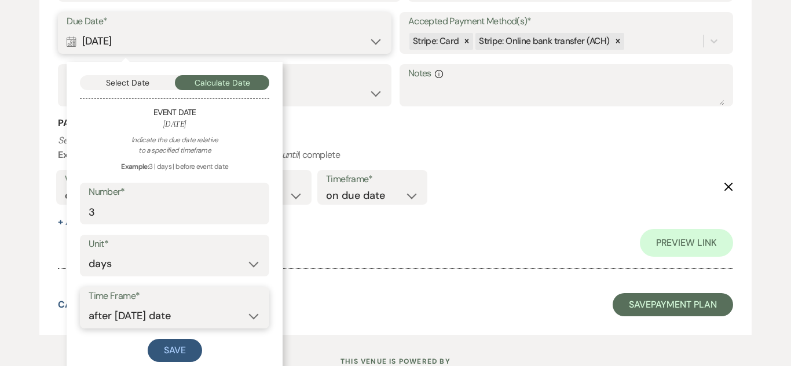
click at [259, 324] on select "before event date after event date after [DATE] date" at bounding box center [175, 316] width 172 height 23
select select "beforeEventDate"
click at [89, 305] on select "before event date after event date after [DATE] date" at bounding box center [175, 316] width 172 height 23
click at [175, 356] on button "Save" at bounding box center [175, 350] width 54 height 23
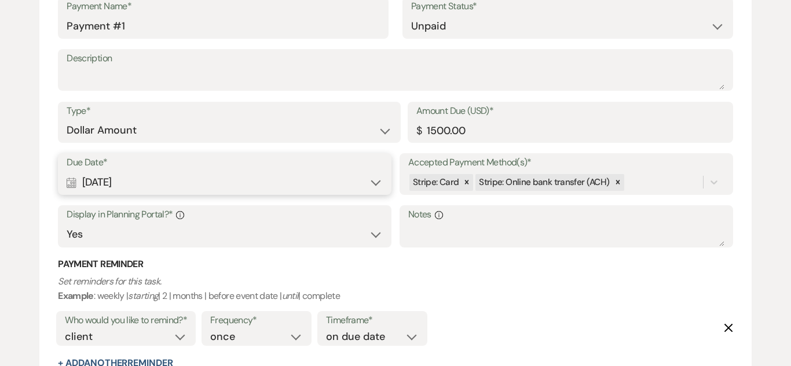
scroll to position [357, 0]
click at [368, 174] on div "Calendar [DATE] Expand" at bounding box center [225, 183] width 316 height 23
select select "day"
select select "beforeEventDate"
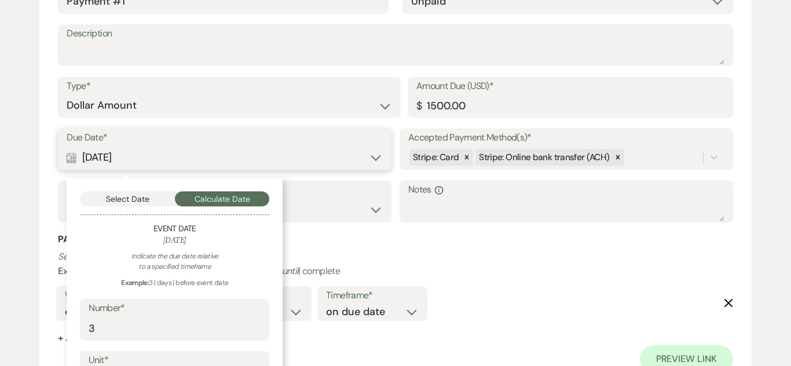
scroll to position [383, 0]
click at [578, 283] on div "Who would you like to remind?* client venue both Frequency* once daily weekly m…" at bounding box center [392, 307] width 679 height 48
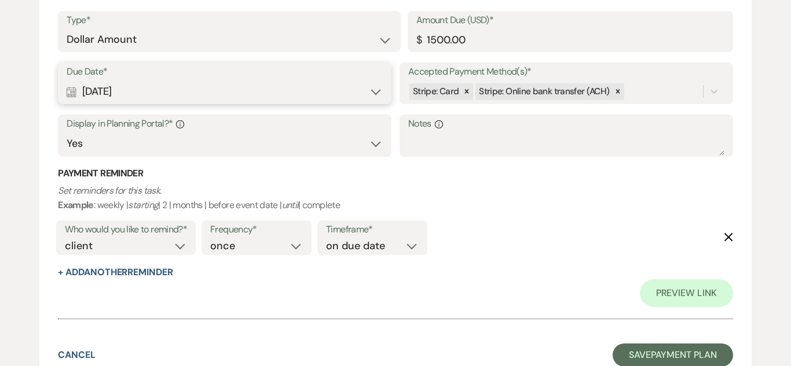
scroll to position [450, 0]
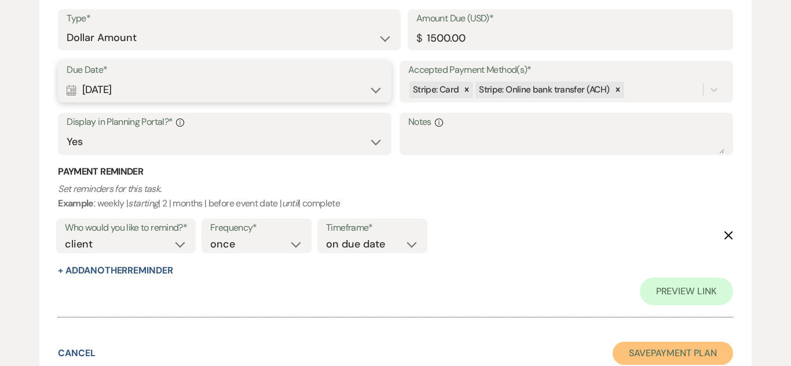
click at [681, 354] on button "Save Payment Plan" at bounding box center [673, 353] width 120 height 23
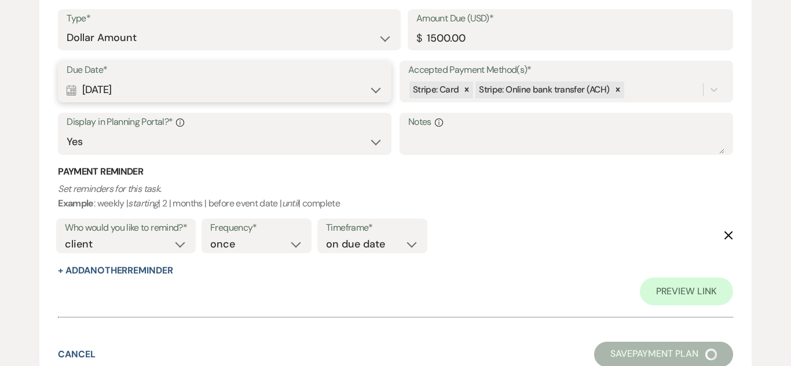
select select "6"
select select "13"
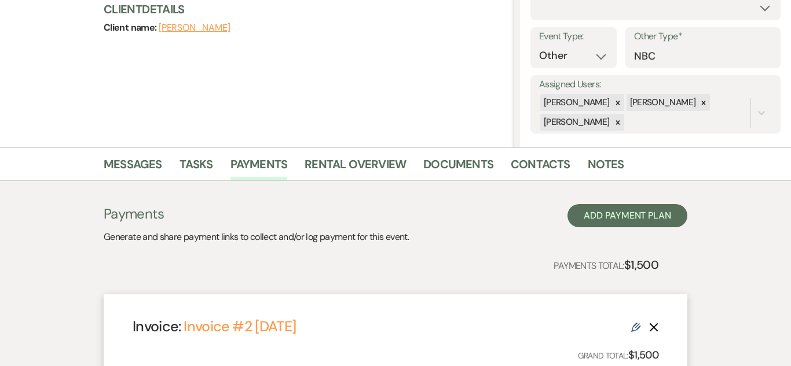
scroll to position [141, 0]
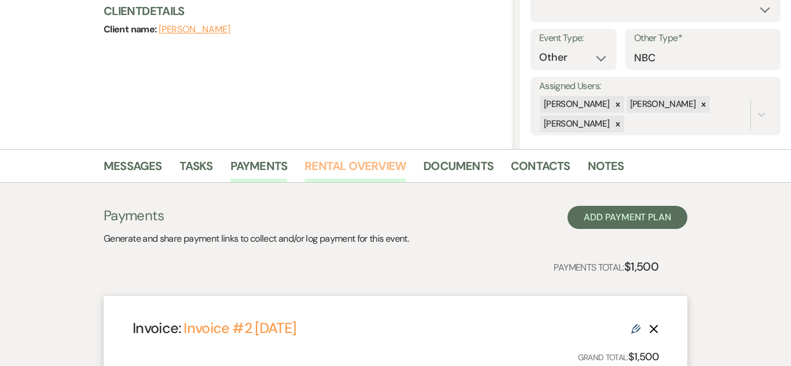
click at [335, 158] on link "Rental Overview" at bounding box center [355, 169] width 101 height 25
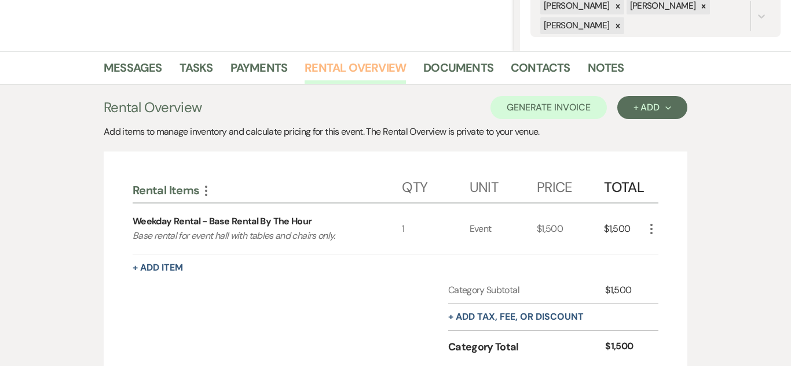
scroll to position [239, 0]
click at [654, 231] on icon "More" at bounding box center [651, 230] width 14 height 14
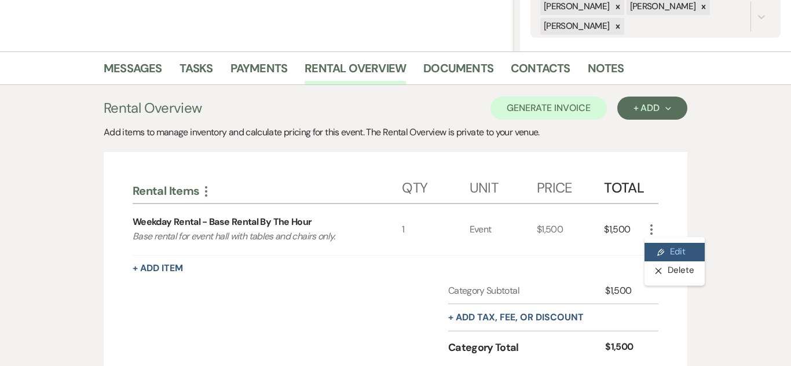
click at [678, 252] on button "Pencil Edit" at bounding box center [674, 252] width 60 height 19
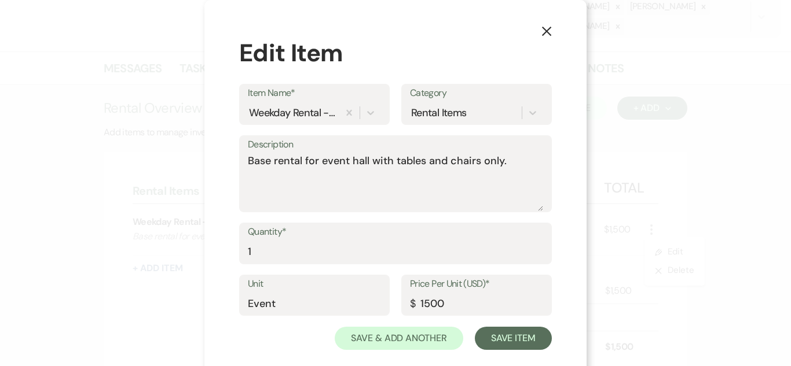
click at [545, 30] on use "button" at bounding box center [546, 31] width 9 height 9
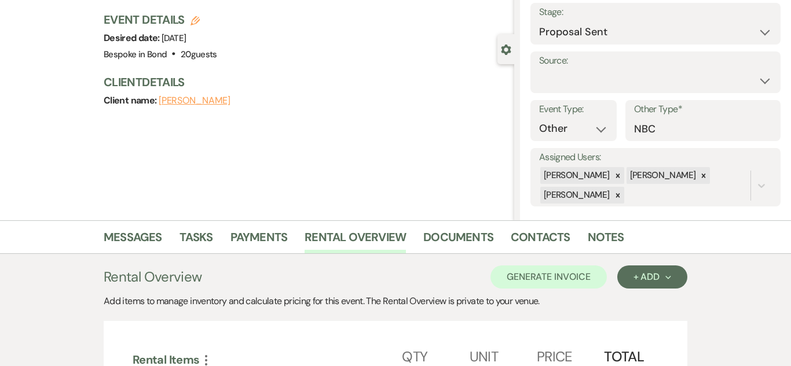
scroll to position [54, 0]
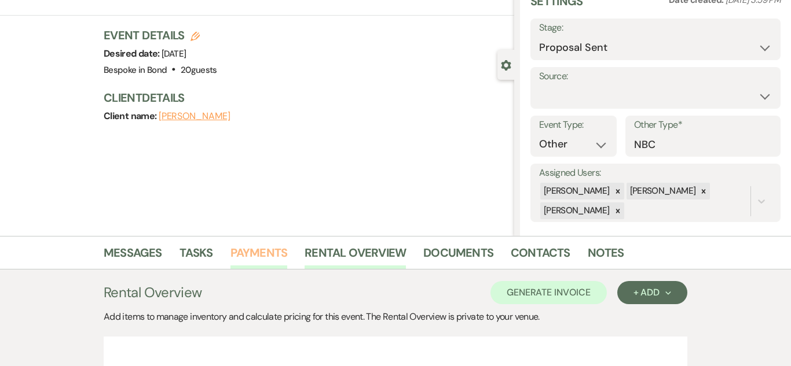
click at [244, 259] on link "Payments" at bounding box center [258, 256] width 57 height 25
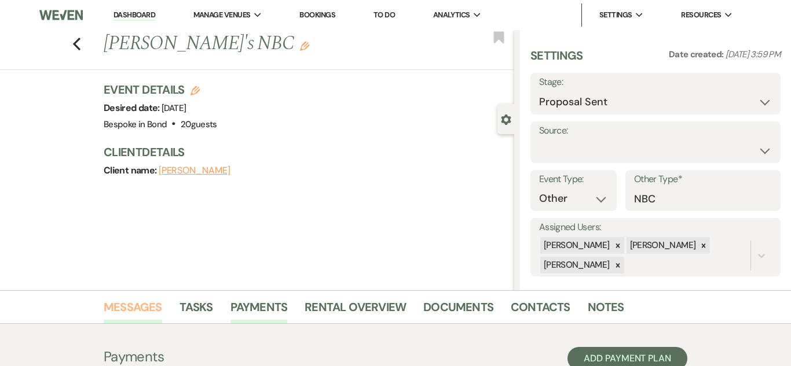
click at [144, 313] on link "Messages" at bounding box center [133, 310] width 58 height 25
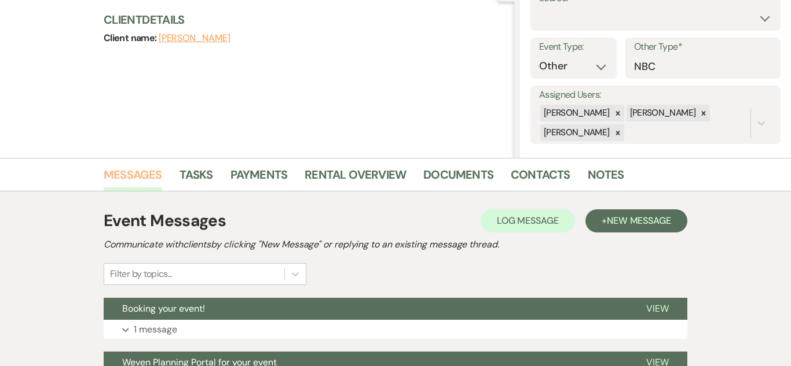
scroll to position [135, 0]
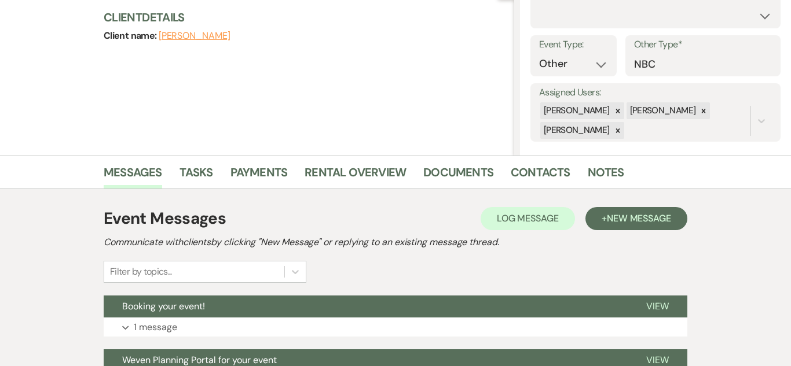
click at [646, 207] on div "Event Messages Log Log Message + New Message" at bounding box center [396, 219] width 584 height 24
click at [646, 207] on button "+ New Message" at bounding box center [636, 218] width 102 height 23
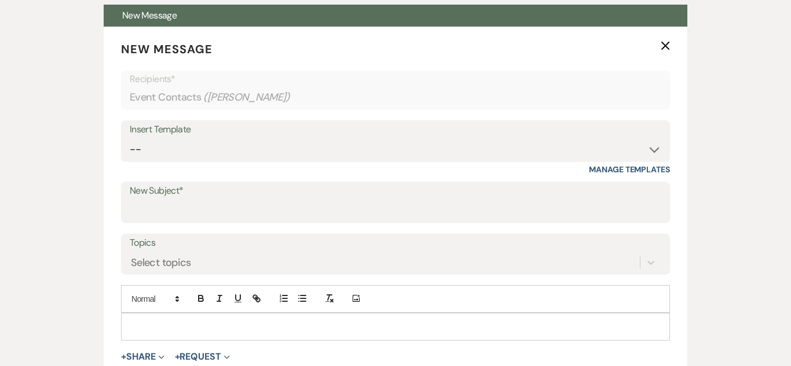
scroll to position [431, 0]
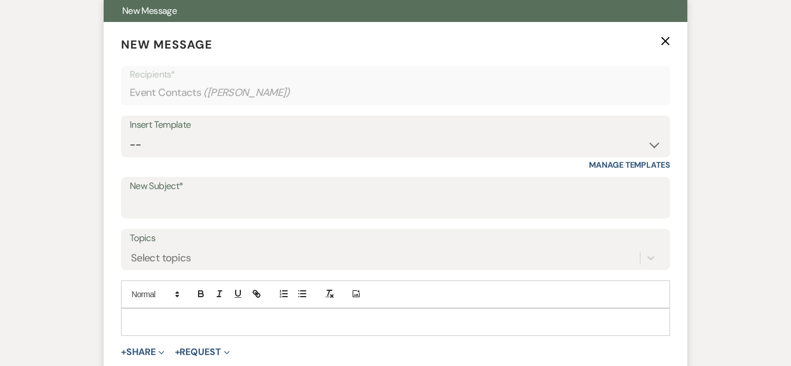
click at [178, 339] on form "New Message X Recipients* Event Contacts ( Nick ) Insert Template -- Weven Plan…" at bounding box center [396, 219] width 584 height 395
click at [178, 321] on p at bounding box center [395, 322] width 530 height 13
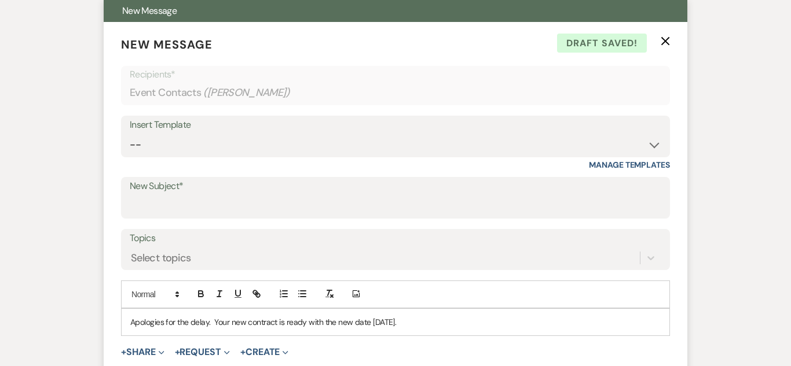
click at [370, 324] on p "Apologies for the delay. Your new contract is ready with the new date [DATE]." at bounding box center [395, 322] width 530 height 13
click at [464, 316] on p "Apologies for the delay. Your new contract is ready with the new date of [DATE]." at bounding box center [395, 322] width 530 height 13
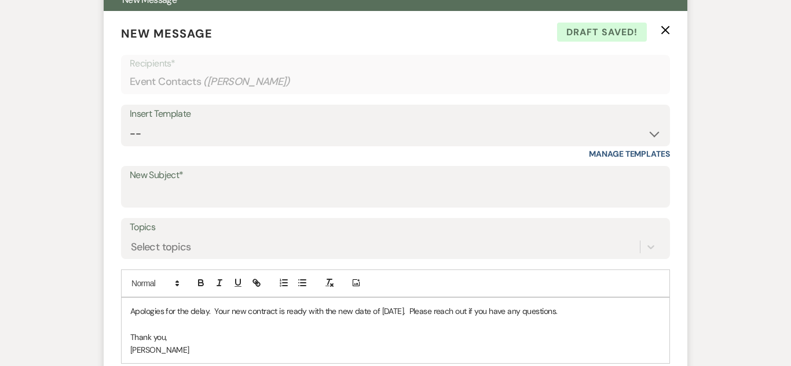
scroll to position [437, 0]
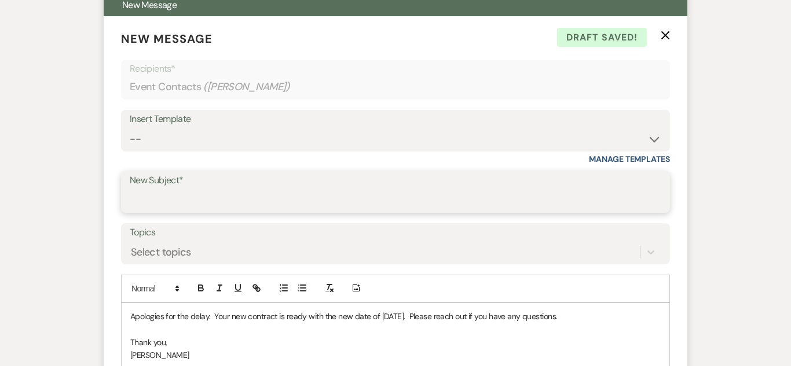
click at [242, 204] on input "New Subject*" at bounding box center [395, 200] width 531 height 23
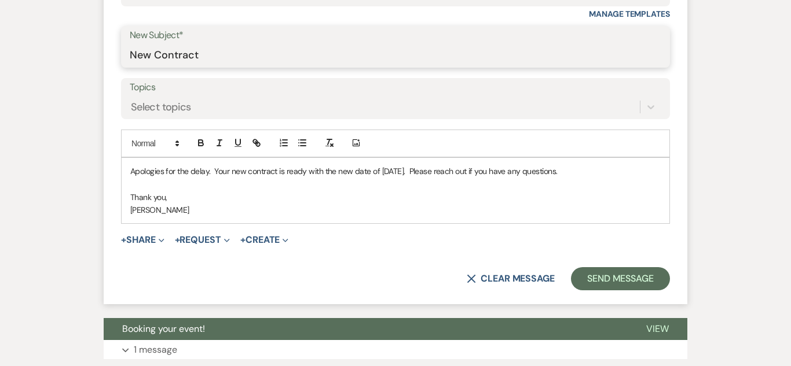
scroll to position [582, 0]
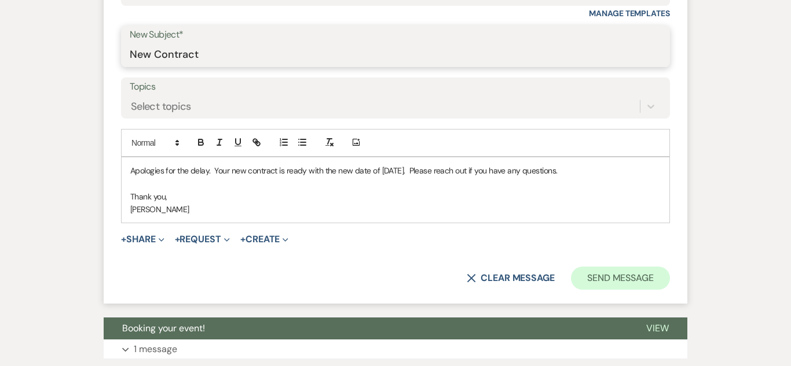
type input "New Contract"
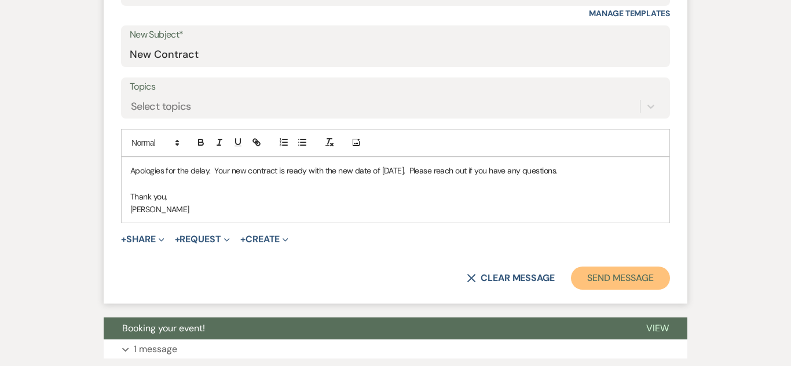
click at [641, 273] on button "Send Message" at bounding box center [620, 278] width 99 height 23
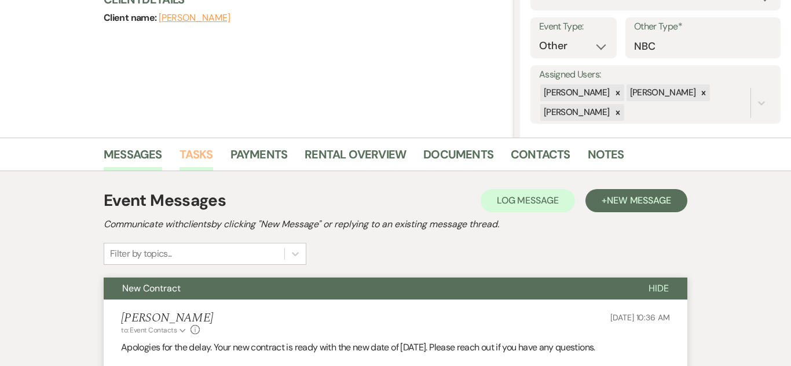
scroll to position [0, 0]
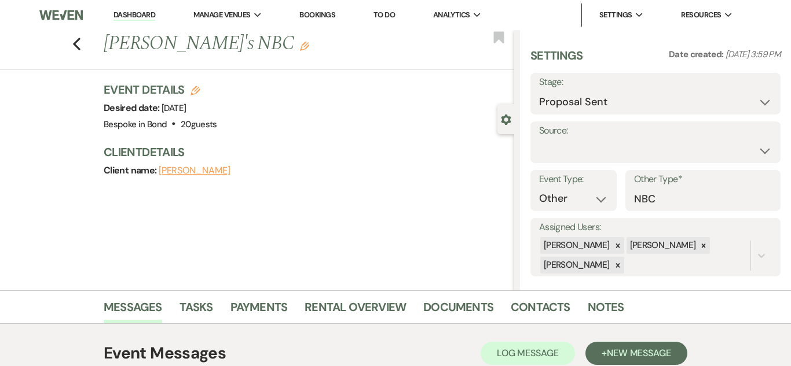
click at [138, 15] on link "Dashboard" at bounding box center [134, 15] width 42 height 11
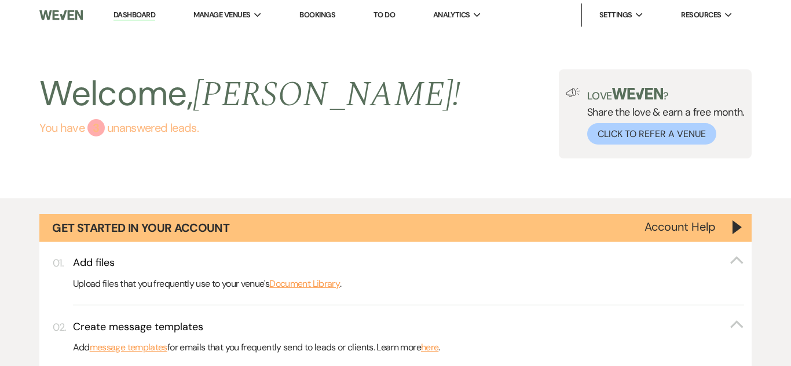
click at [104, 135] on link "You have 3 unanswered lead s ." at bounding box center [249, 127] width 421 height 17
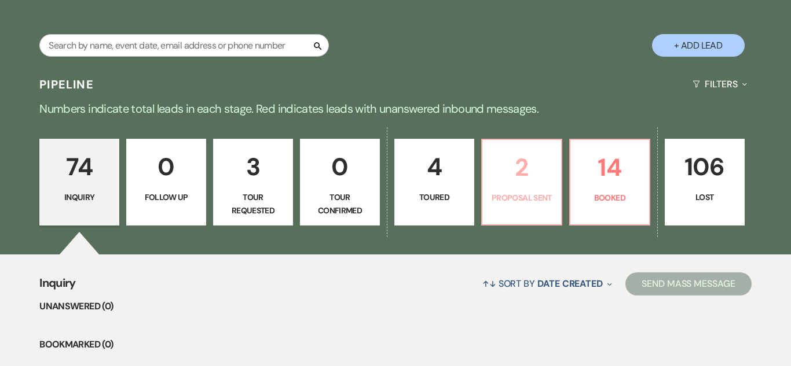
click at [540, 186] on p "2" at bounding box center [521, 167] width 65 height 39
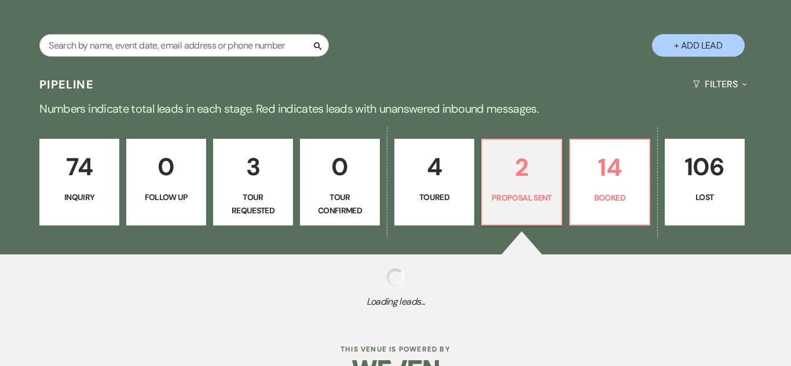
select select "6"
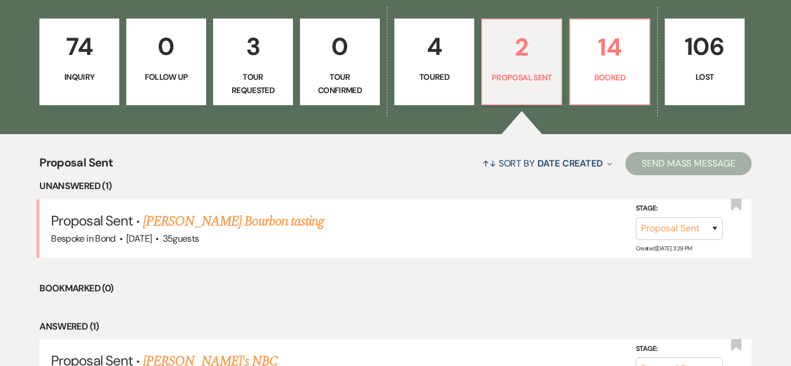
scroll to position [918, 0]
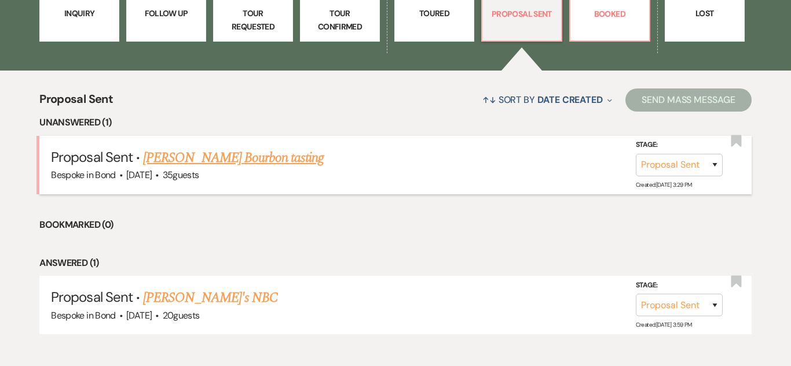
click at [262, 156] on link "[PERSON_NAME] Bourbon tasting" at bounding box center [233, 158] width 181 height 21
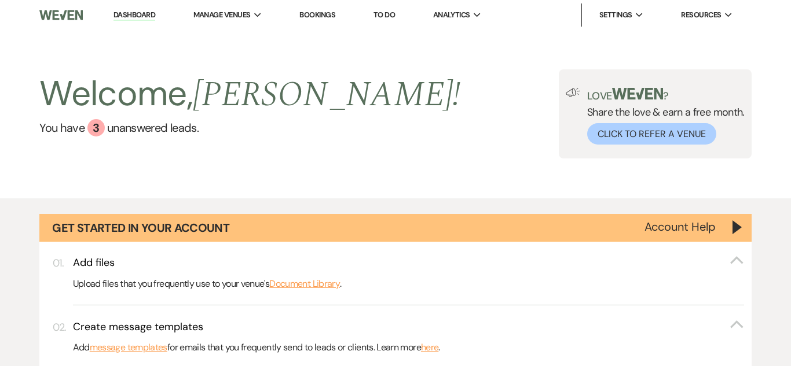
select select "6"
select select "14"
select select "13"
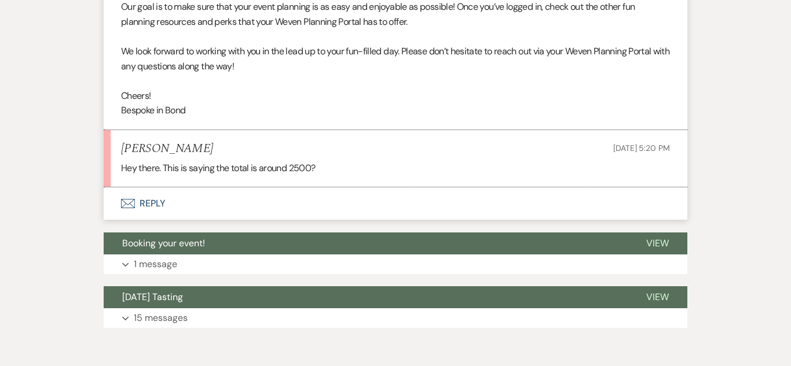
scroll to position [688, 0]
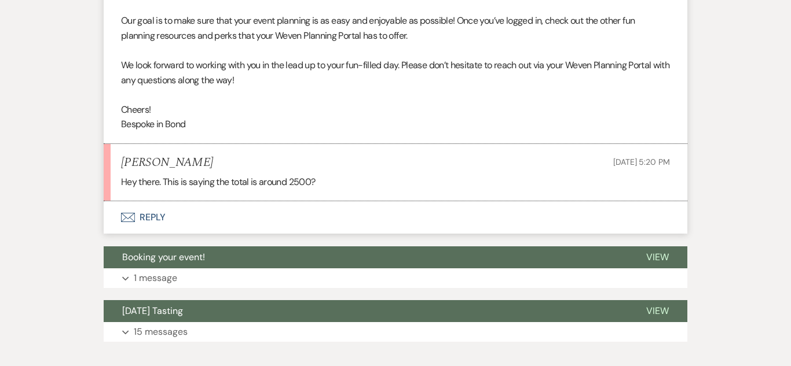
click at [162, 213] on button "Envelope Reply" at bounding box center [396, 217] width 584 height 32
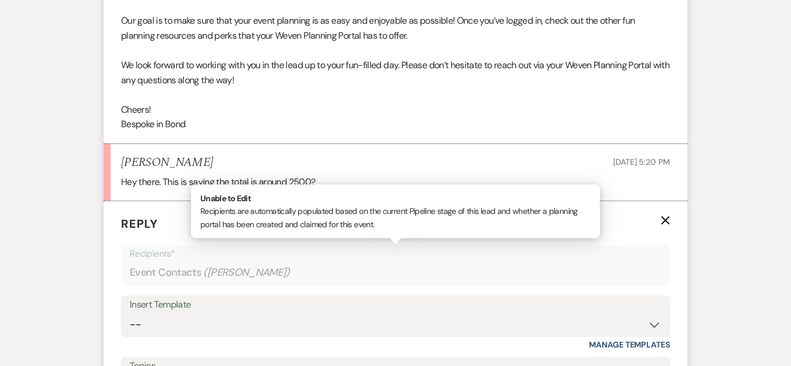
scroll to position [878, 0]
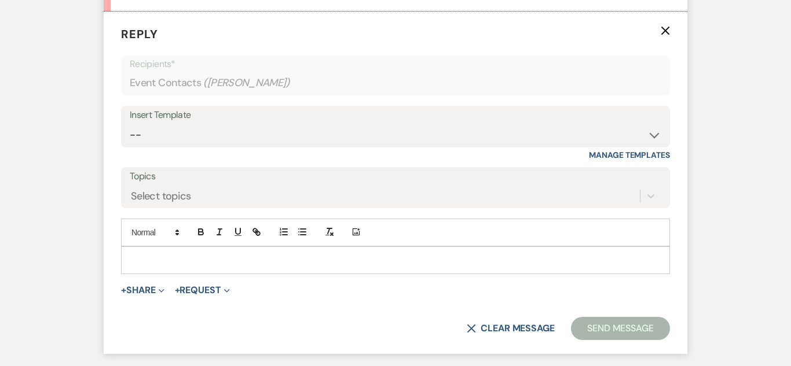
click at [194, 247] on div at bounding box center [396, 260] width 548 height 27
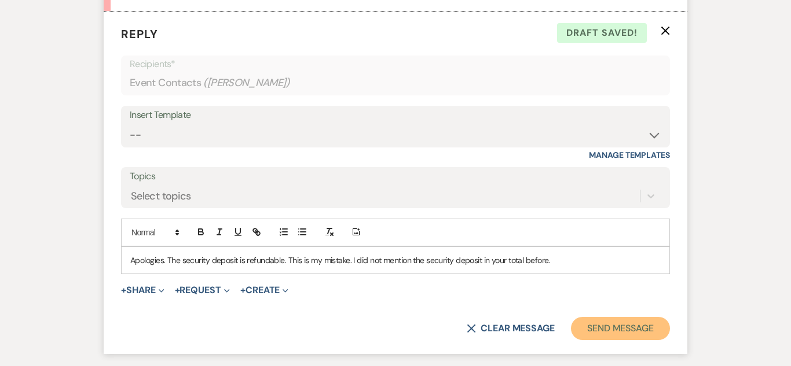
click at [619, 331] on button "Send Message" at bounding box center [620, 328] width 99 height 23
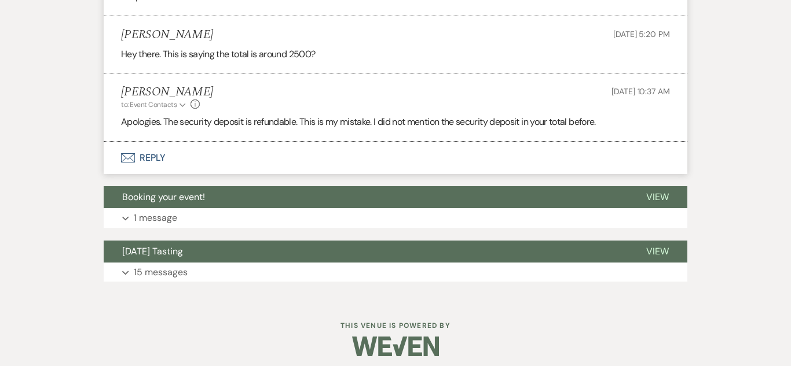
scroll to position [823, 0]
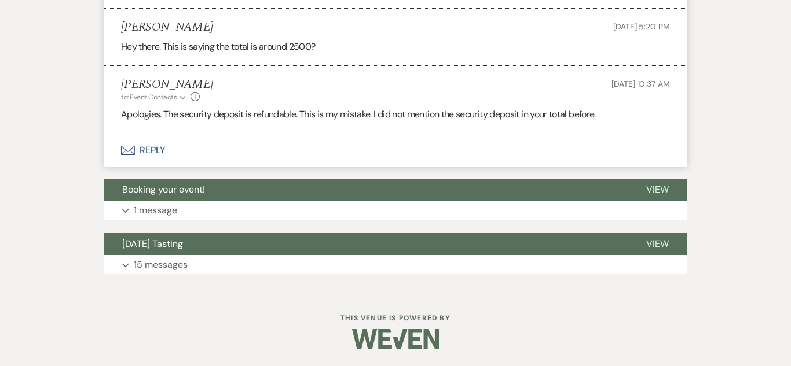
click at [159, 153] on button "Envelope Reply" at bounding box center [396, 150] width 584 height 32
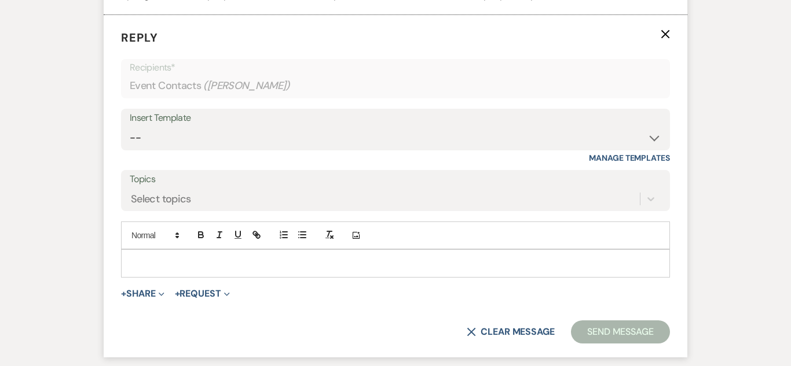
scroll to position [945, 0]
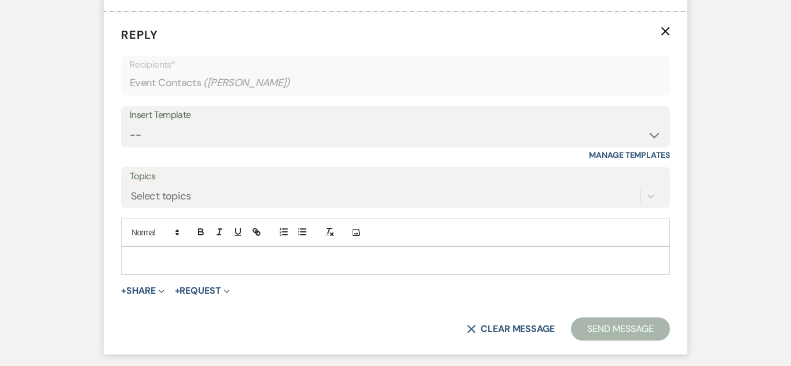
click at [229, 254] on p at bounding box center [395, 260] width 530 height 13
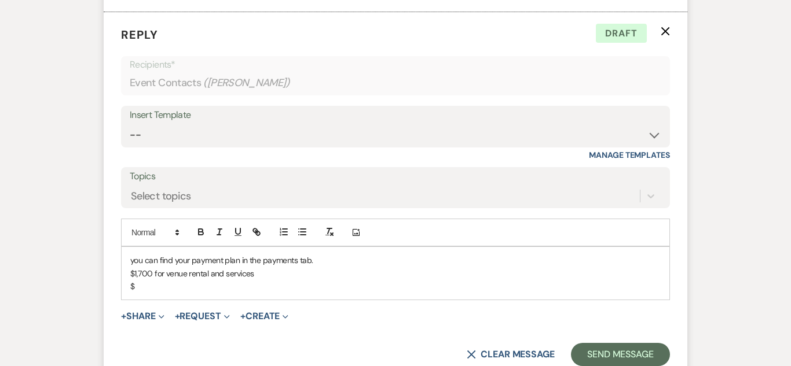
click at [284, 276] on p "$1,700 for venue rental and services" at bounding box center [395, 273] width 530 height 13
click at [166, 287] on p "$" at bounding box center [395, 286] width 530 height 13
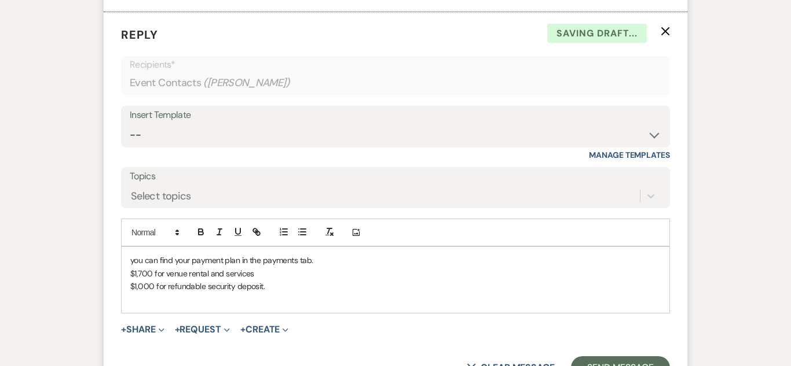
click at [144, 276] on p "$1,700 for venue rental and services" at bounding box center [395, 273] width 530 height 13
click at [269, 273] on p "$1,500 for venue rental and services" at bounding box center [395, 273] width 530 height 13
click at [288, 286] on p "$1,000 for refundable security deposit." at bounding box center [395, 286] width 530 height 13
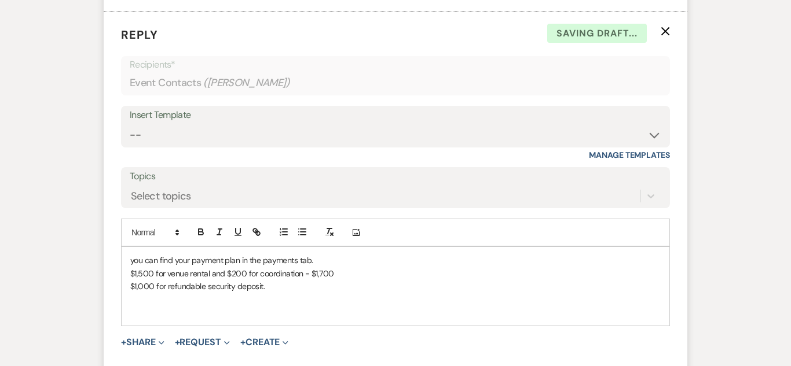
click at [322, 261] on p "you can find your payment plan in the payments tab." at bounding box center [395, 260] width 530 height 13
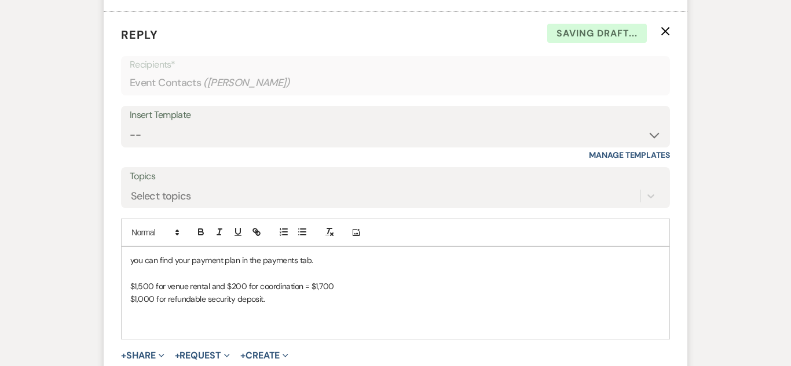
click at [324, 320] on p at bounding box center [395, 325] width 530 height 13
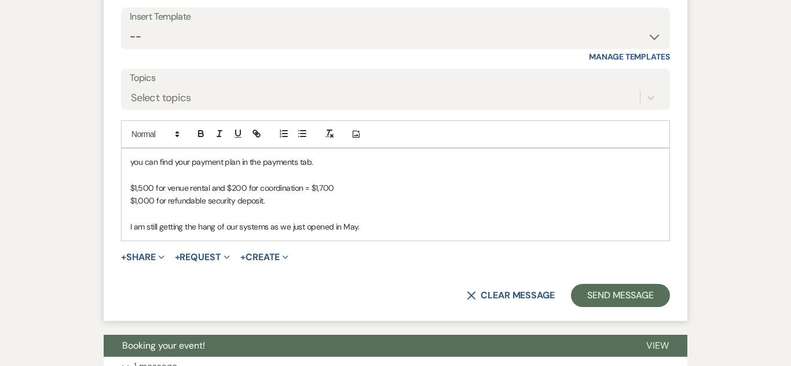
scroll to position [1044, 0]
click at [134, 163] on p "you can find your payment plan in the payments tab." at bounding box center [395, 161] width 530 height 13
click at [618, 298] on button "Send Message" at bounding box center [620, 295] width 99 height 23
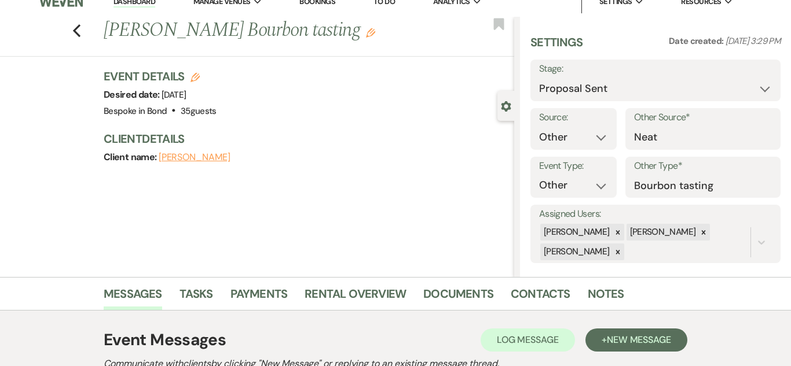
scroll to position [0, 0]
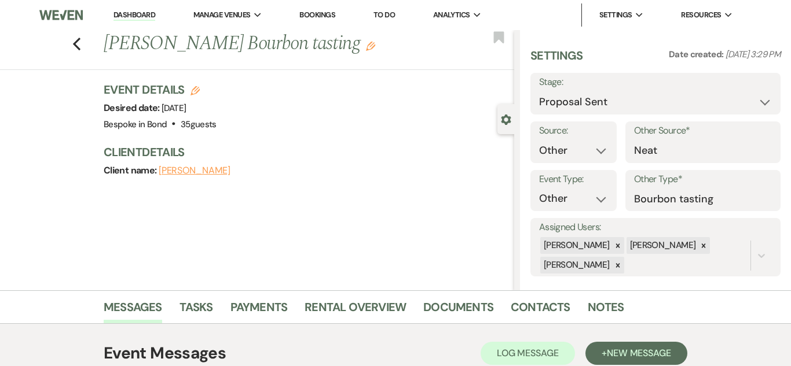
click at [135, 12] on link "Dashboard" at bounding box center [134, 15] width 42 height 11
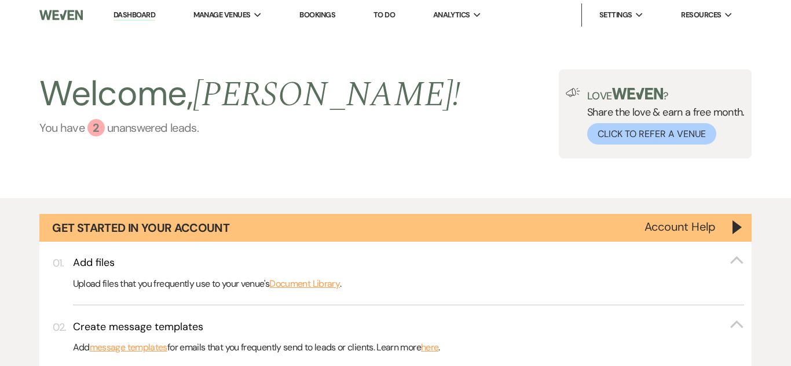
click at [123, 122] on link "You have 2 unanswered lead s ." at bounding box center [249, 127] width 421 height 17
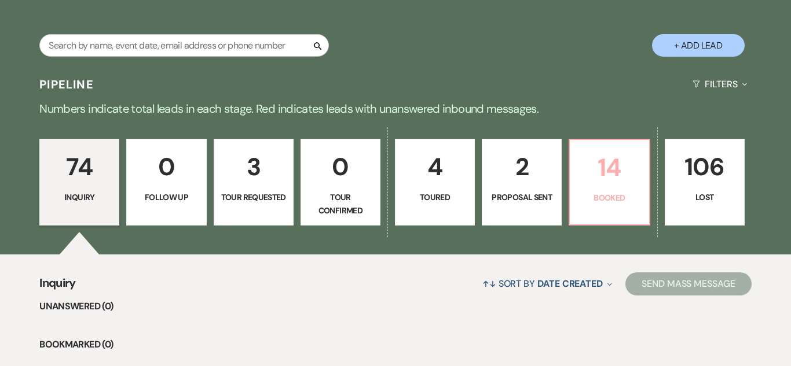
click at [584, 178] on p "14" at bounding box center [609, 167] width 65 height 39
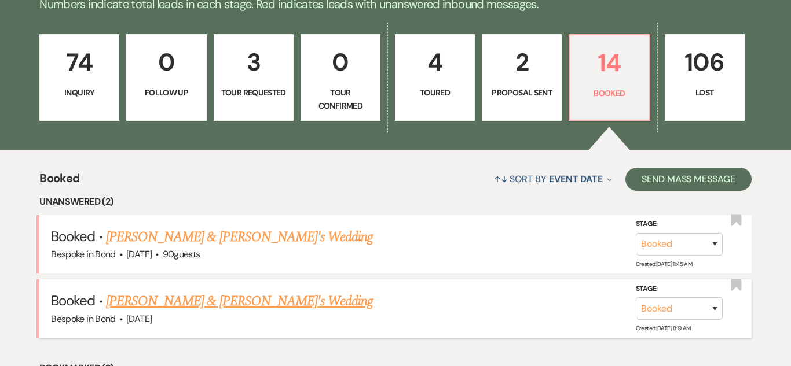
scroll to position [838, 0]
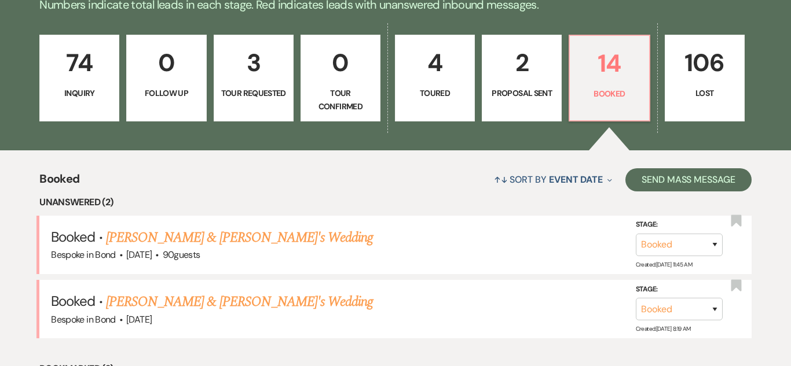
click at [78, 53] on p "74" at bounding box center [79, 62] width 65 height 39
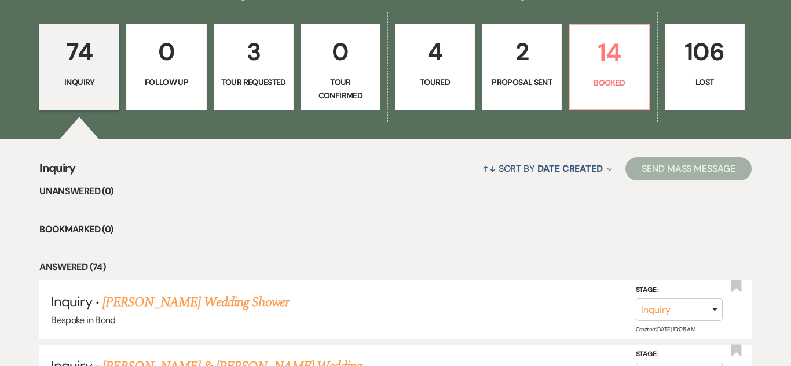
scroll to position [831, 0]
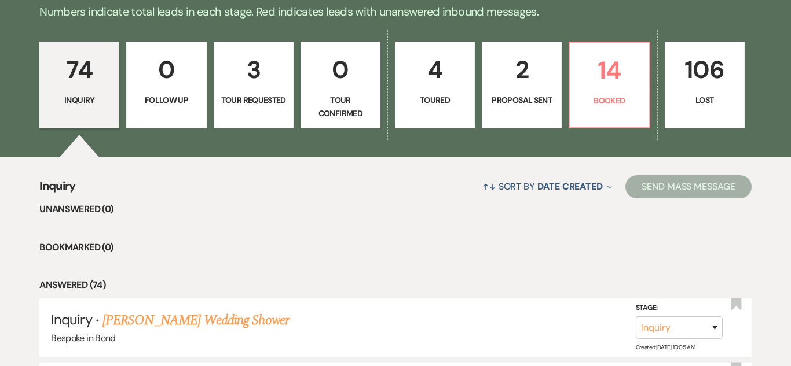
click at [237, 94] on p "Tour Requested" at bounding box center [253, 100] width 65 height 13
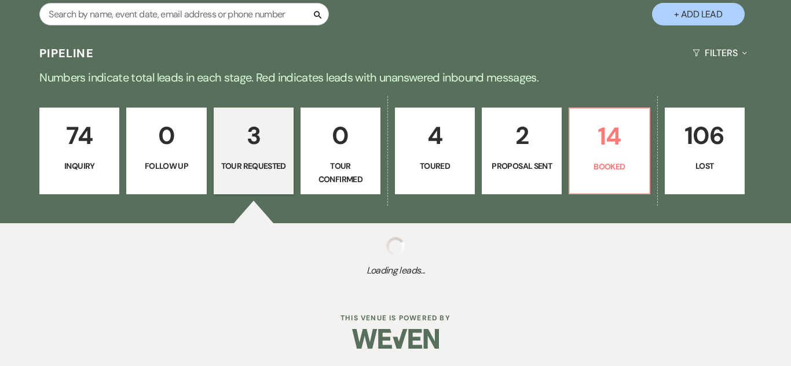
select select "2"
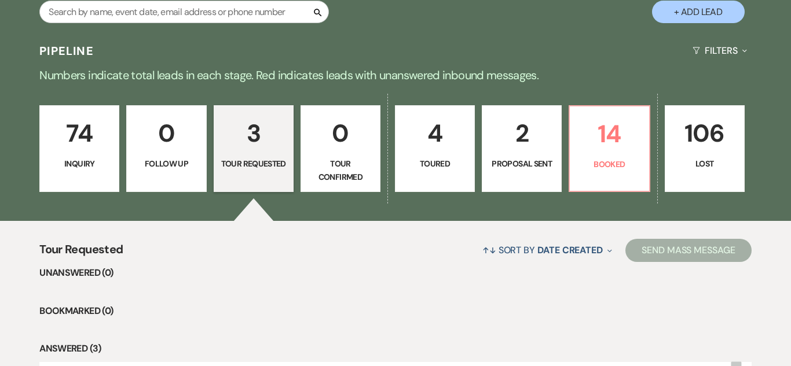
scroll to position [764, 0]
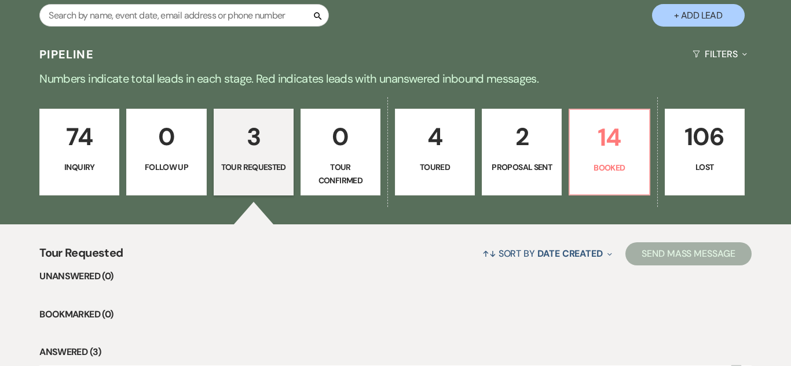
click at [703, 142] on p "106" at bounding box center [704, 137] width 65 height 39
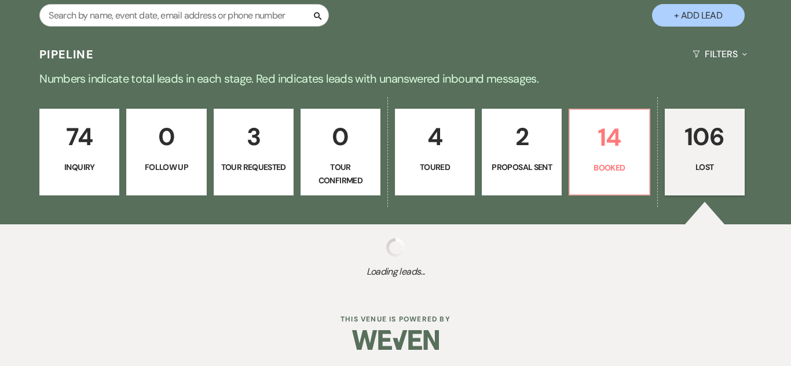
select select "8"
select select "1"
select select "8"
select select "5"
select select "8"
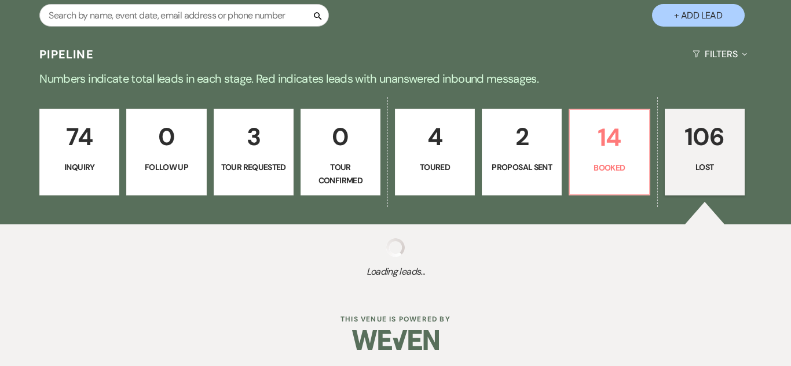
select select "8"
select select "5"
select select "8"
select select "5"
select select "8"
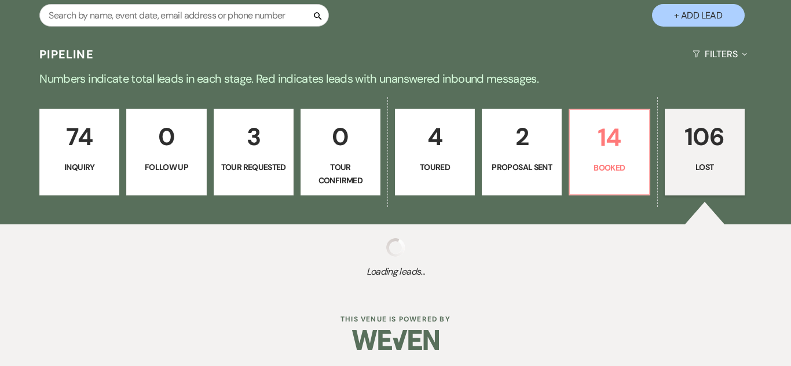
select select "1"
select select "8"
select select "5"
select select "8"
select select "5"
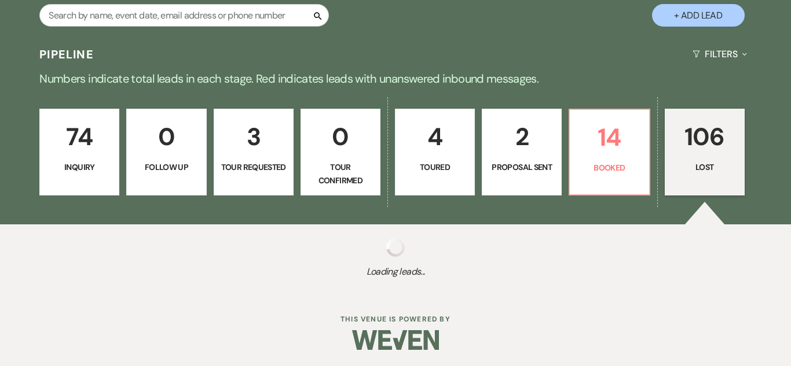
select select "8"
select select "5"
select select "8"
select select "1"
select select "8"
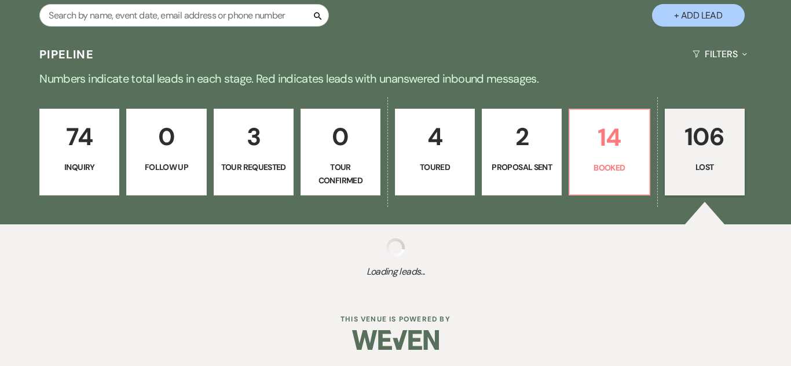
select select "8"
select select "5"
select select "8"
select select "1"
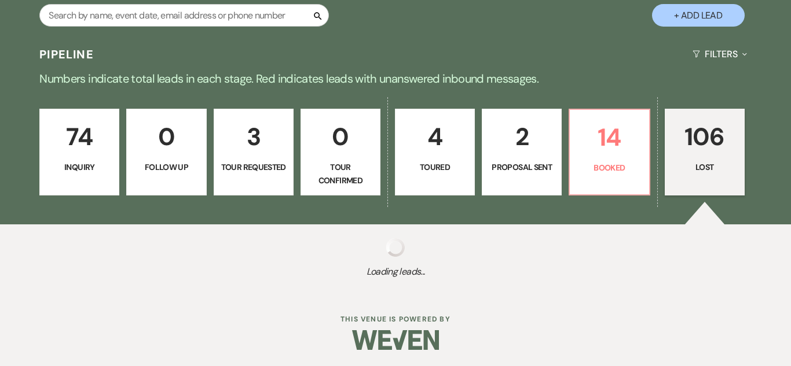
select select "8"
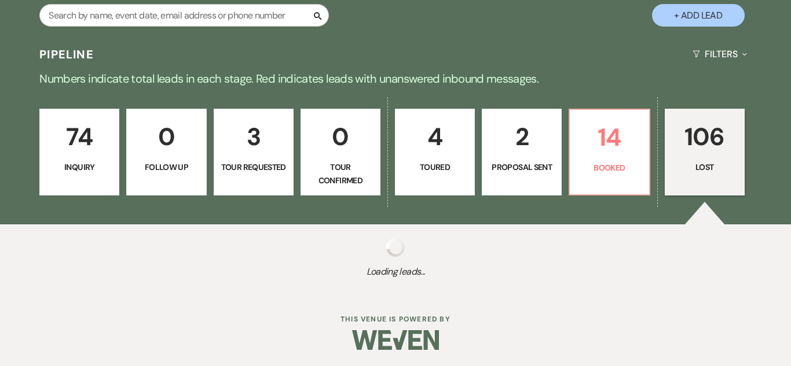
select select "8"
select select "6"
select select "8"
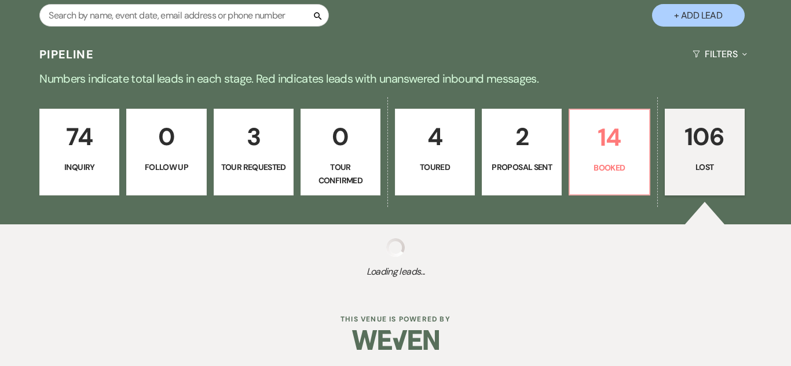
select select "8"
select select "6"
select select "8"
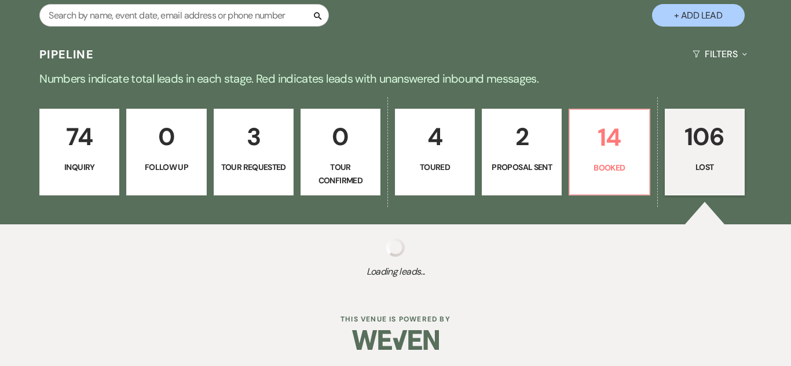
select select "5"
select select "8"
select select "5"
select select "8"
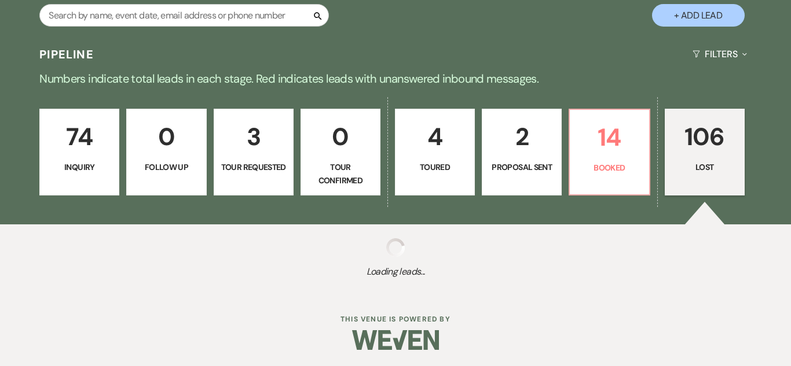
select select "8"
select select "1"
select select "8"
select select "5"
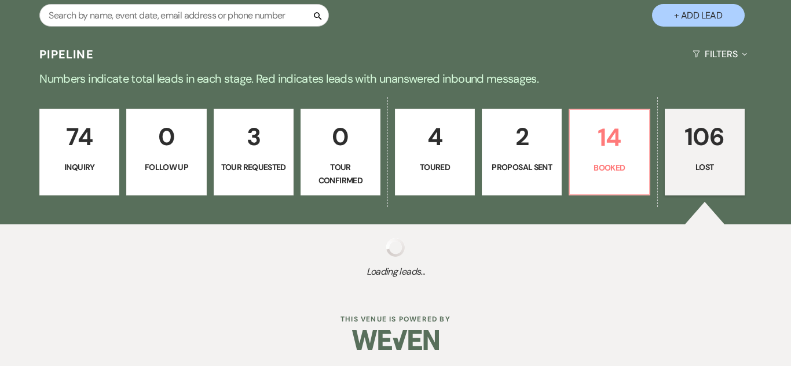
select select "8"
select select "5"
select select "8"
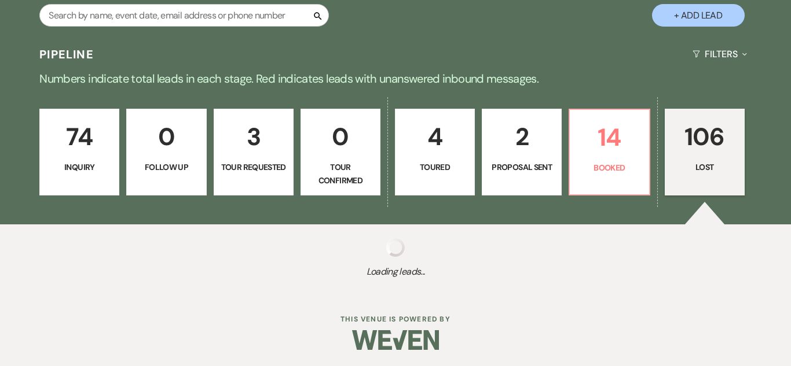
select select "8"
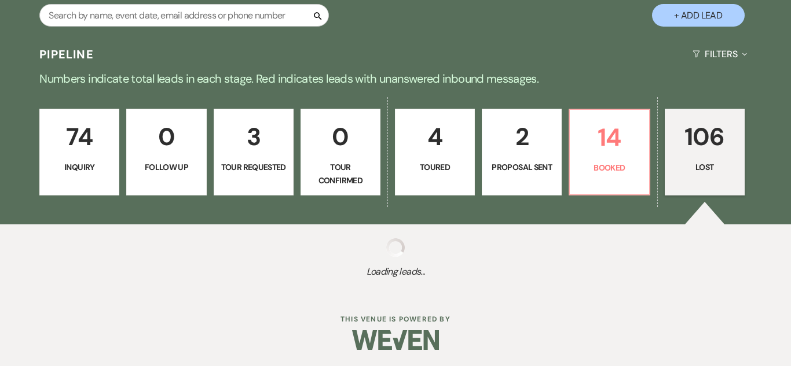
select select "8"
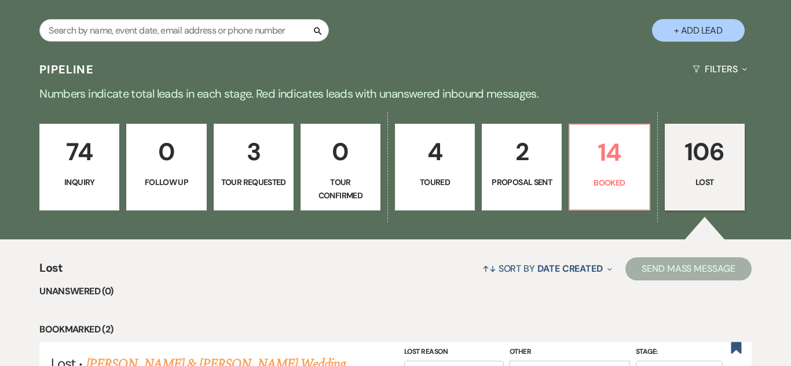
scroll to position [751, 0]
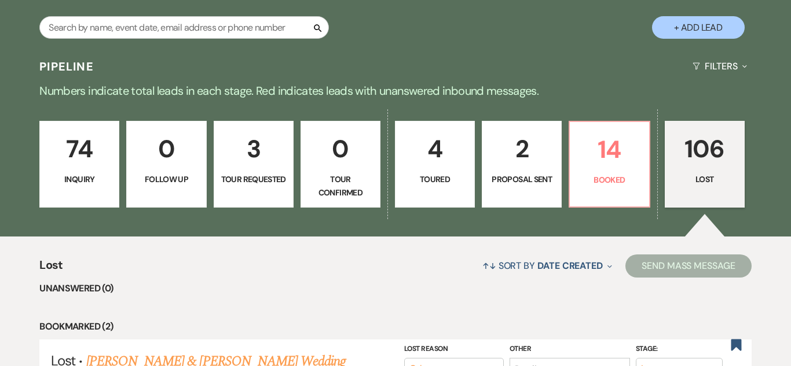
click at [431, 164] on p "4" at bounding box center [434, 149] width 65 height 39
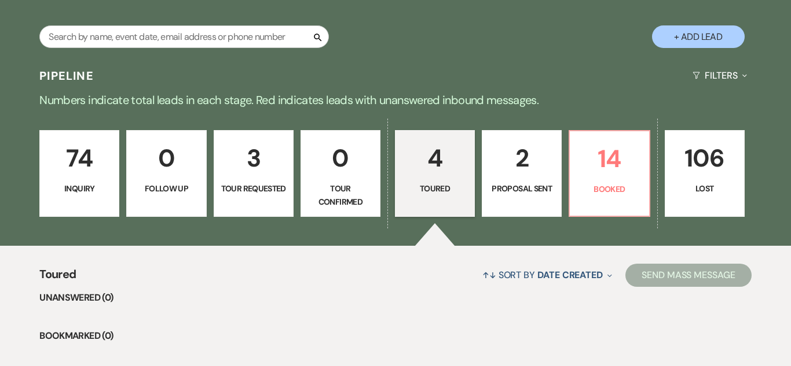
scroll to position [743, 0]
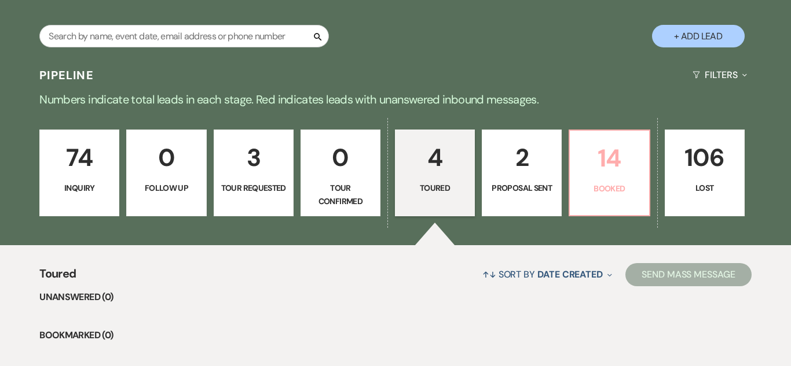
click at [602, 168] on p "14" at bounding box center [609, 158] width 65 height 39
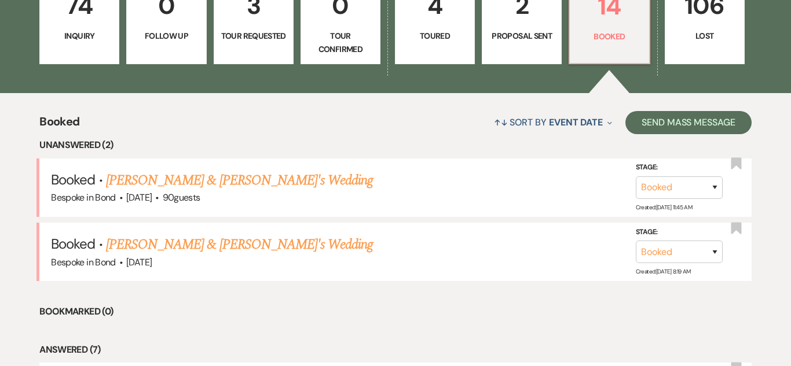
scroll to position [741, 0]
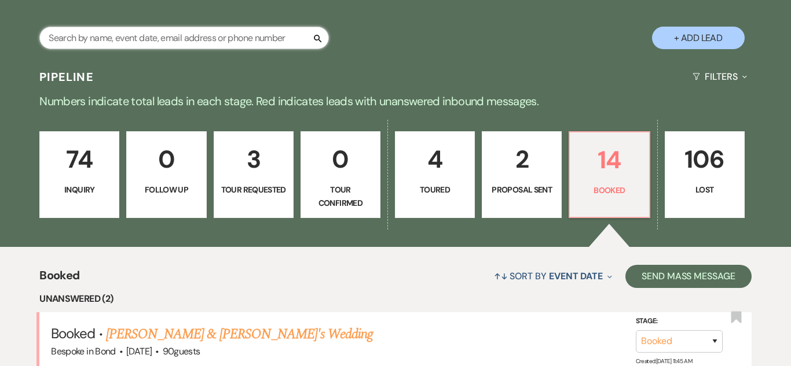
click at [208, 45] on input "text" at bounding box center [183, 38] width 289 height 23
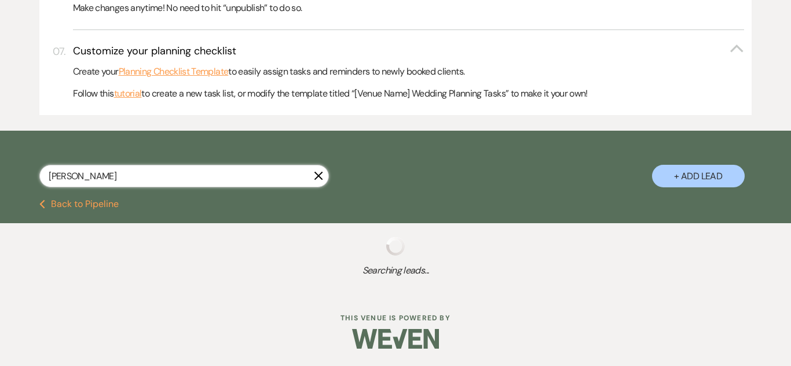
scroll to position [632, 0]
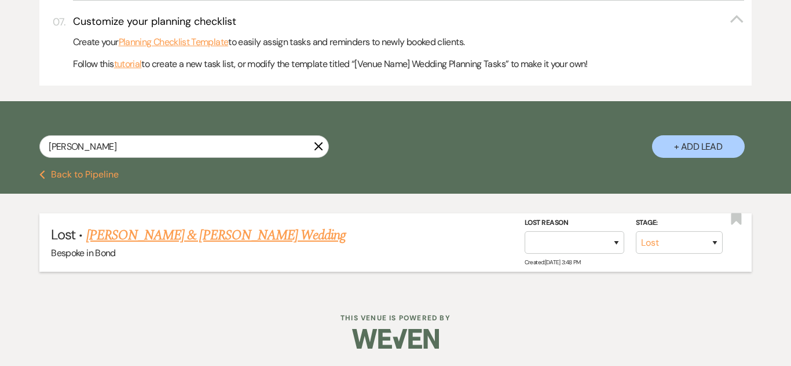
click at [206, 227] on link "[PERSON_NAME] & [PERSON_NAME] Wedding" at bounding box center [215, 235] width 259 height 21
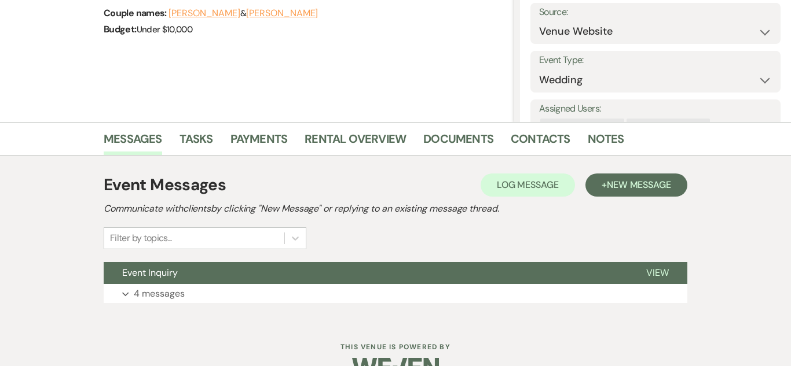
scroll to position [197, 0]
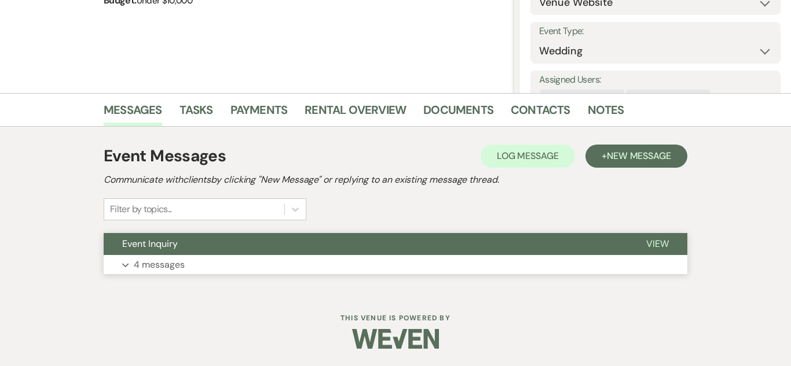
click at [164, 262] on p "4 messages" at bounding box center [159, 265] width 51 height 15
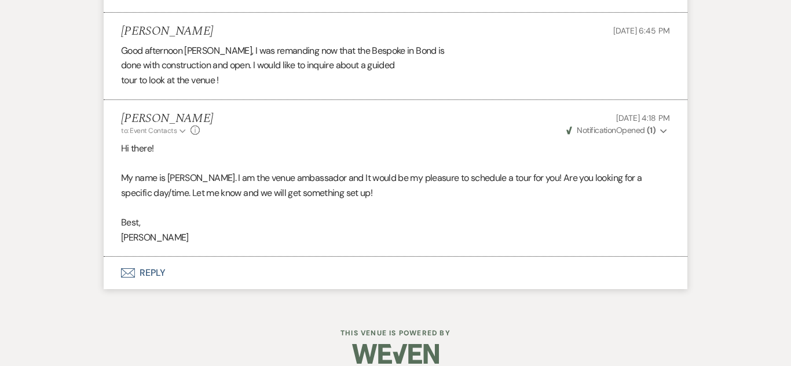
scroll to position [1038, 0]
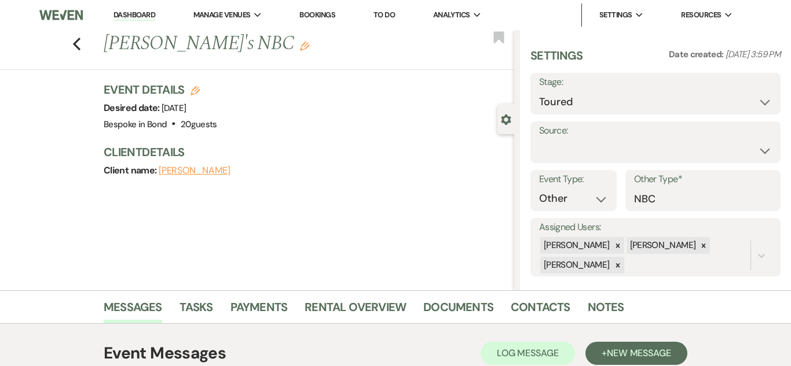
select select "5"
select select "13"
click at [140, 302] on link "Messages" at bounding box center [133, 310] width 58 height 25
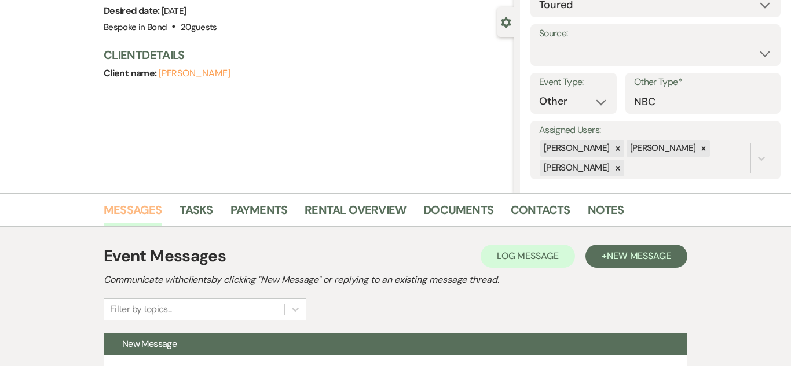
scroll to position [90, 0]
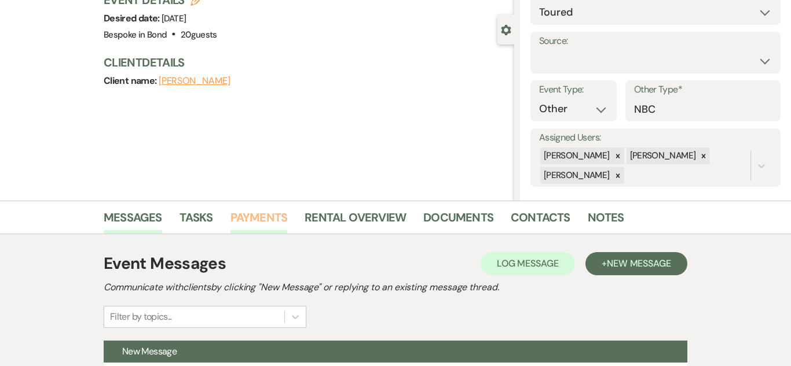
click at [266, 210] on link "Payments" at bounding box center [258, 220] width 57 height 25
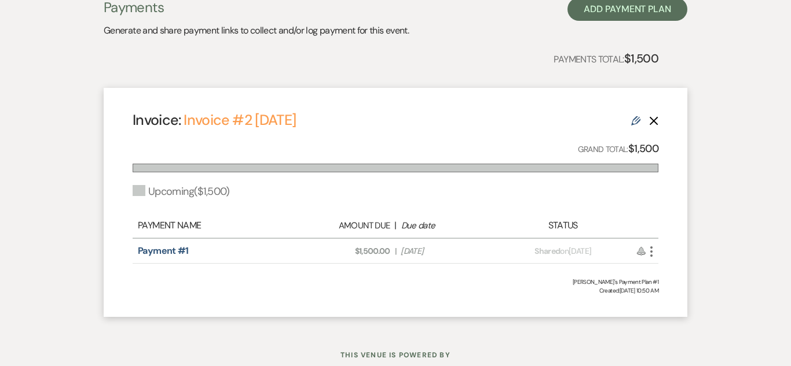
scroll to position [355, 0]
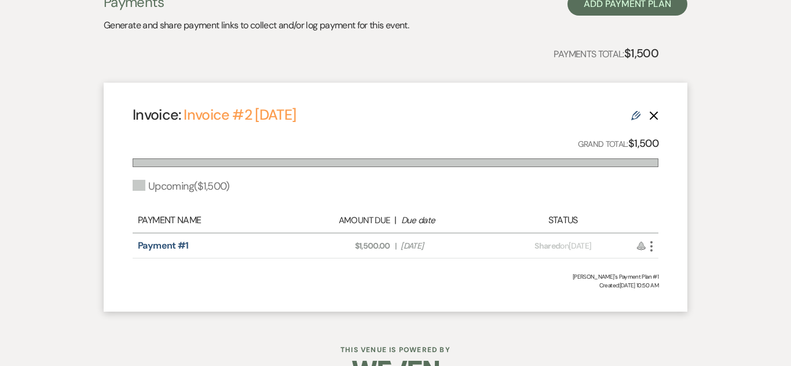
click at [635, 115] on icon "Edit" at bounding box center [635, 115] width 9 height 9
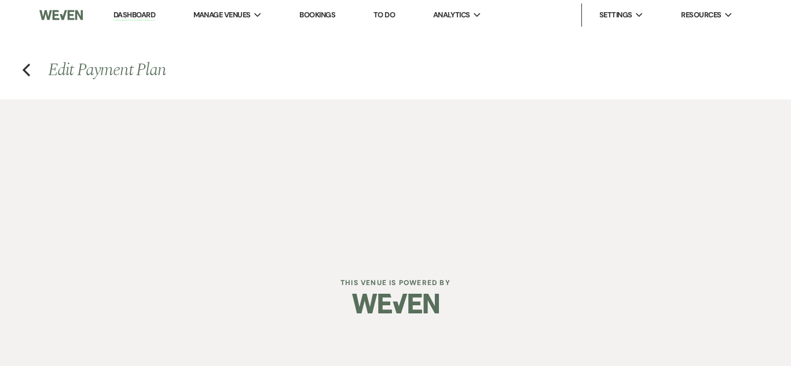
select select "27388"
select select "2"
select select "flat"
select select "true"
select select "client"
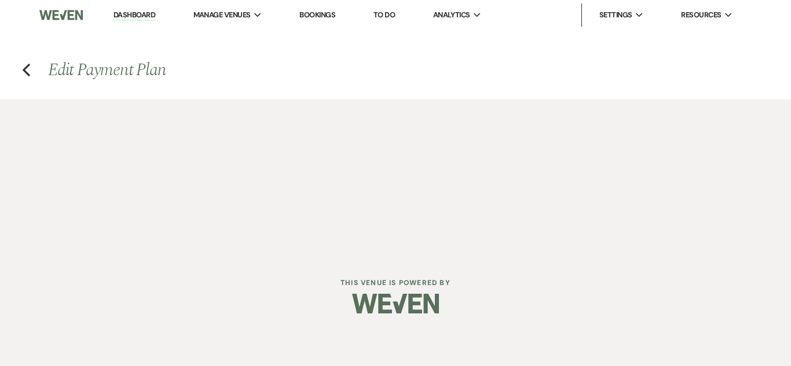
select select "onDueDate"
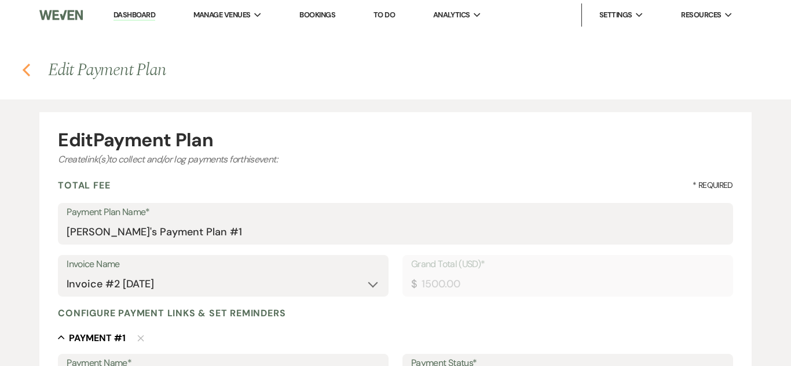
click at [24, 71] on use "button" at bounding box center [27, 70] width 8 height 13
select select "6"
select select "13"
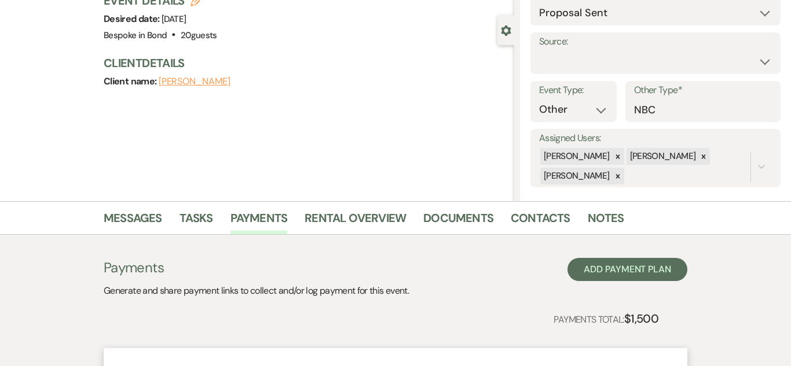
scroll to position [89, 0]
click at [160, 222] on link "Messages" at bounding box center [133, 222] width 58 height 25
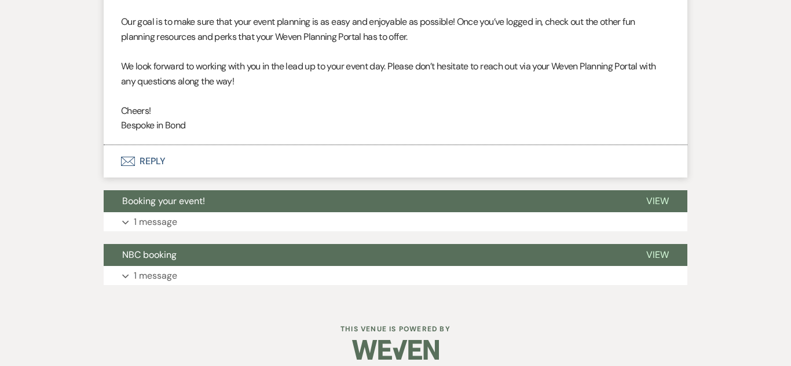
scroll to position [1231, 0]
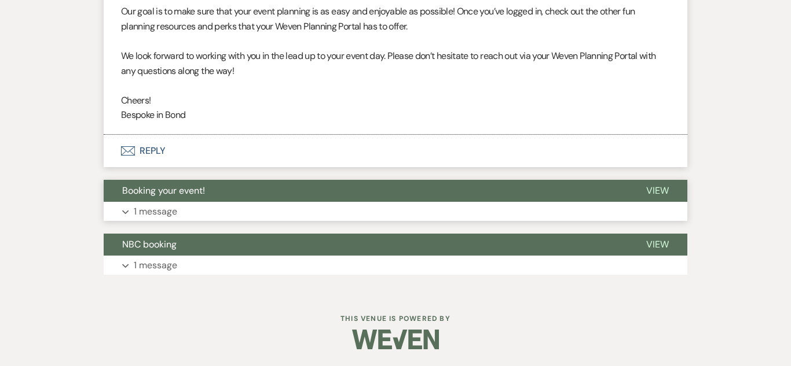
click at [164, 216] on p "1 message" at bounding box center [155, 211] width 43 height 15
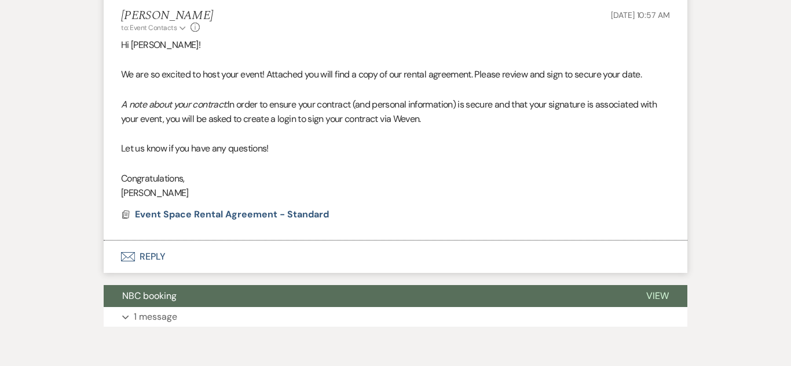
scroll to position [1488, 0]
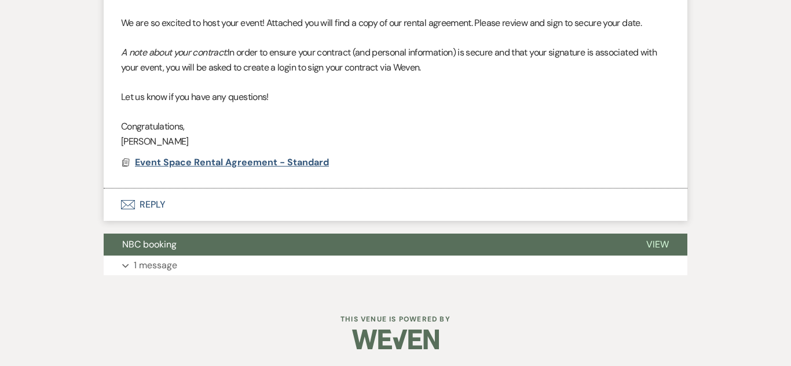
click at [230, 168] on span "Event Space Rental Agreement - Standard" at bounding box center [232, 162] width 194 height 12
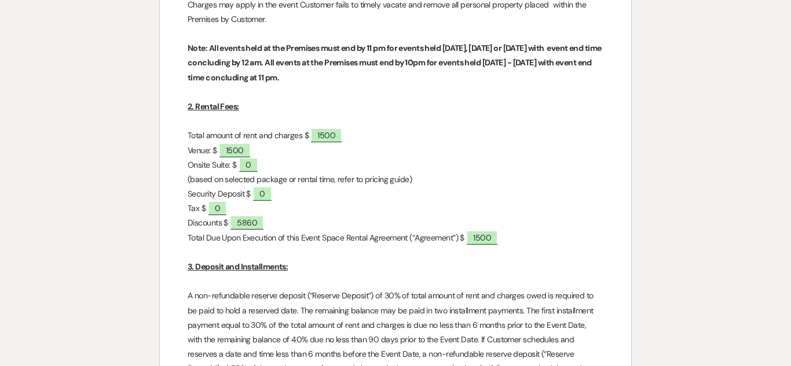
scroll to position [505, 0]
